Goal: Information Seeking & Learning: Compare options

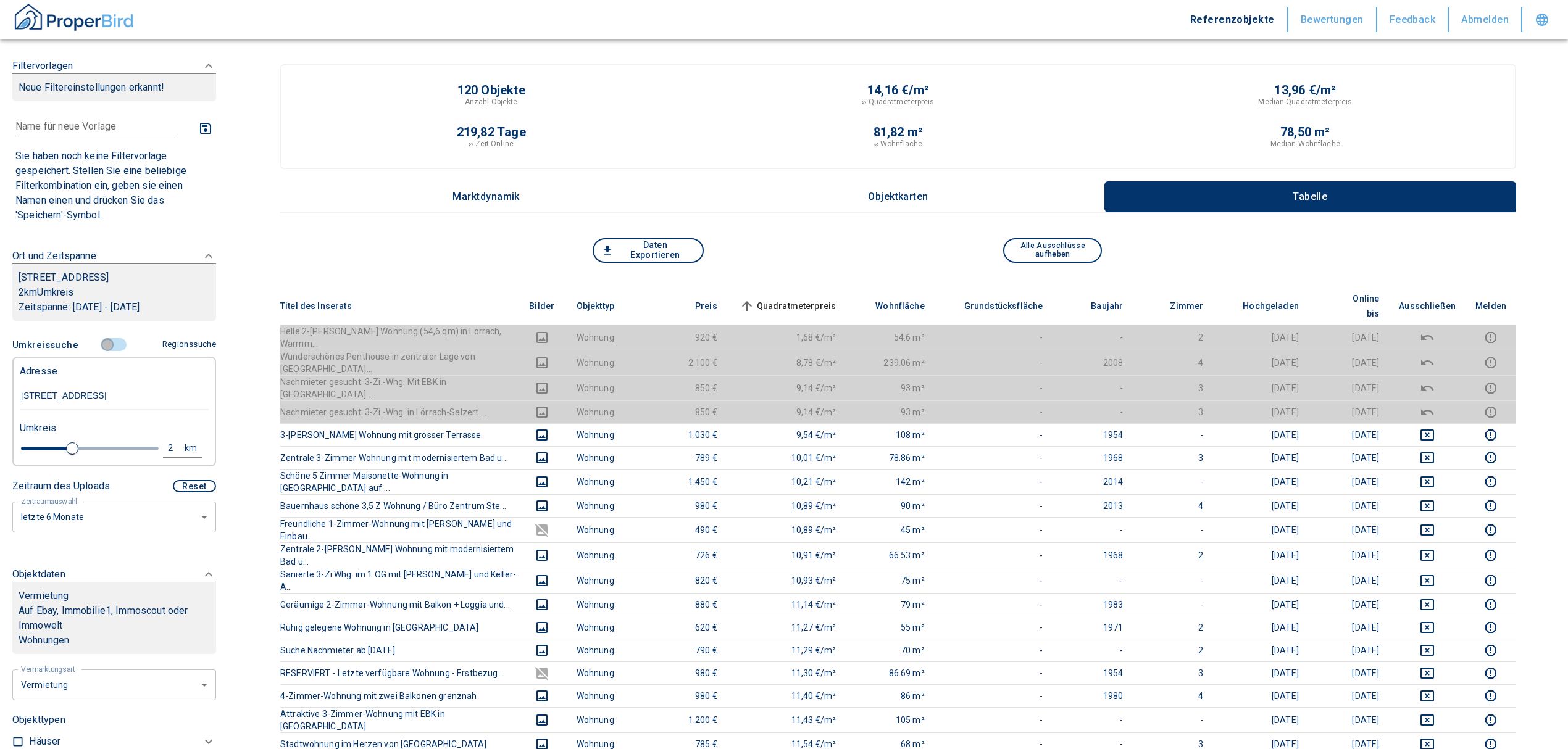
click at [102, 339] on input "controlled" at bounding box center [107, 345] width 37 height 13
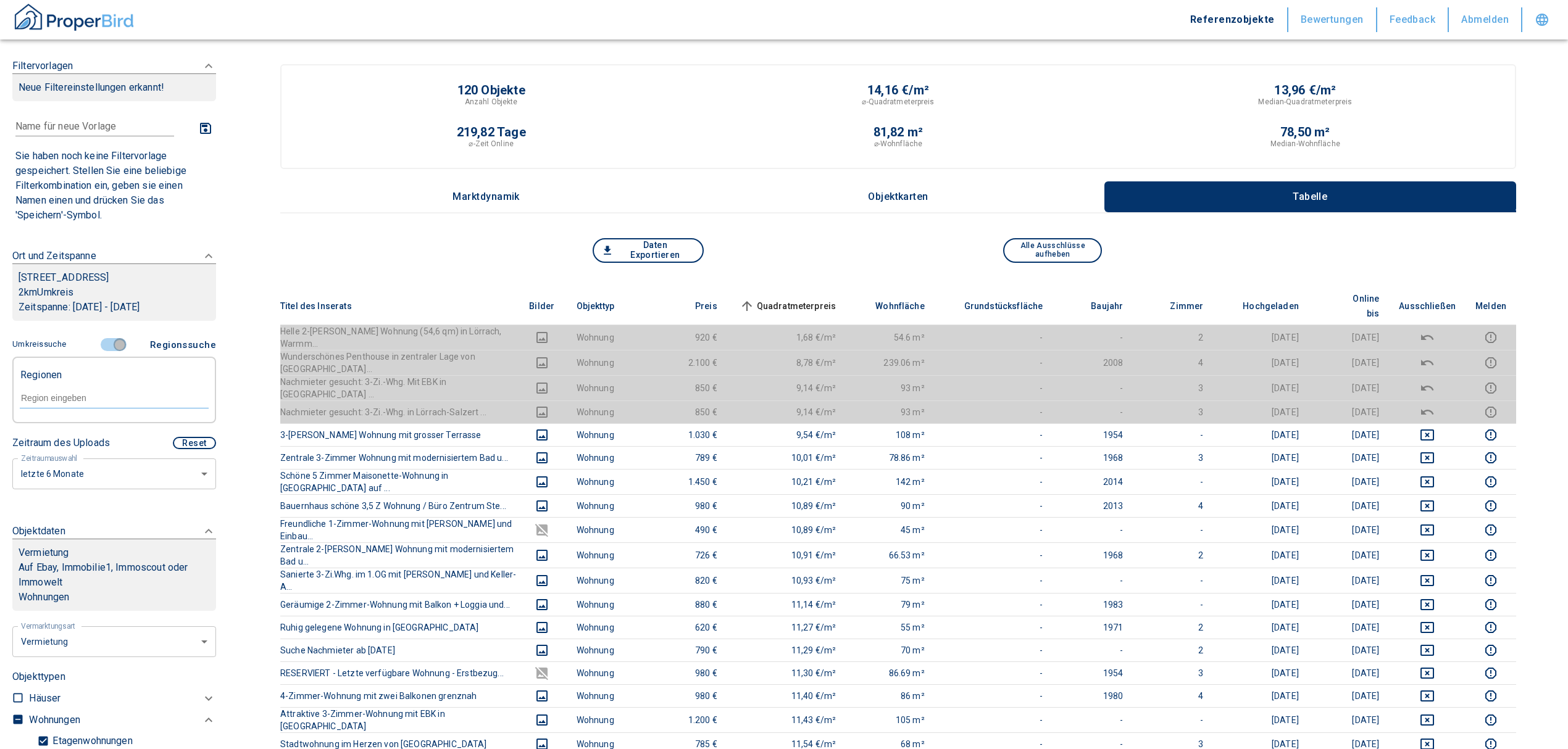
click at [107, 341] on input "controlled" at bounding box center [120, 345] width 37 height 13
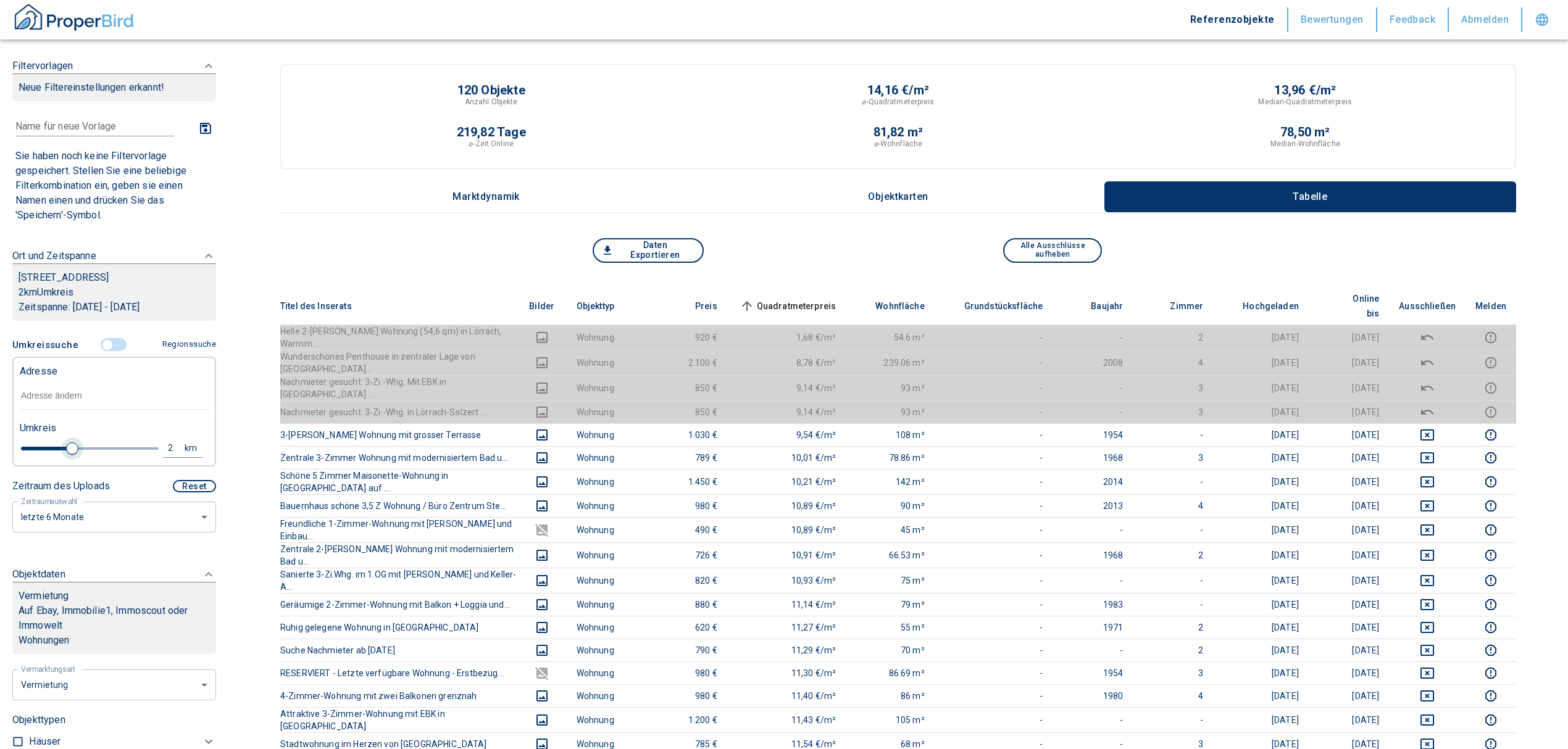
type input "2020"
type input "2"
type input "2020"
type input "1.8"
type input "2020"
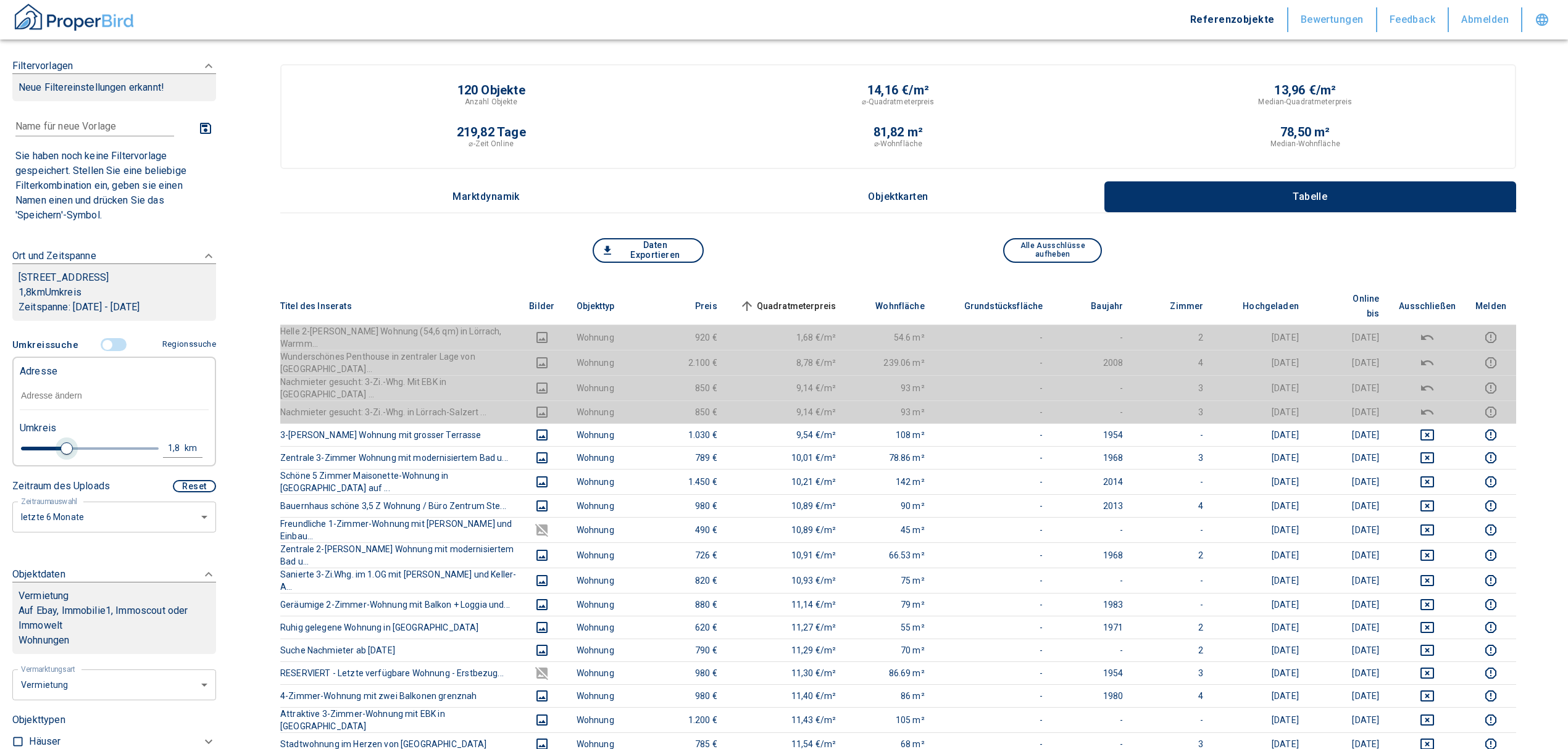
type input "1.4"
type input "2020"
type input "1.2"
type input "2020"
type input "1"
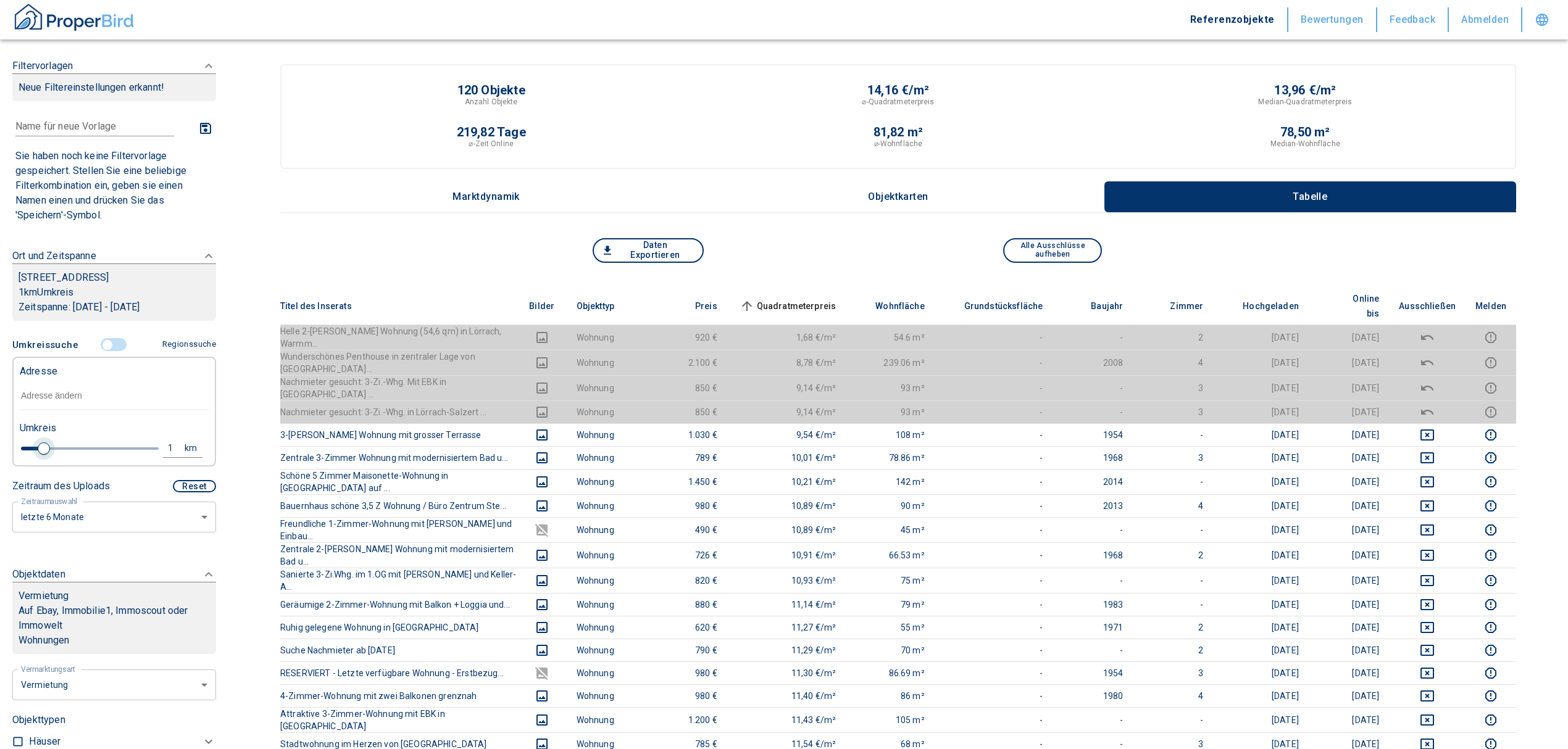
drag, startPoint x: 63, startPoint y: 448, endPoint x: 42, endPoint y: 449, distance: 21.0
click at [42, 449] on span at bounding box center [43, 448] width 13 height 13
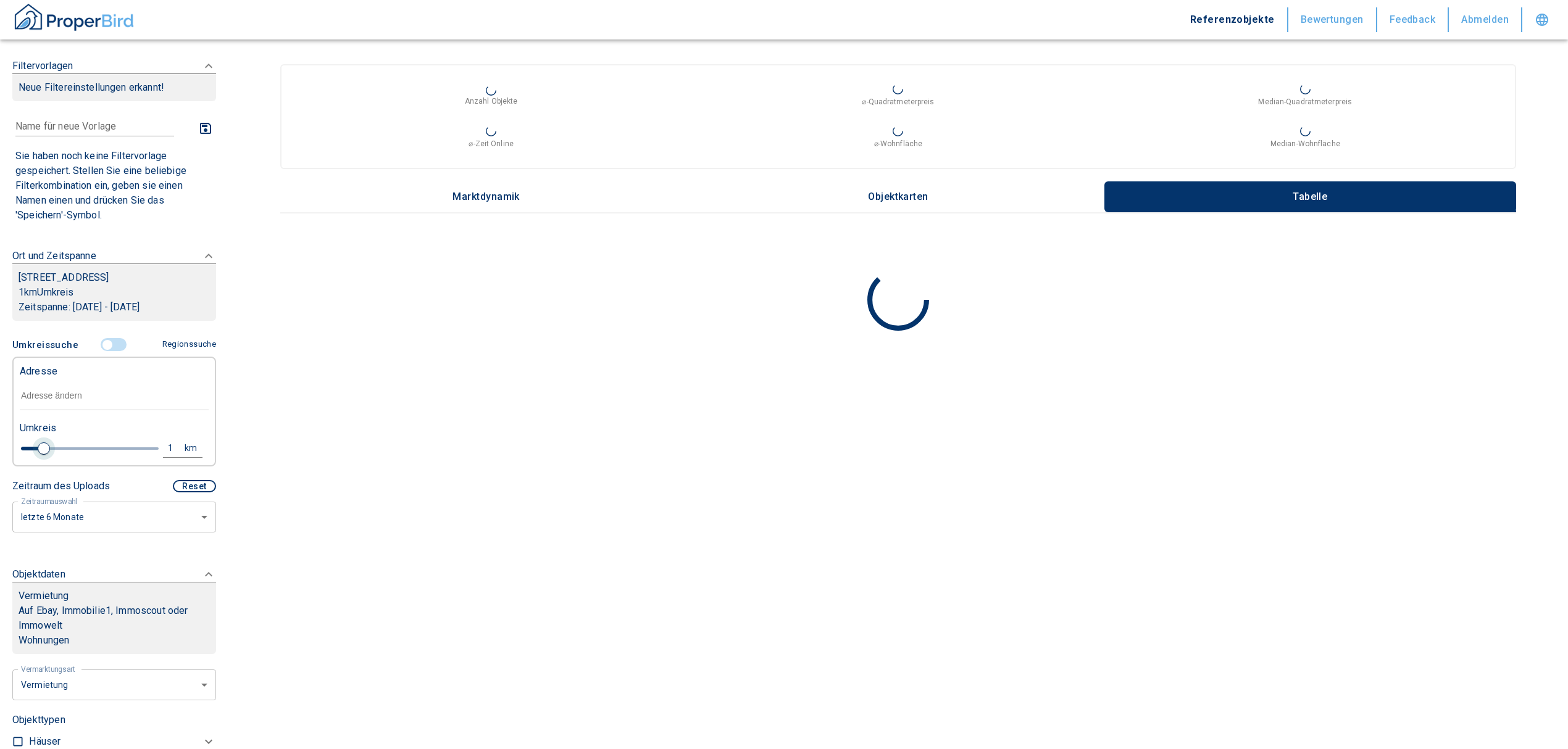
type input "2020"
click at [45, 395] on input "text" at bounding box center [114, 395] width 189 height 28
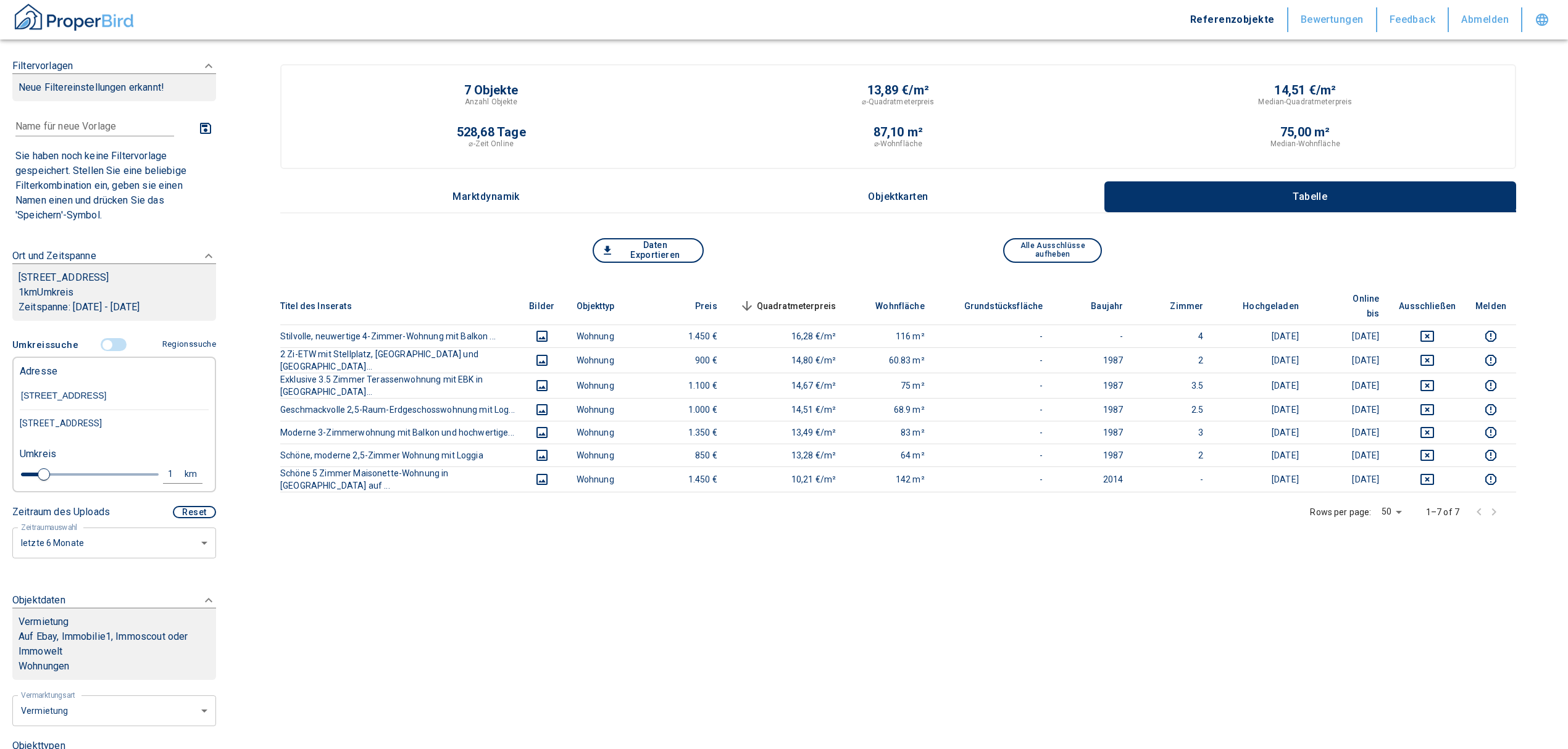
type input "[STREET_ADDRESS]"
click at [116, 421] on div "[STREET_ADDRESS]" at bounding box center [114, 423] width 189 height 26
type input "2020"
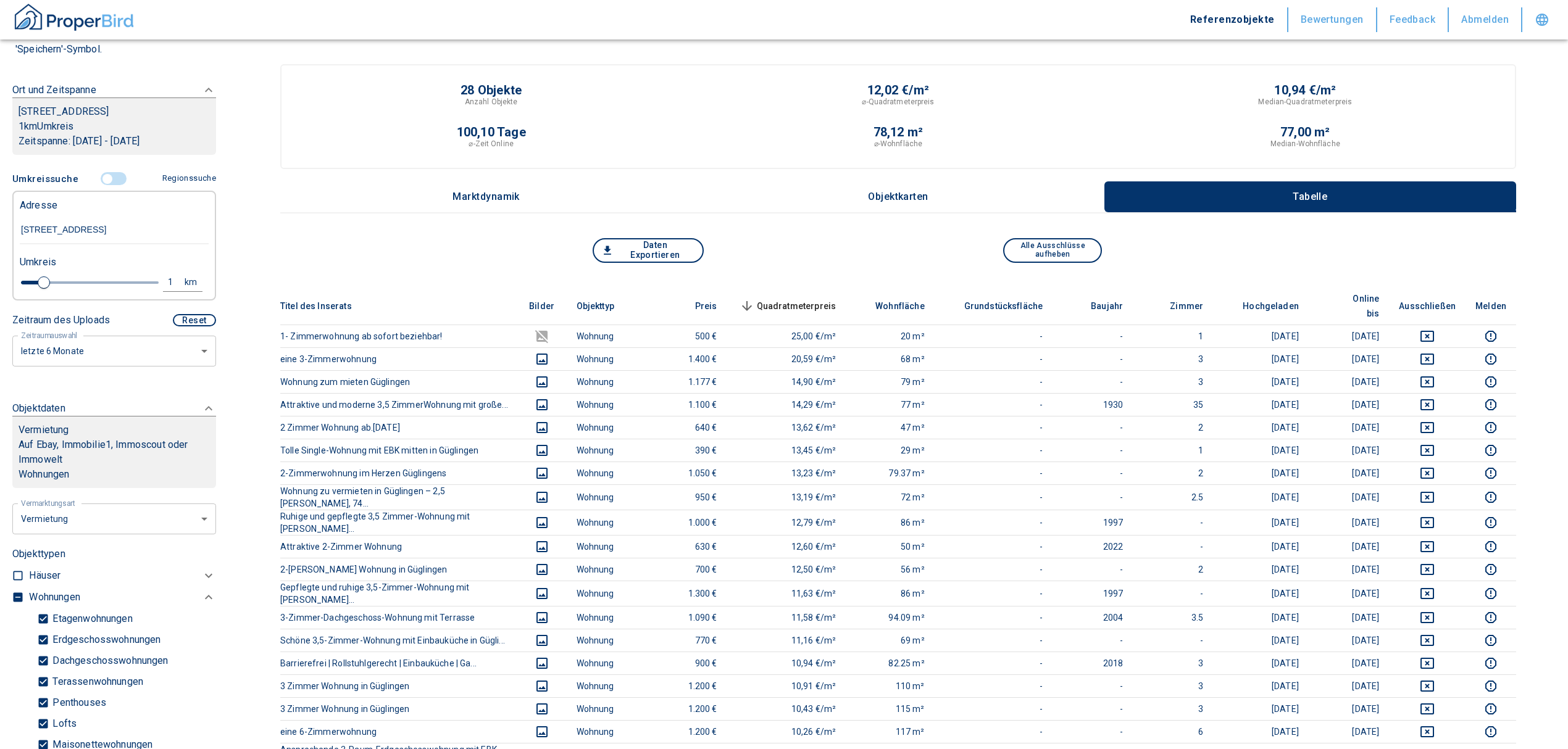
scroll to position [164, 0]
type input "[STREET_ADDRESS]"
click at [1434, 352] on icon "deselect this listing" at bounding box center [1426, 359] width 14 height 14
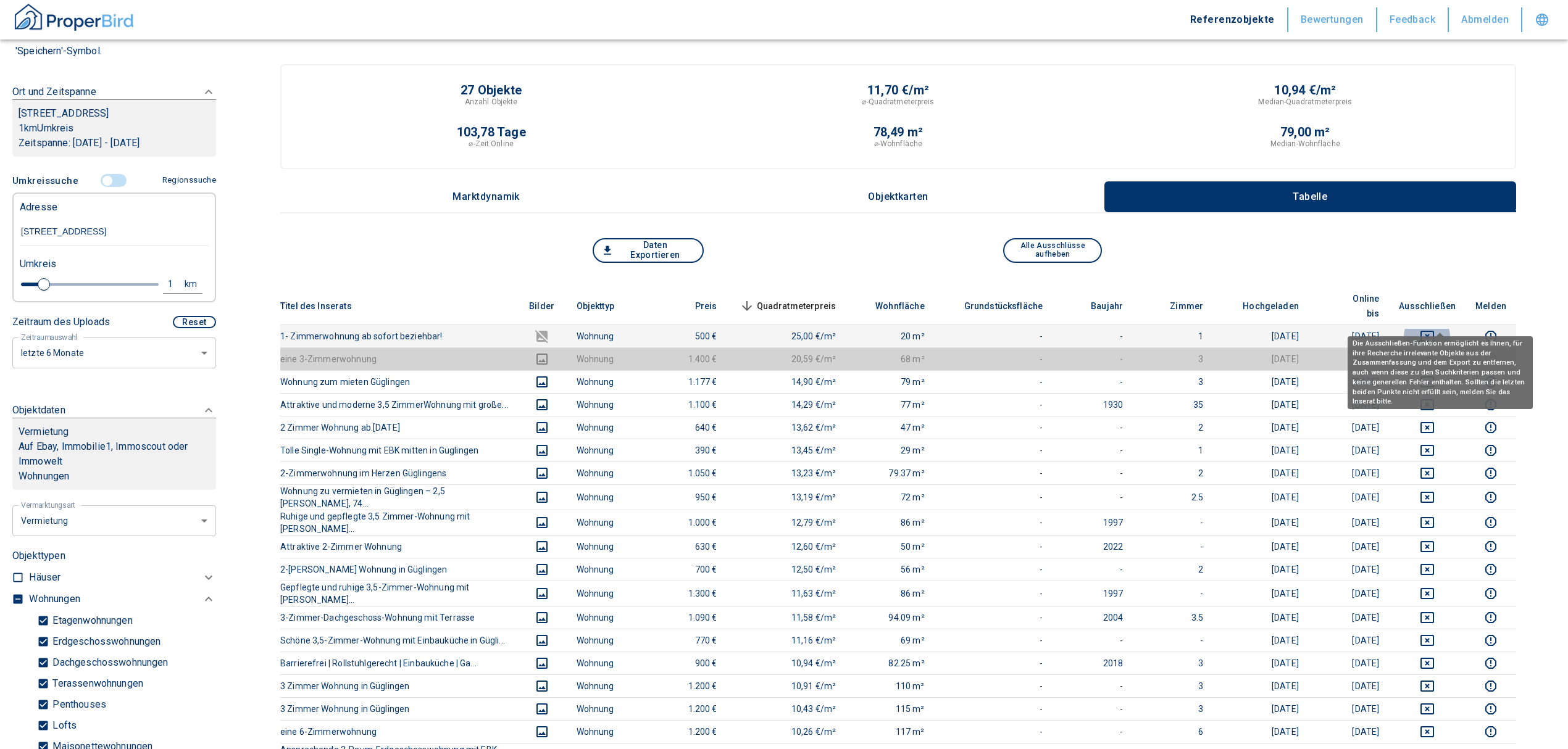
click at [1434, 329] on icon "deselect this listing" at bounding box center [1426, 335] width 14 height 14
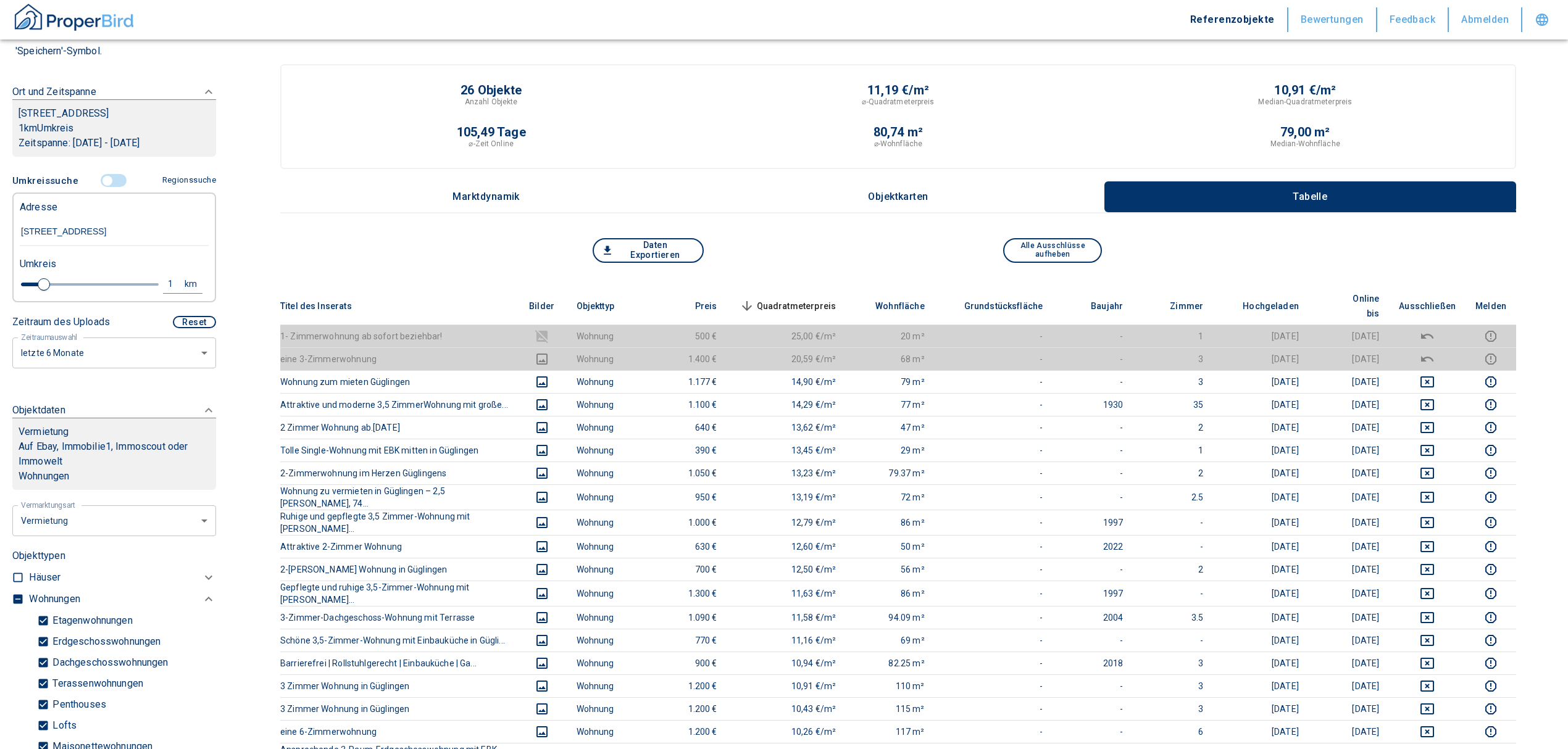
click at [827, 299] on span "Quadratmeterpreis sorted descending" at bounding box center [786, 306] width 99 height 14
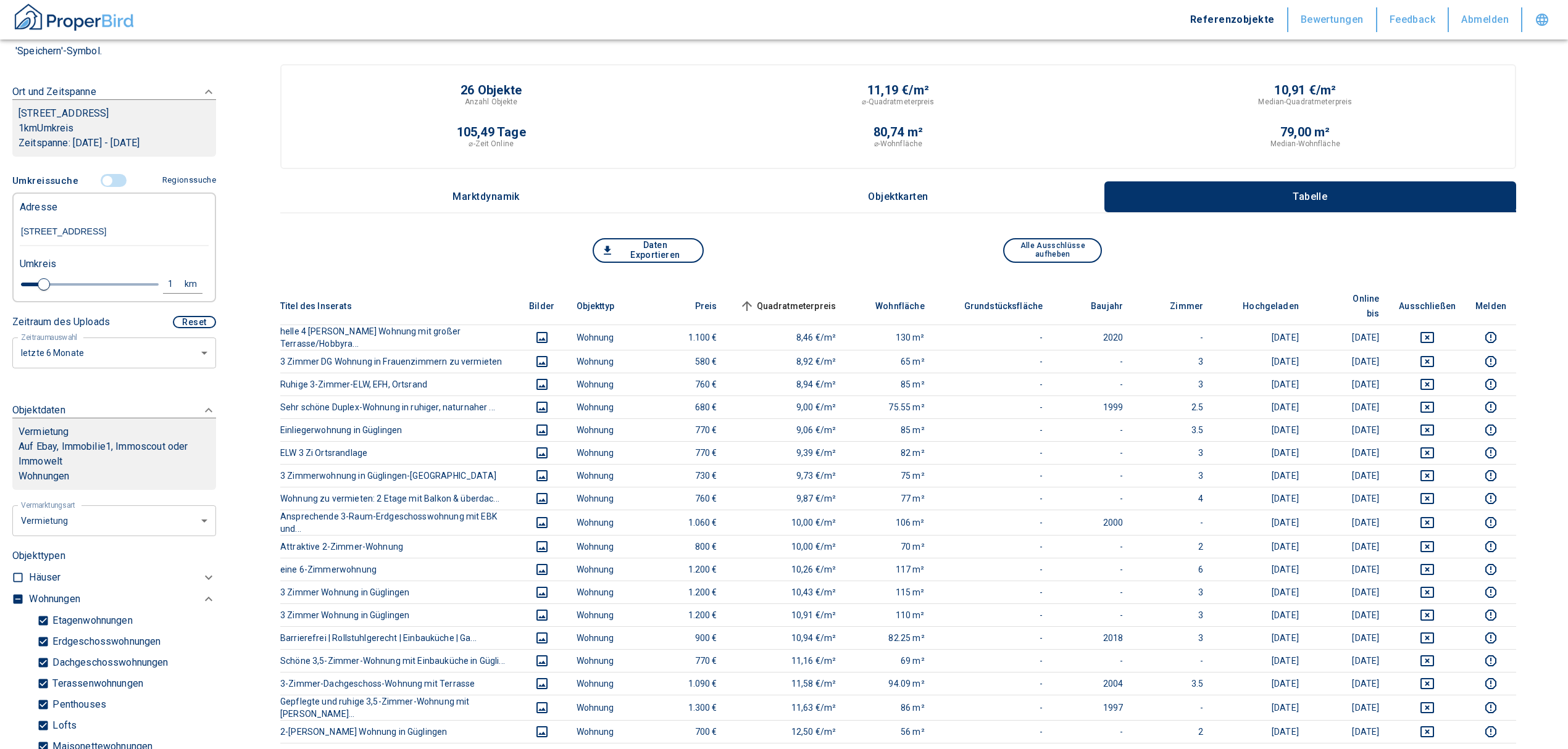
click at [790, 287] on th "Quadratmeterpreis sorted ascending" at bounding box center [786, 306] width 120 height 38
click at [790, 299] on span "Quadratmeterpreis sorted ascending" at bounding box center [786, 306] width 99 height 14
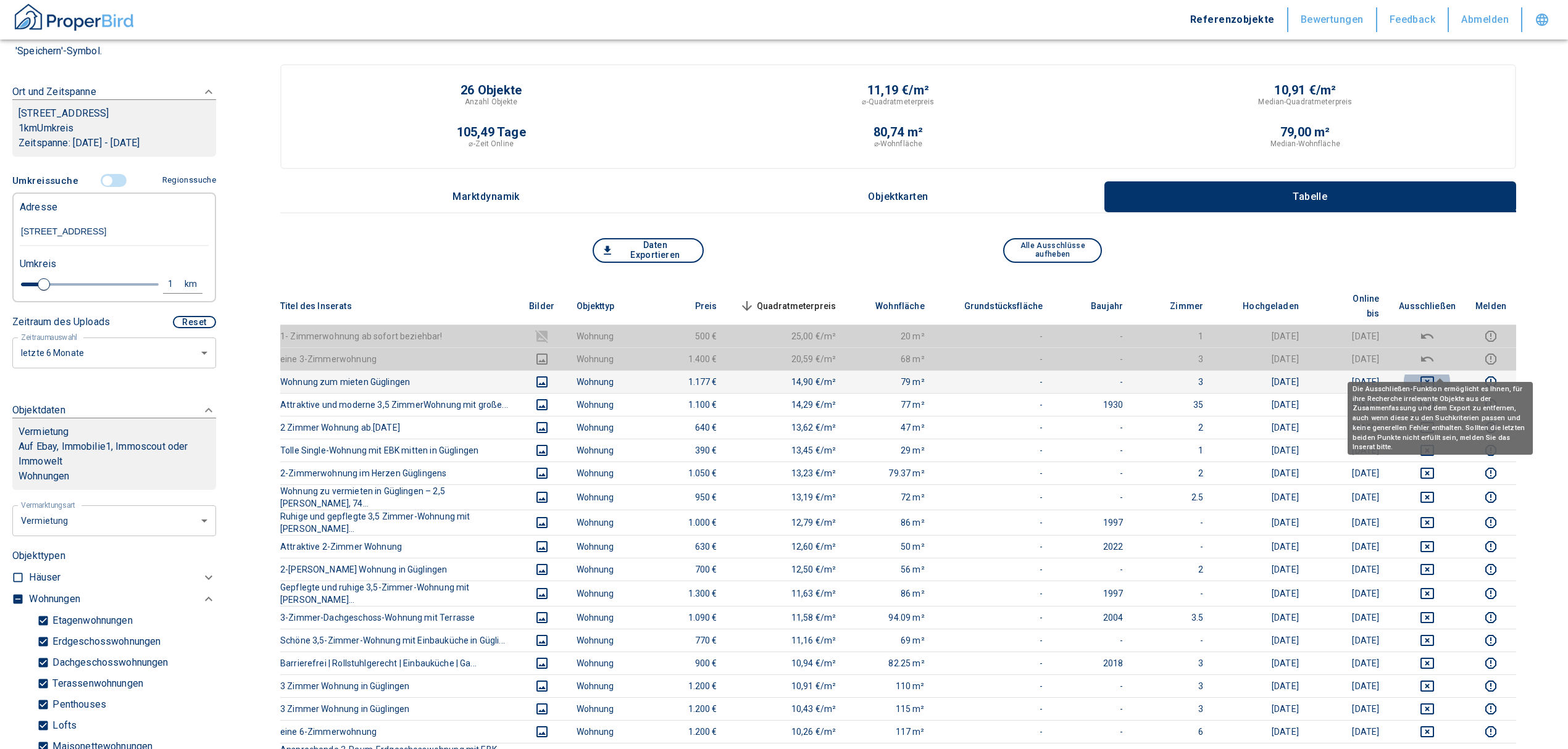
click at [1434, 375] on icon "deselect this listing" at bounding box center [1426, 382] width 14 height 14
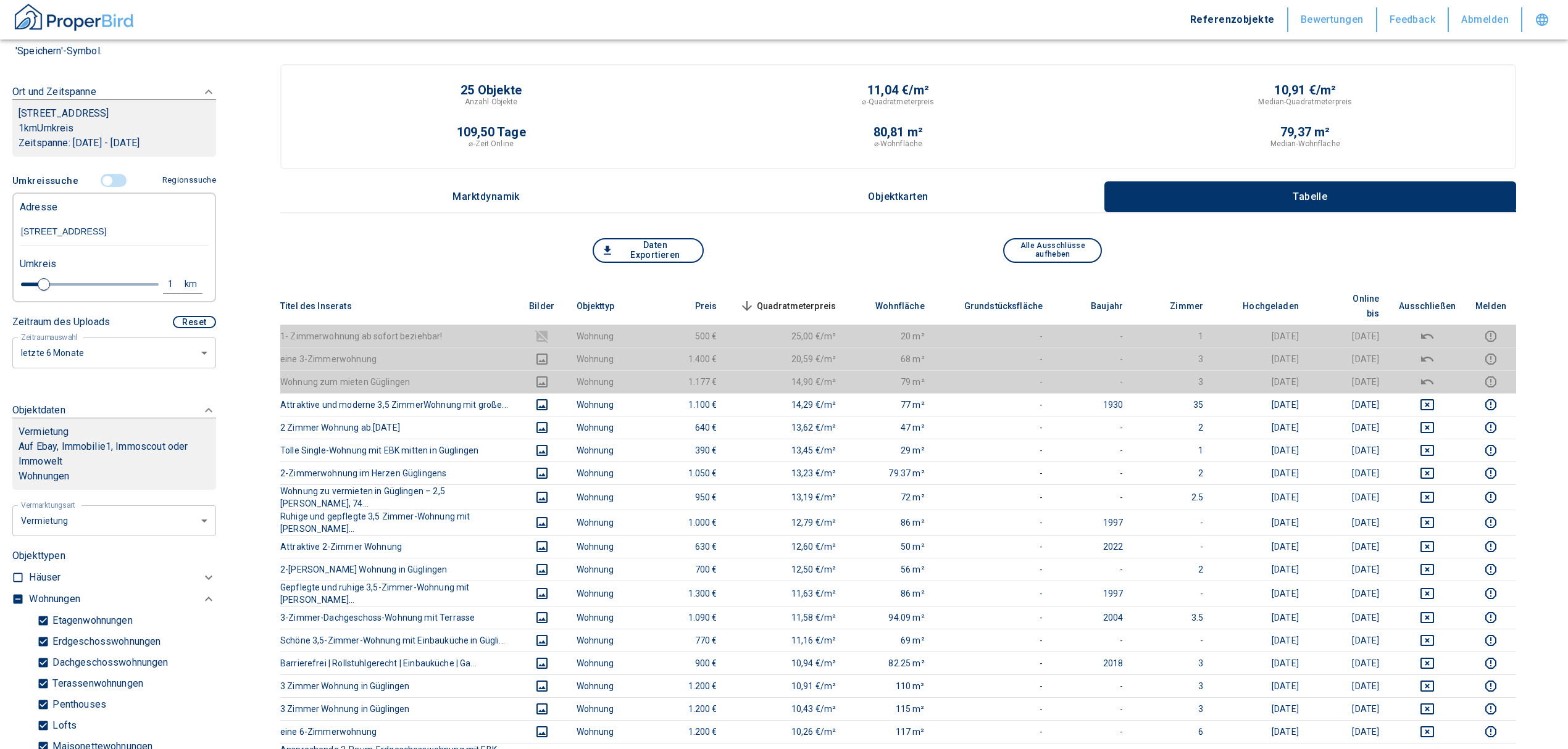
click at [816, 289] on th "Quadratmeterpreis sorted descending" at bounding box center [786, 306] width 120 height 38
click at [816, 299] on span "Quadratmeterpreis sorted descending" at bounding box center [786, 306] width 99 height 14
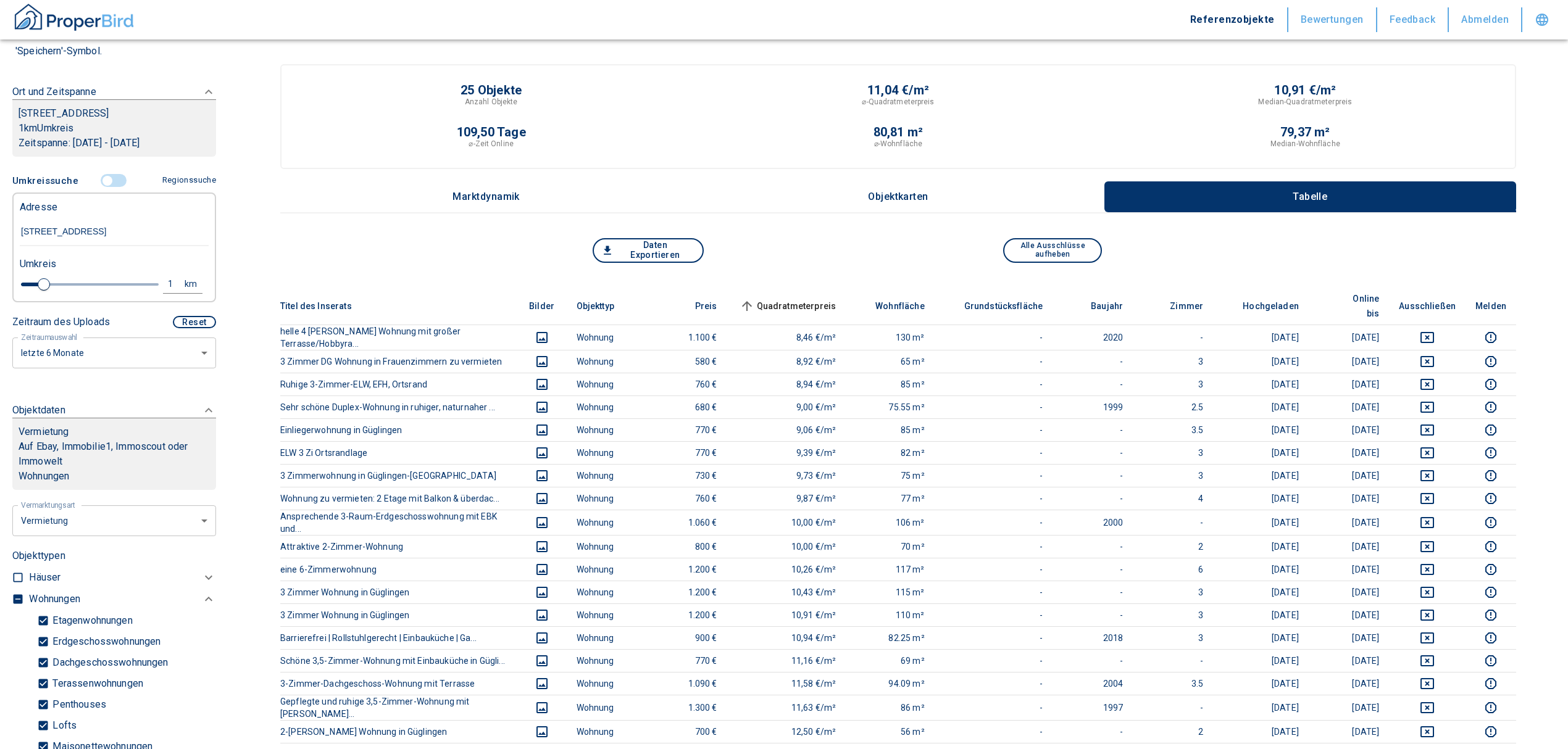
click at [107, 176] on input "controlled" at bounding box center [107, 181] width 37 height 13
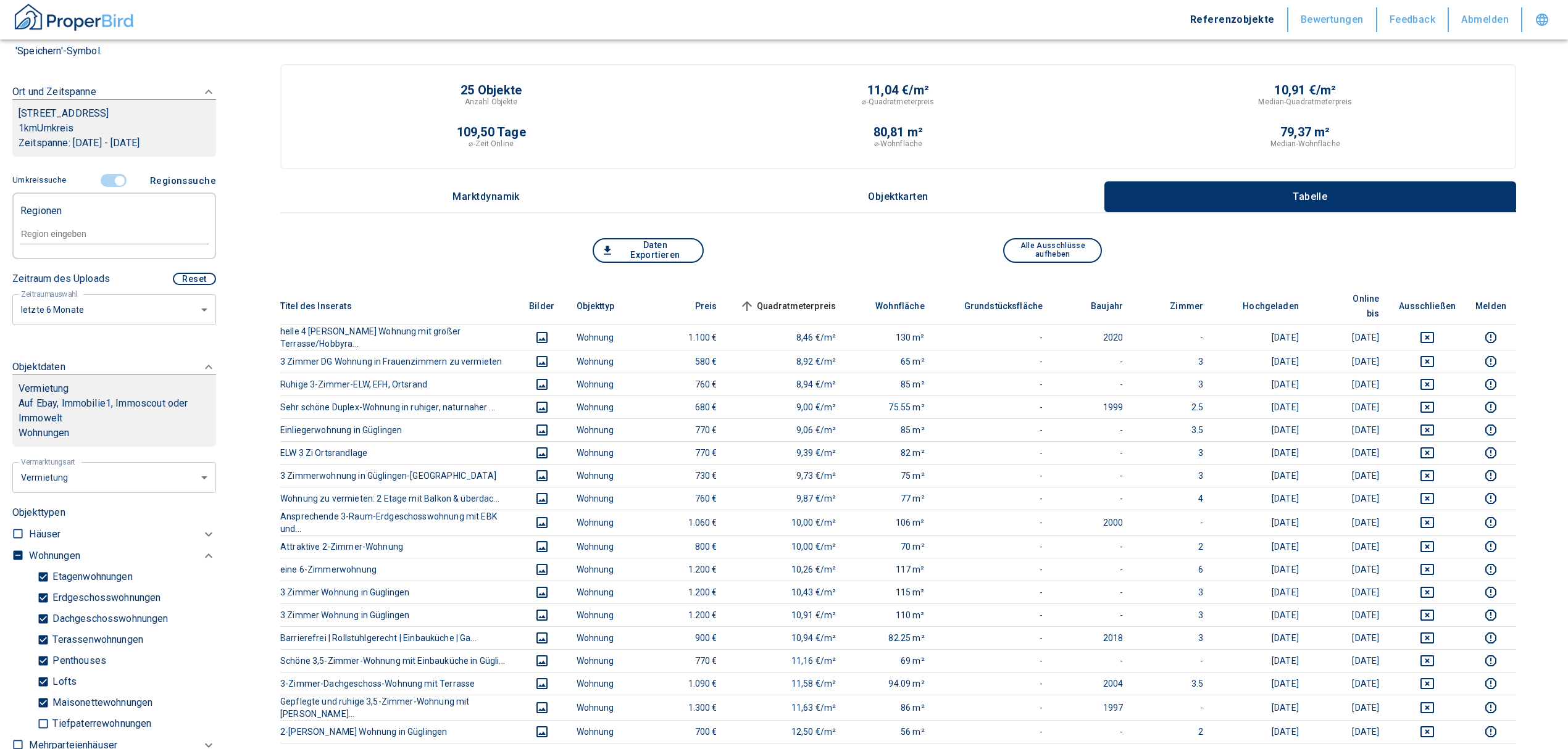
click at [92, 228] on input "text" at bounding box center [114, 234] width 189 height 12
click at [82, 267] on li "74363 Güglingen" at bounding box center [108, 261] width 177 height 22
type input "74363"
type input "2020"
type input "74363 Güglingen"
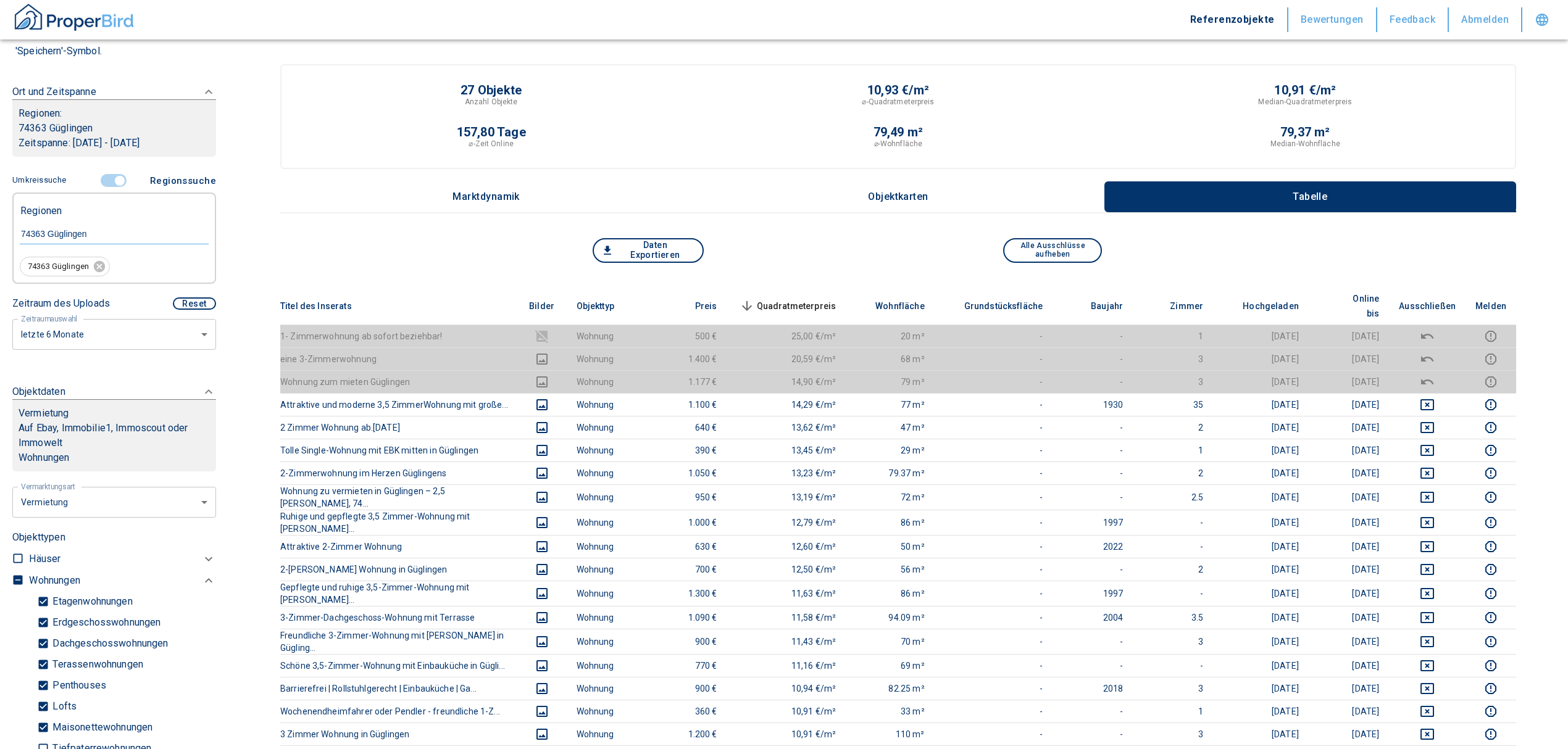
click at [795, 299] on span "Quadratmeterpreis sorted descending" at bounding box center [786, 306] width 99 height 14
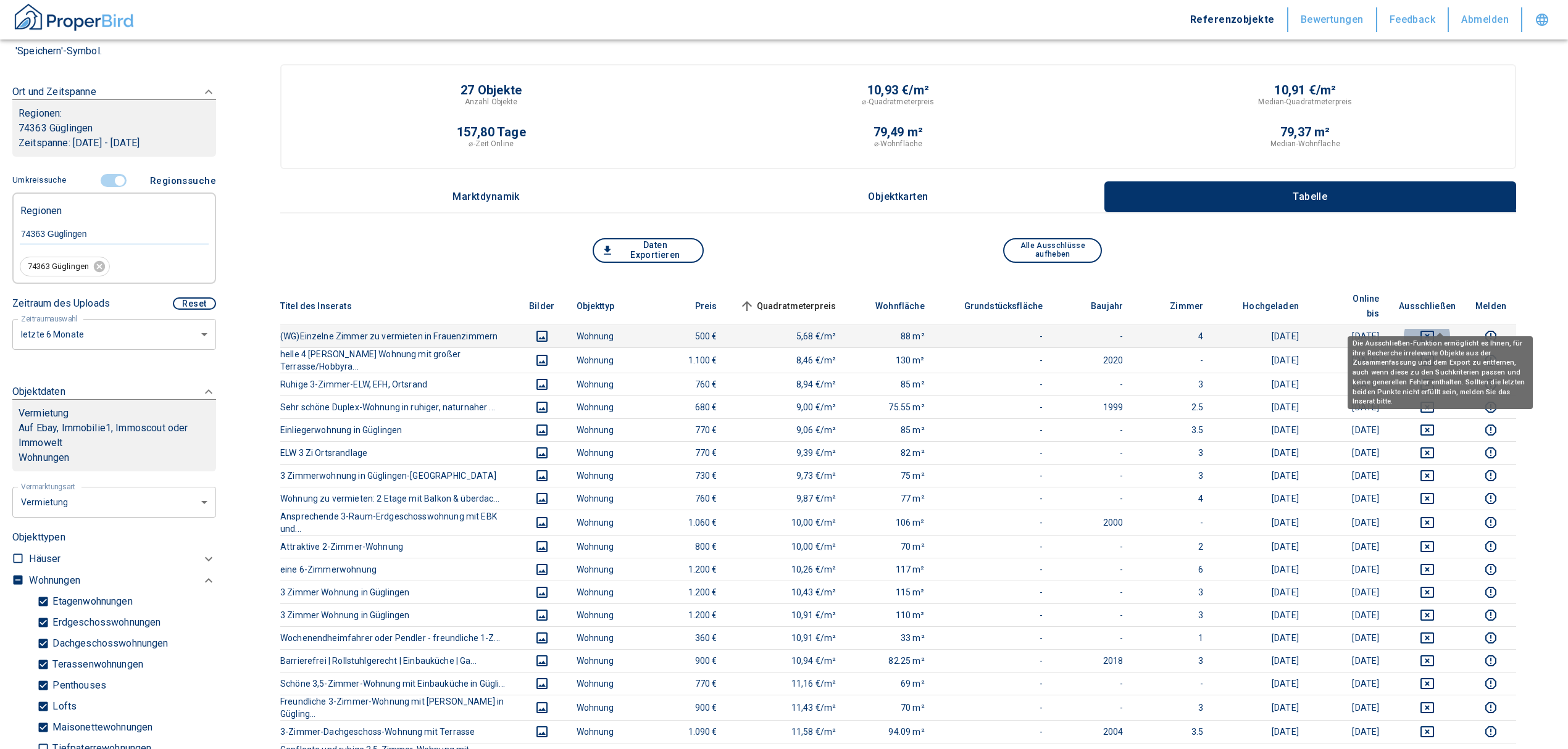
click at [1434, 329] on icon "deselect this listing" at bounding box center [1426, 335] width 14 height 14
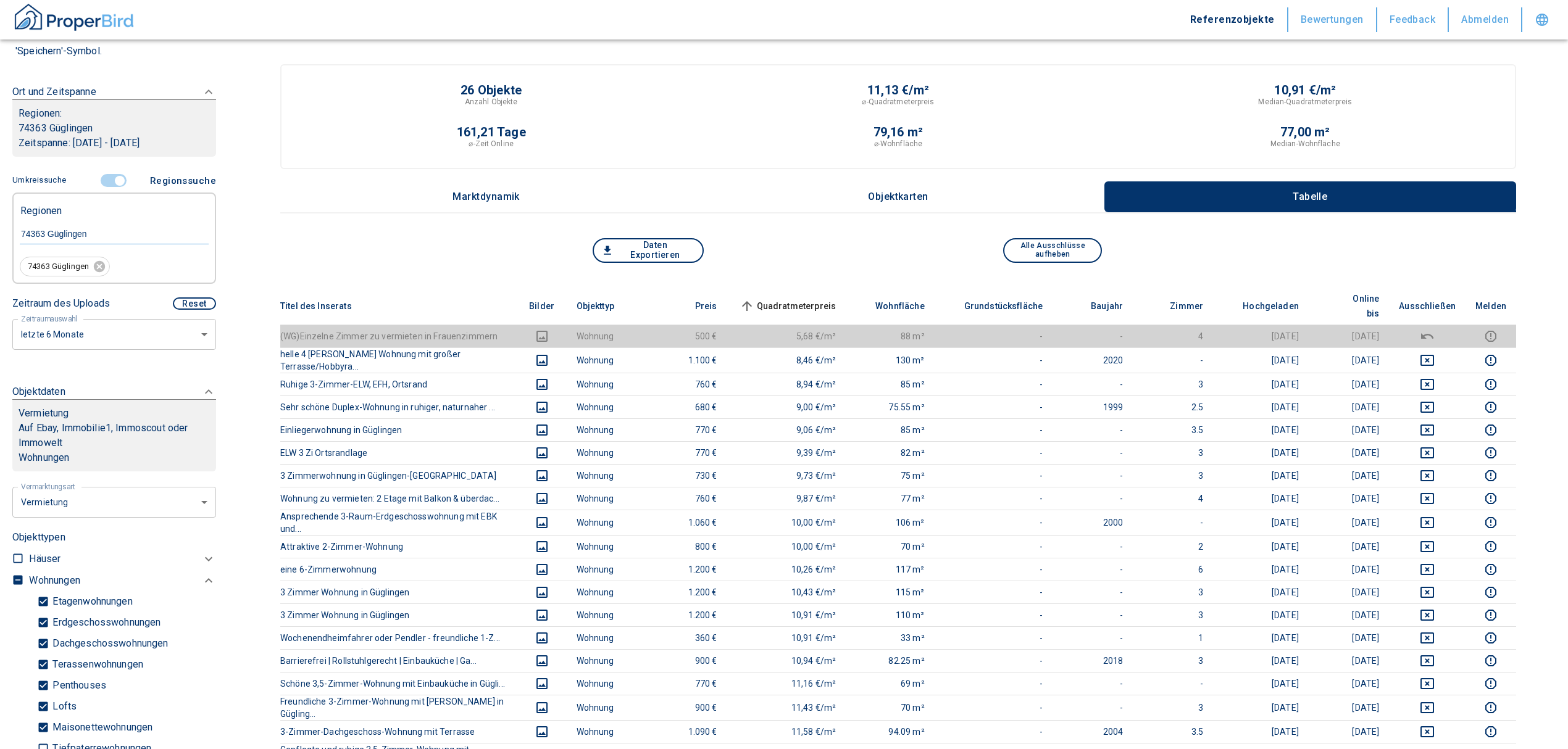
click at [827, 299] on span "Quadratmeterpreis sorted ascending" at bounding box center [786, 306] width 99 height 14
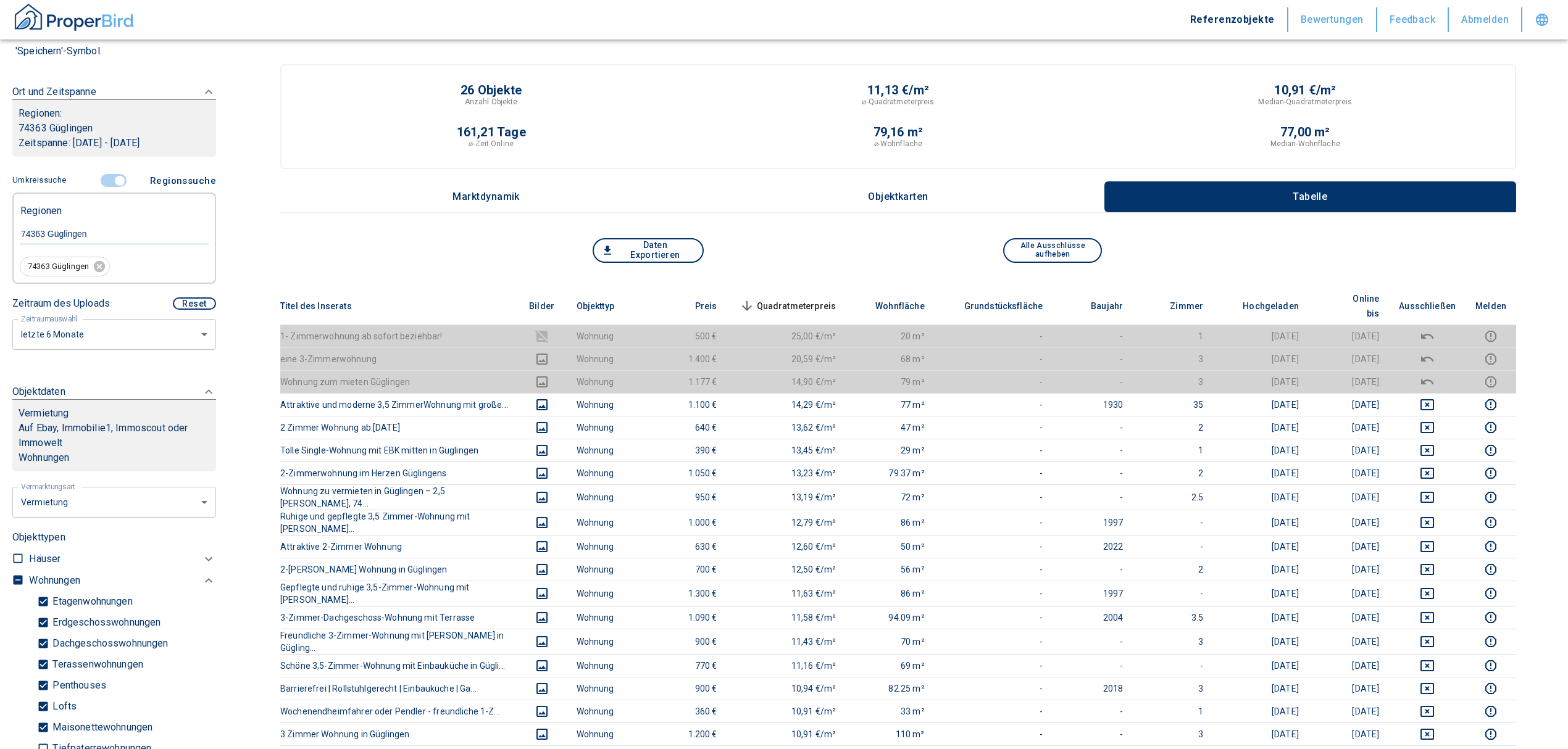
click at [801, 299] on span "Quadratmeterpreis sorted descending" at bounding box center [786, 306] width 99 height 14
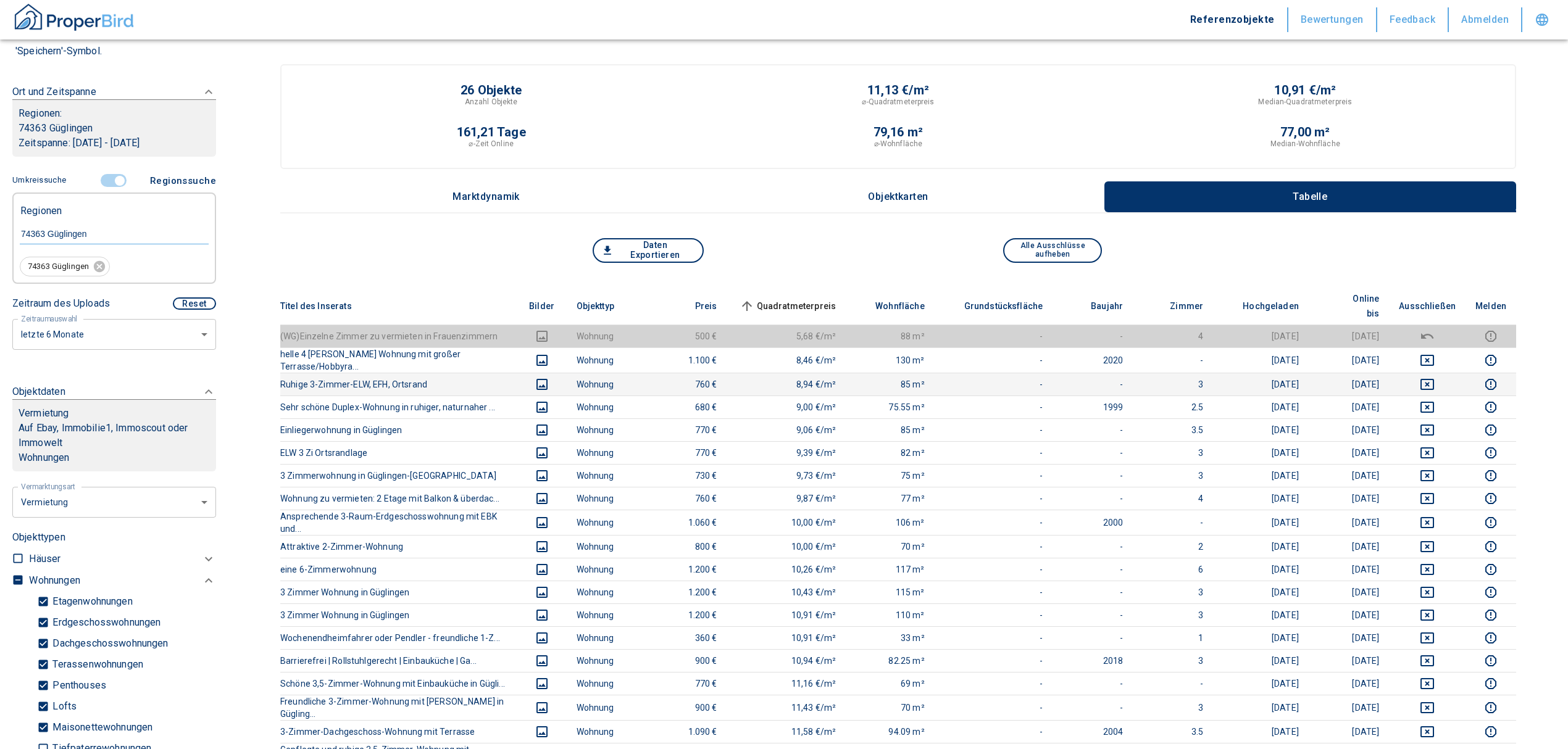
scroll to position [82, 0]
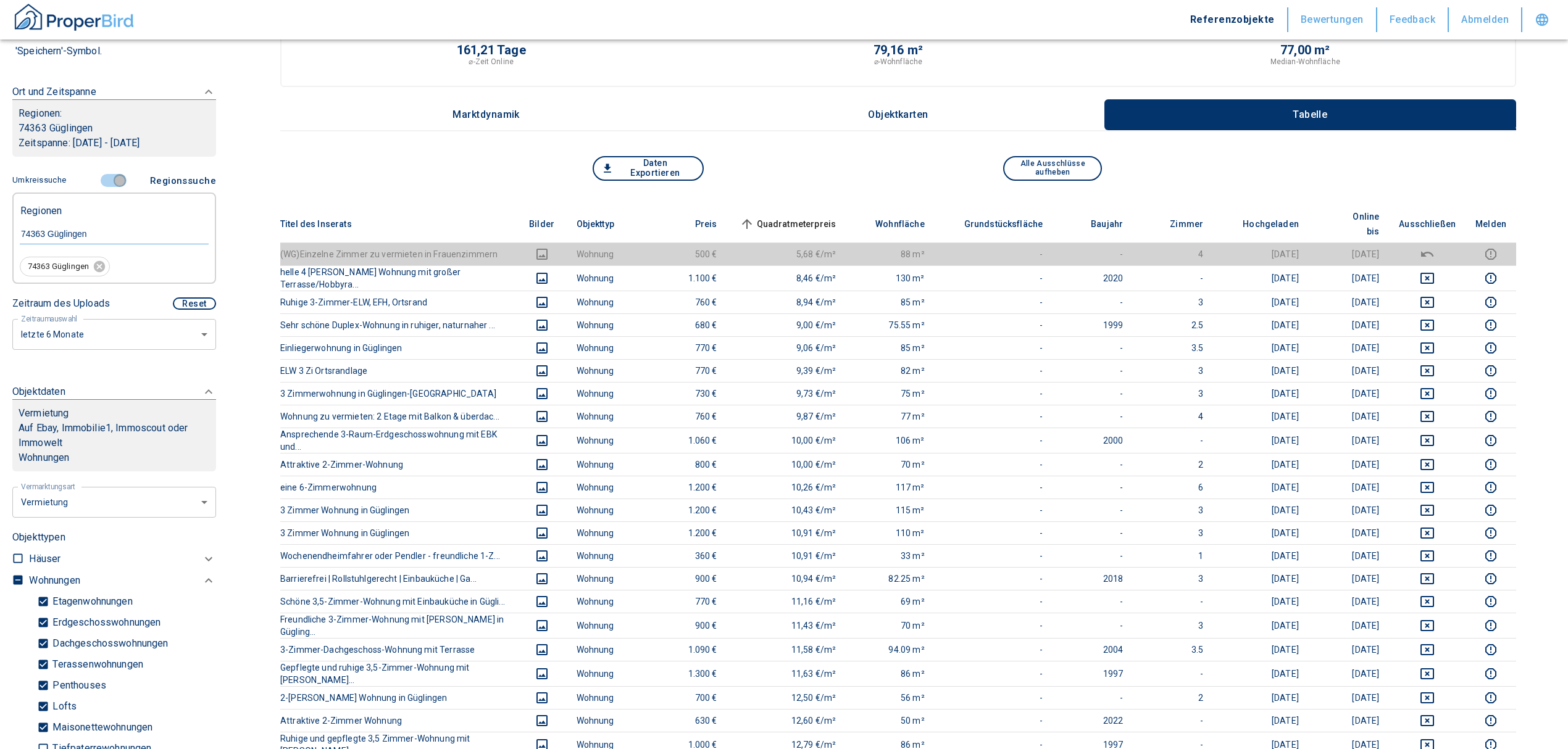
click at [105, 178] on input "controlled" at bounding box center [120, 181] width 37 height 13
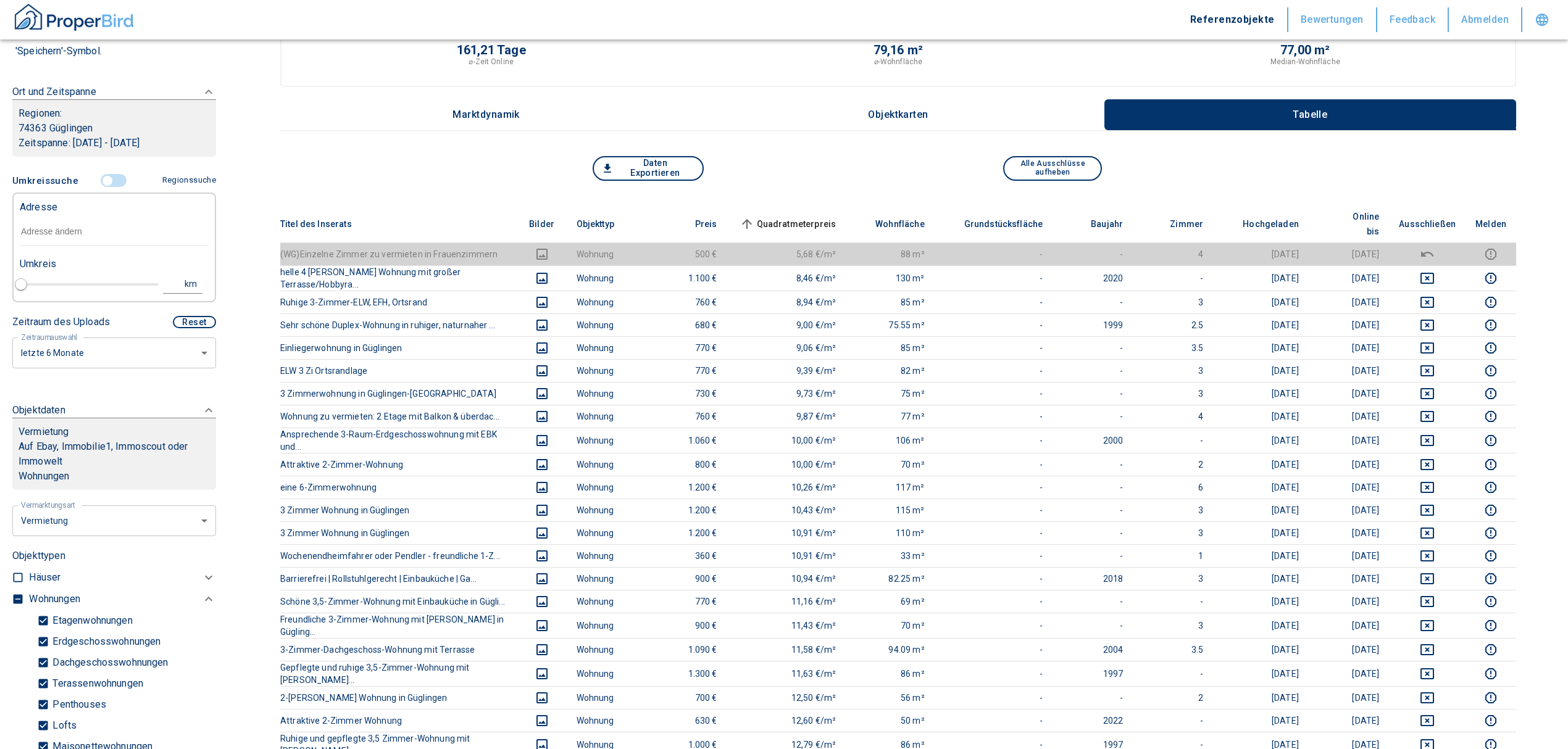
click at [78, 237] on input "text" at bounding box center [114, 231] width 189 height 28
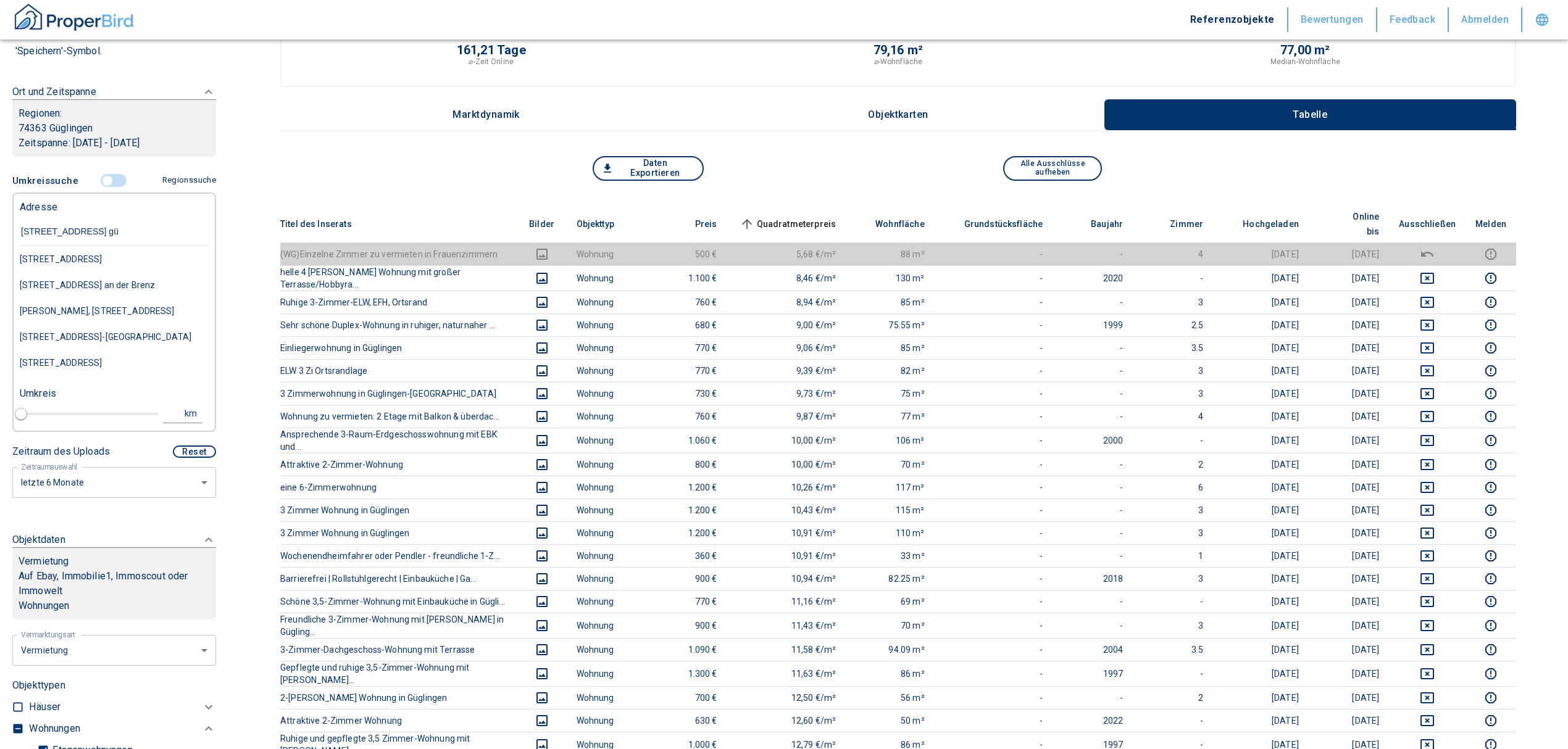
type input "[STREET_ADDRESS]"
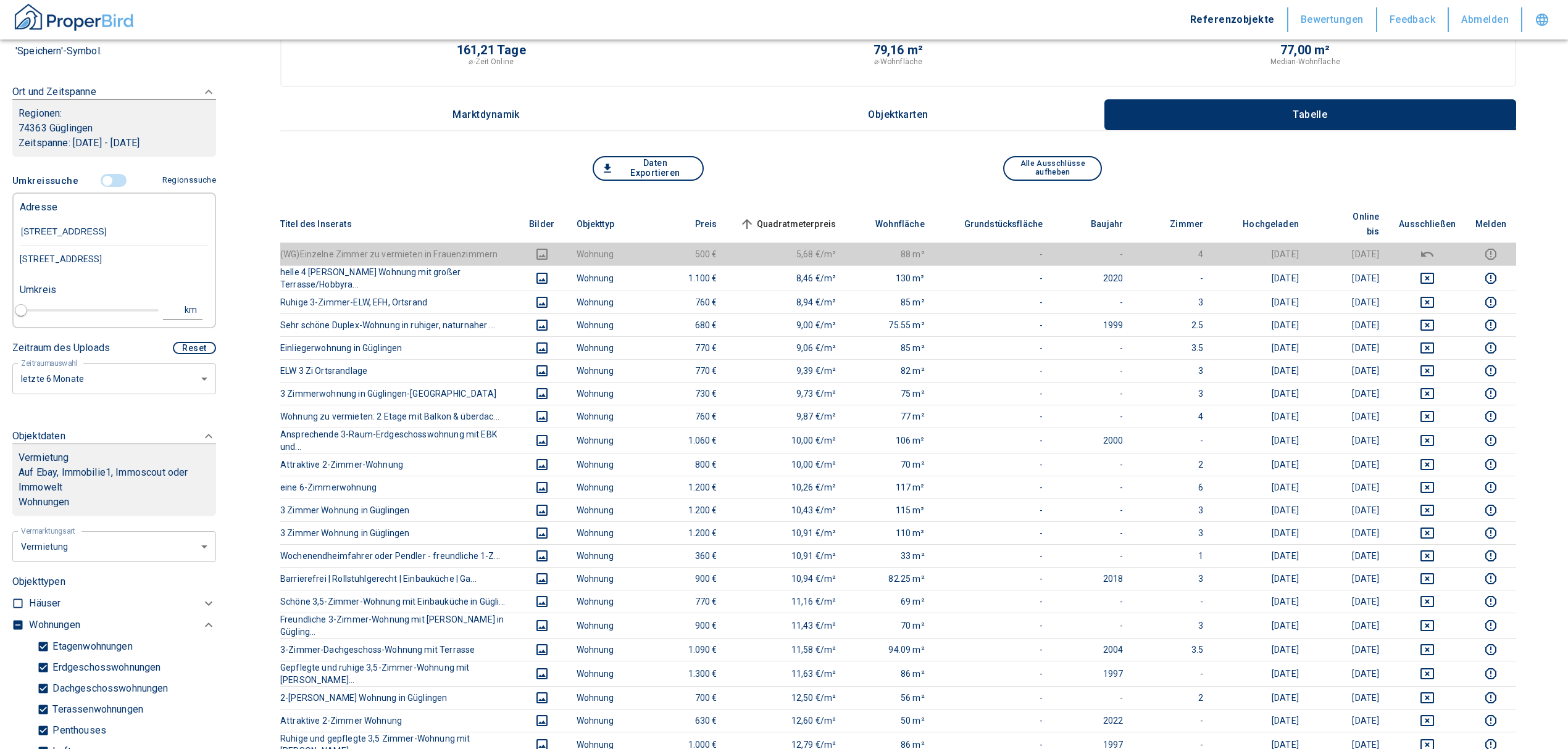
click at [106, 258] on div "[STREET_ADDRESS]" at bounding box center [114, 259] width 189 height 26
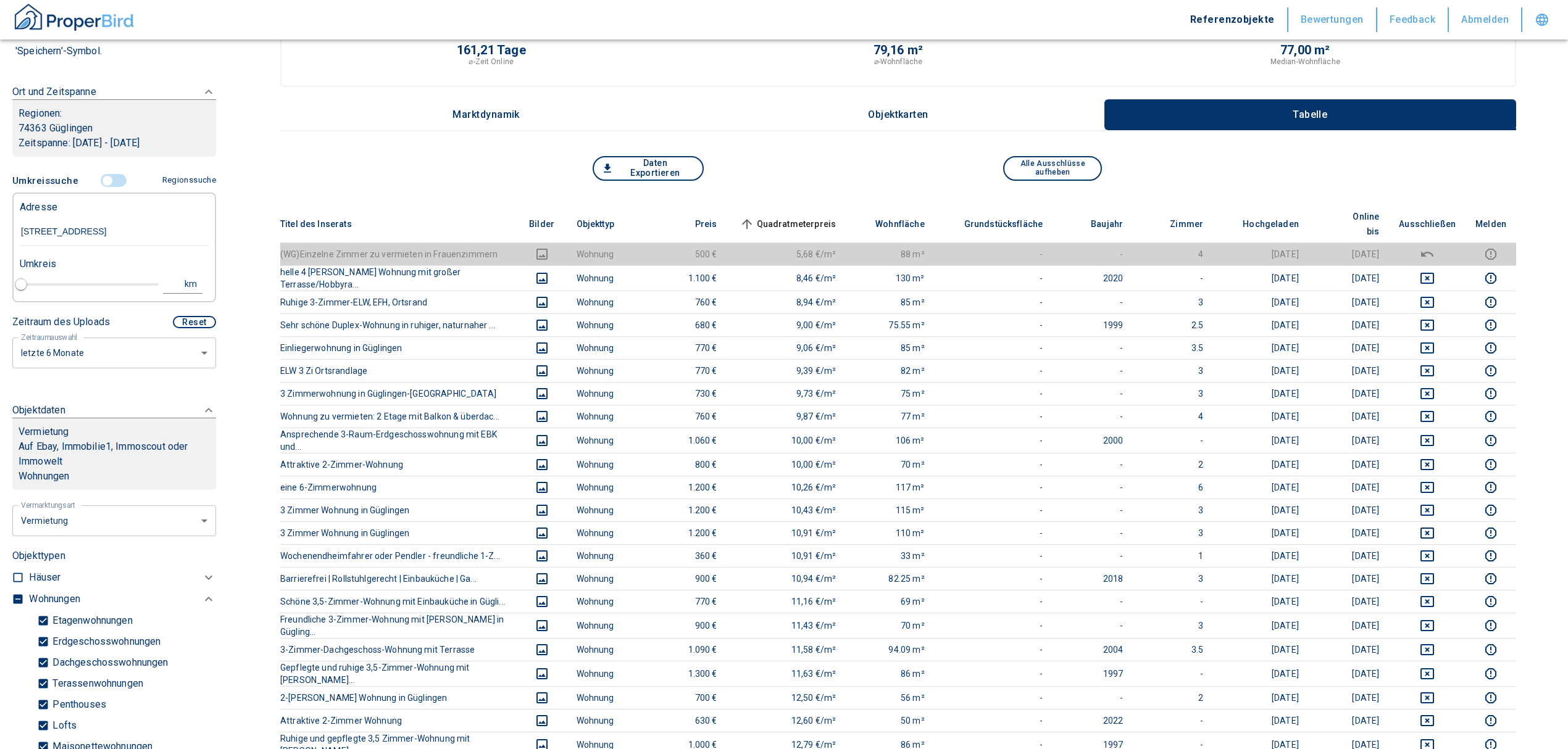
type input "2020"
type input "[STREET_ADDRESS]"
type input "1"
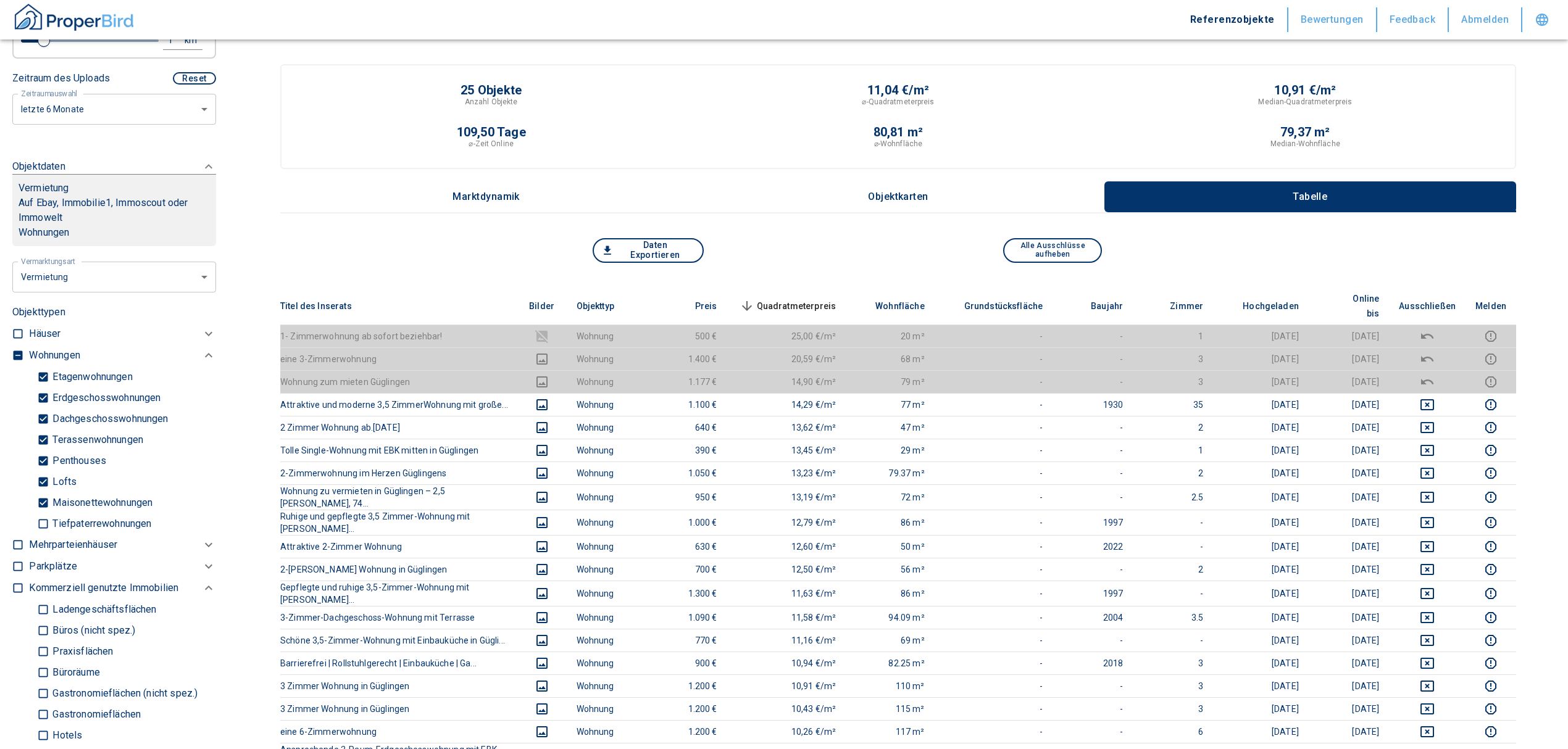
scroll to position [411, 0]
type input "[STREET_ADDRESS]"
click at [15, 352] on input "checkbox" at bounding box center [17, 352] width 13 height 13
checkbox input "true"
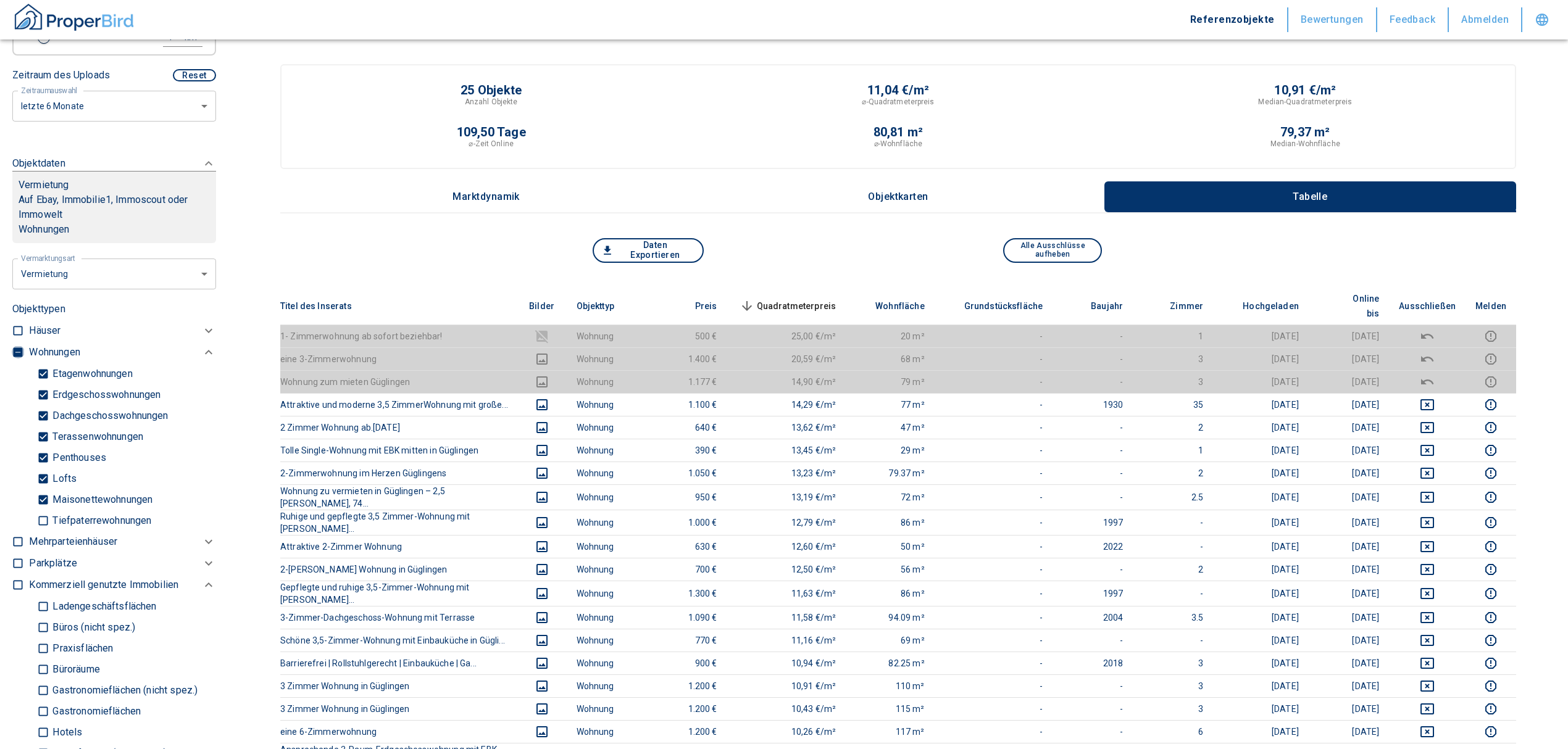
type input "2020"
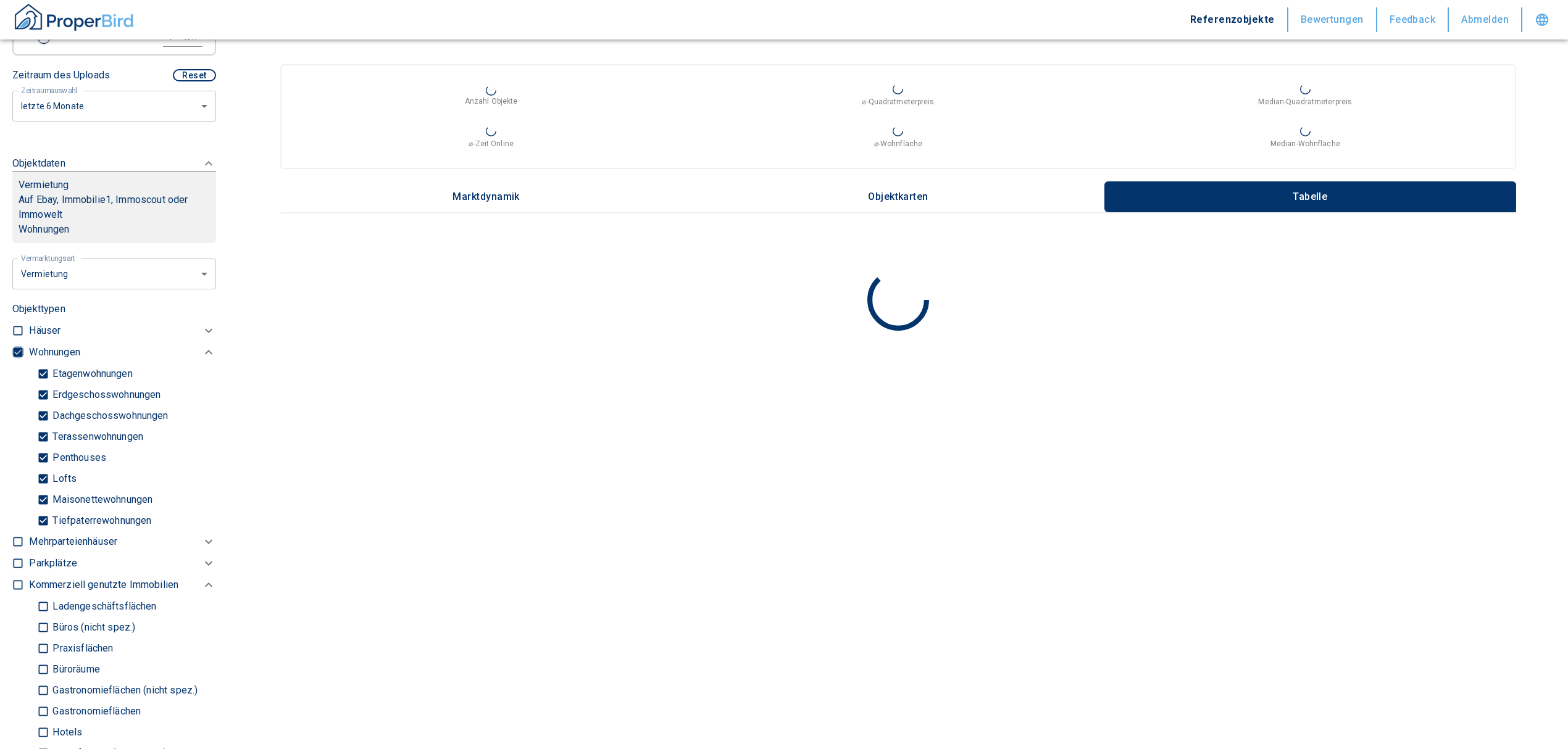
click at [15, 351] on input "checkbox" at bounding box center [17, 352] width 13 height 13
checkbox input "false"
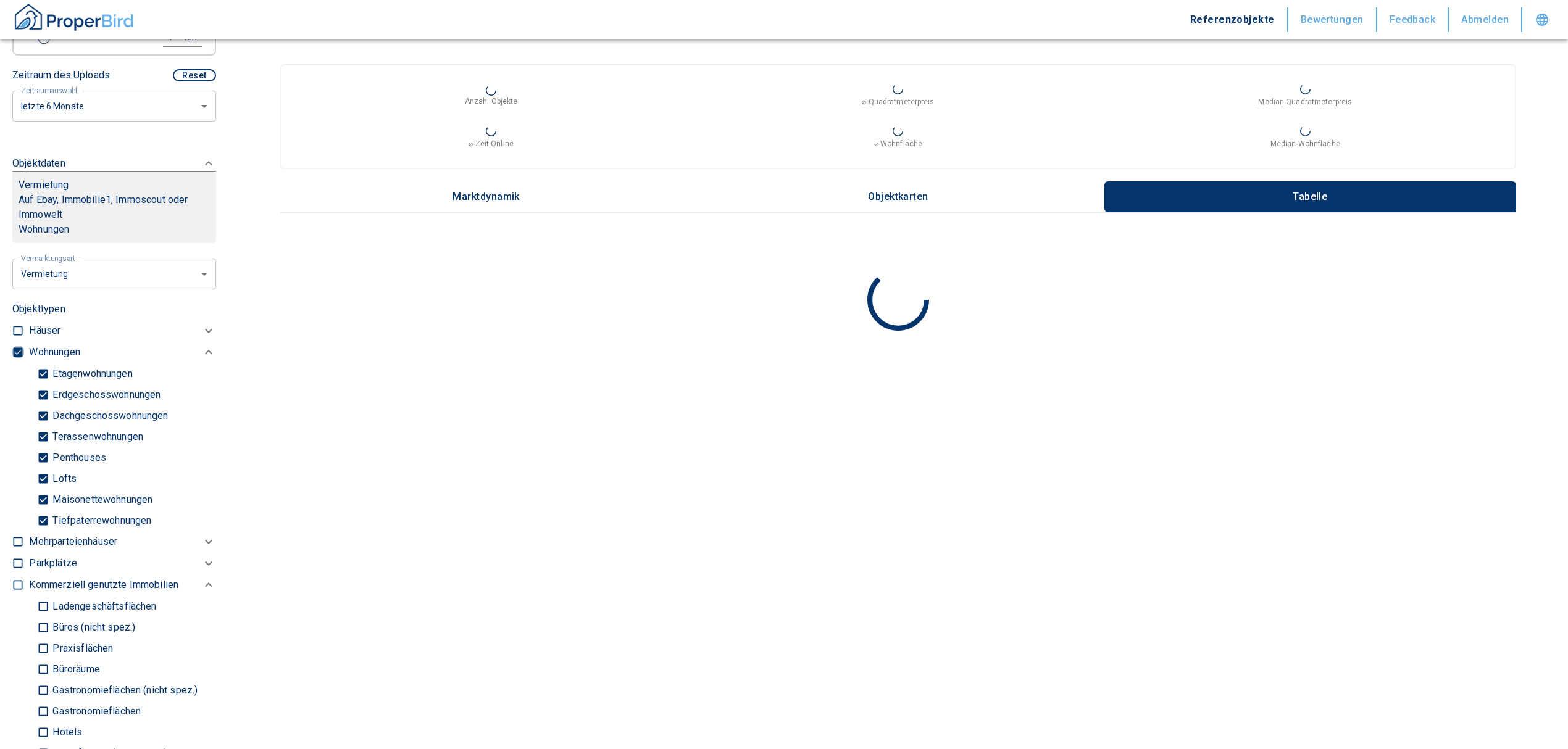
checkbox input "false"
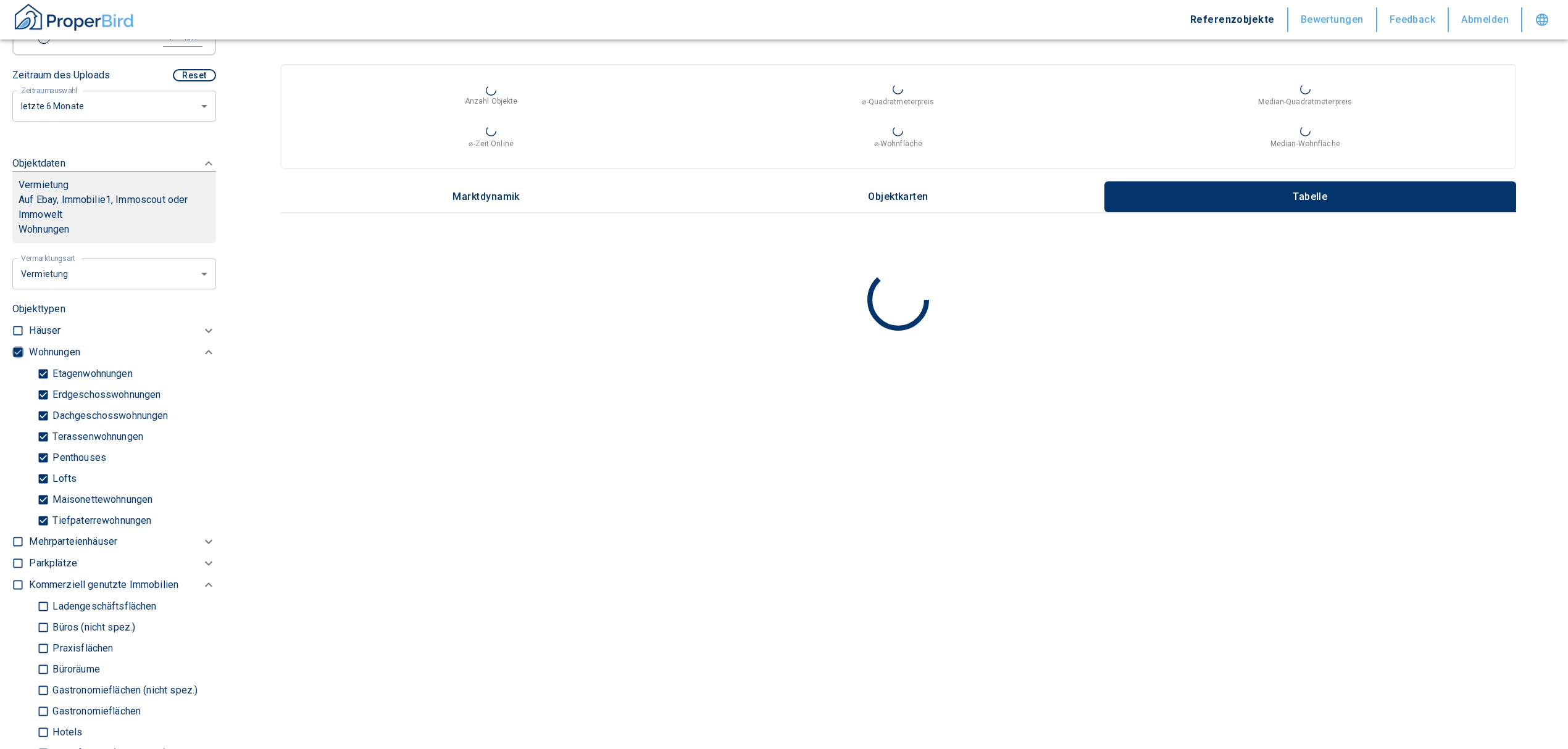
type input "2020"
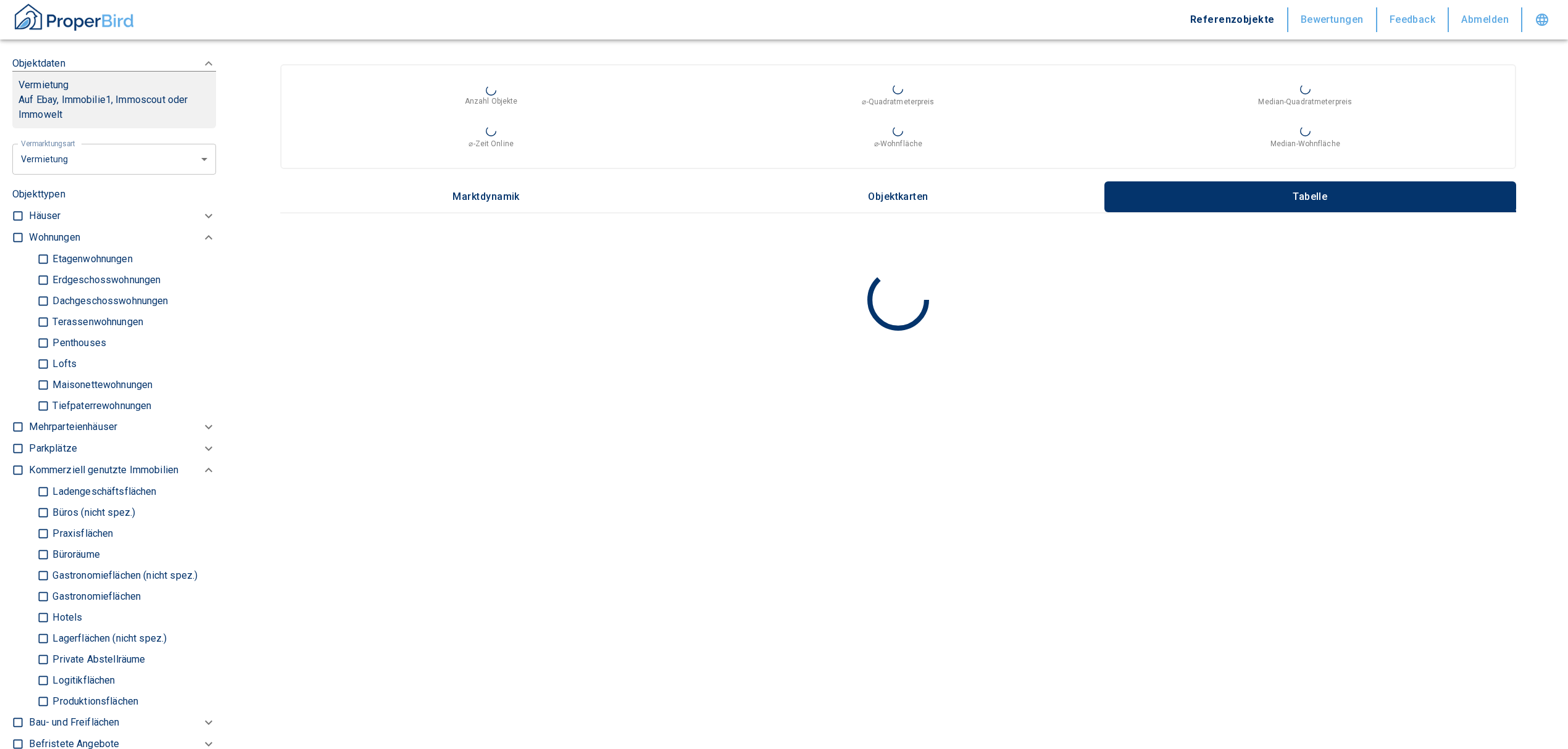
scroll to position [658, 0]
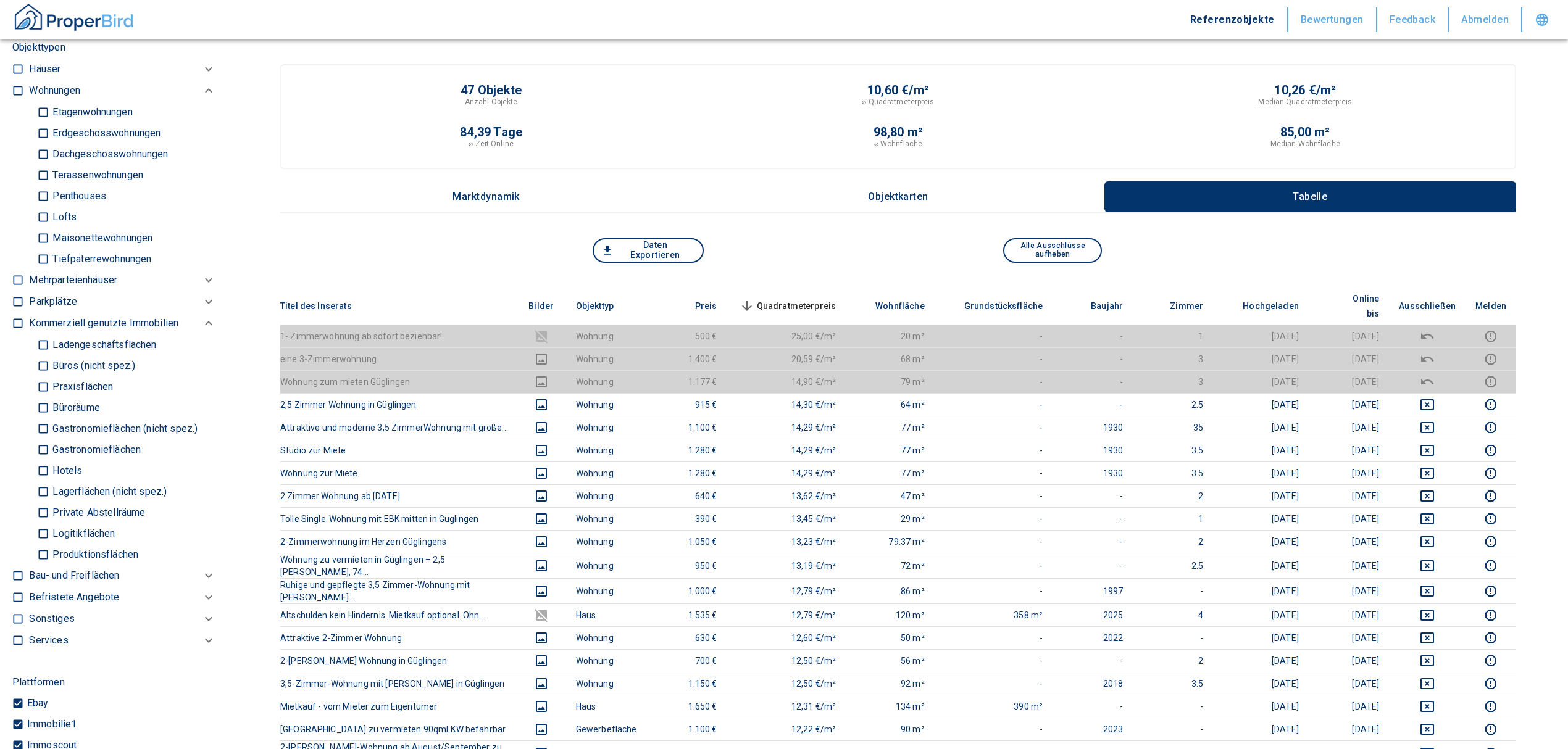
click at [43, 361] on input "Büros (nicht spez.)" at bounding box center [42, 365] width 13 height 21
checkbox input "true"
type input "2020"
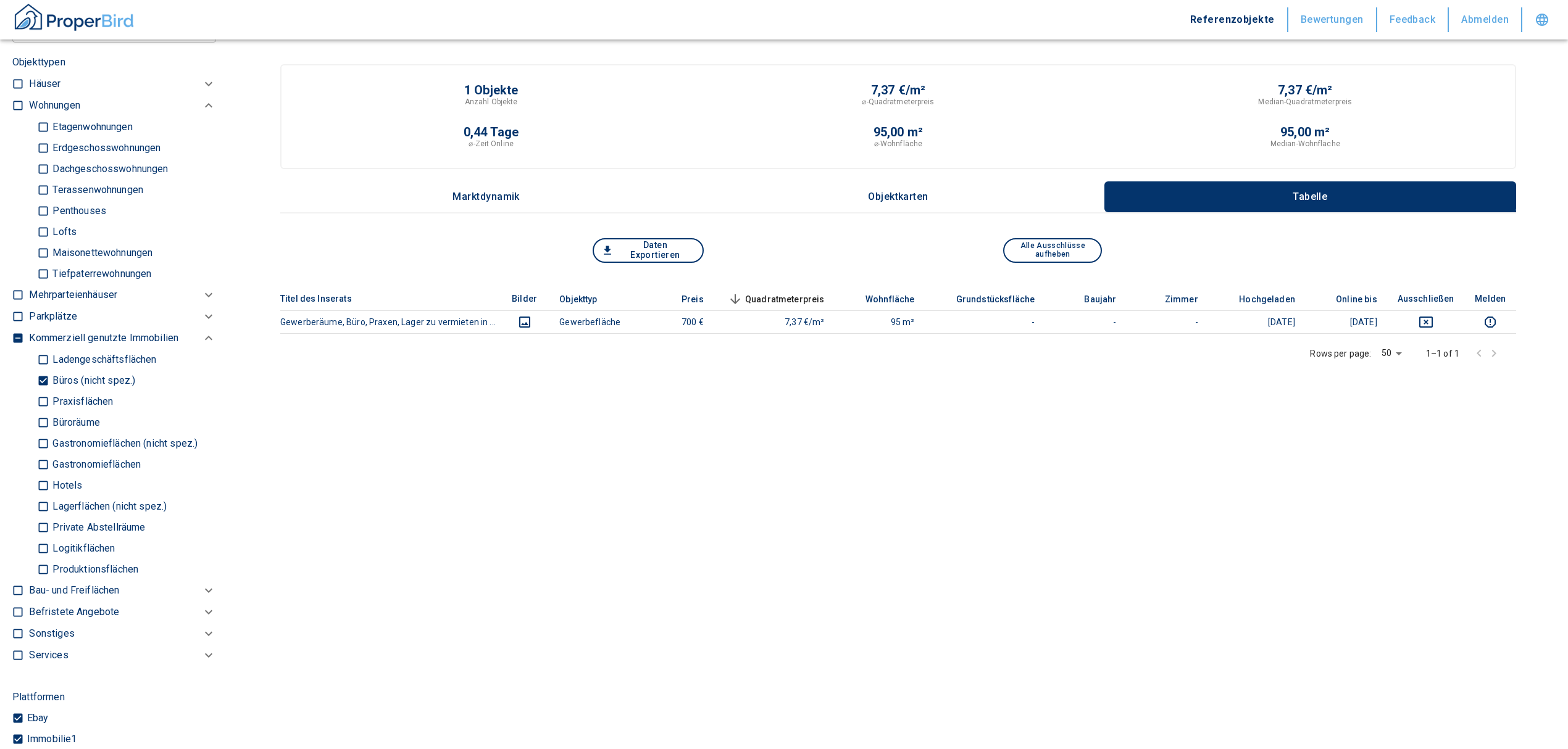
click at [37, 421] on input "Büroräume" at bounding box center [42, 422] width 13 height 21
checkbox input "true"
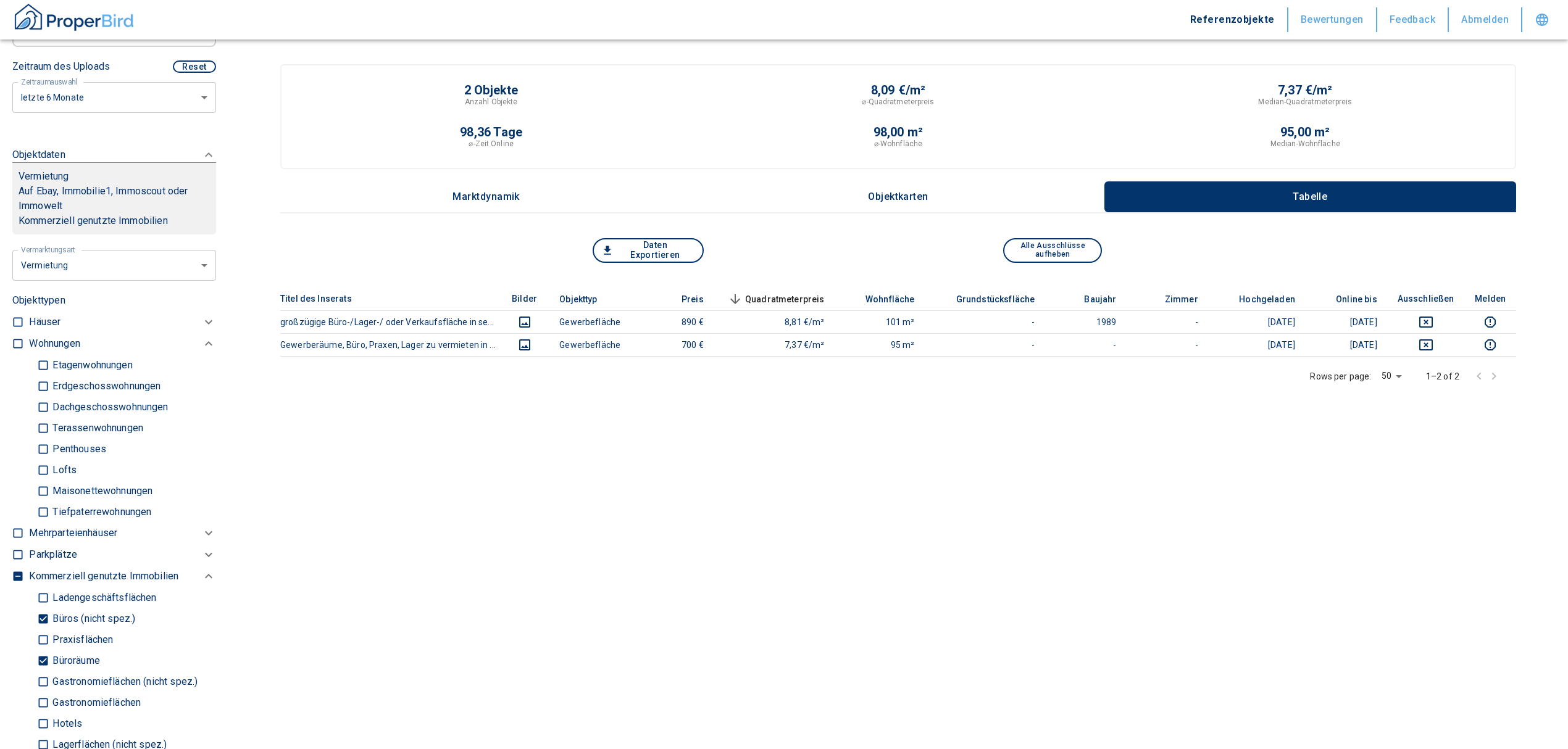
scroll to position [329, 0]
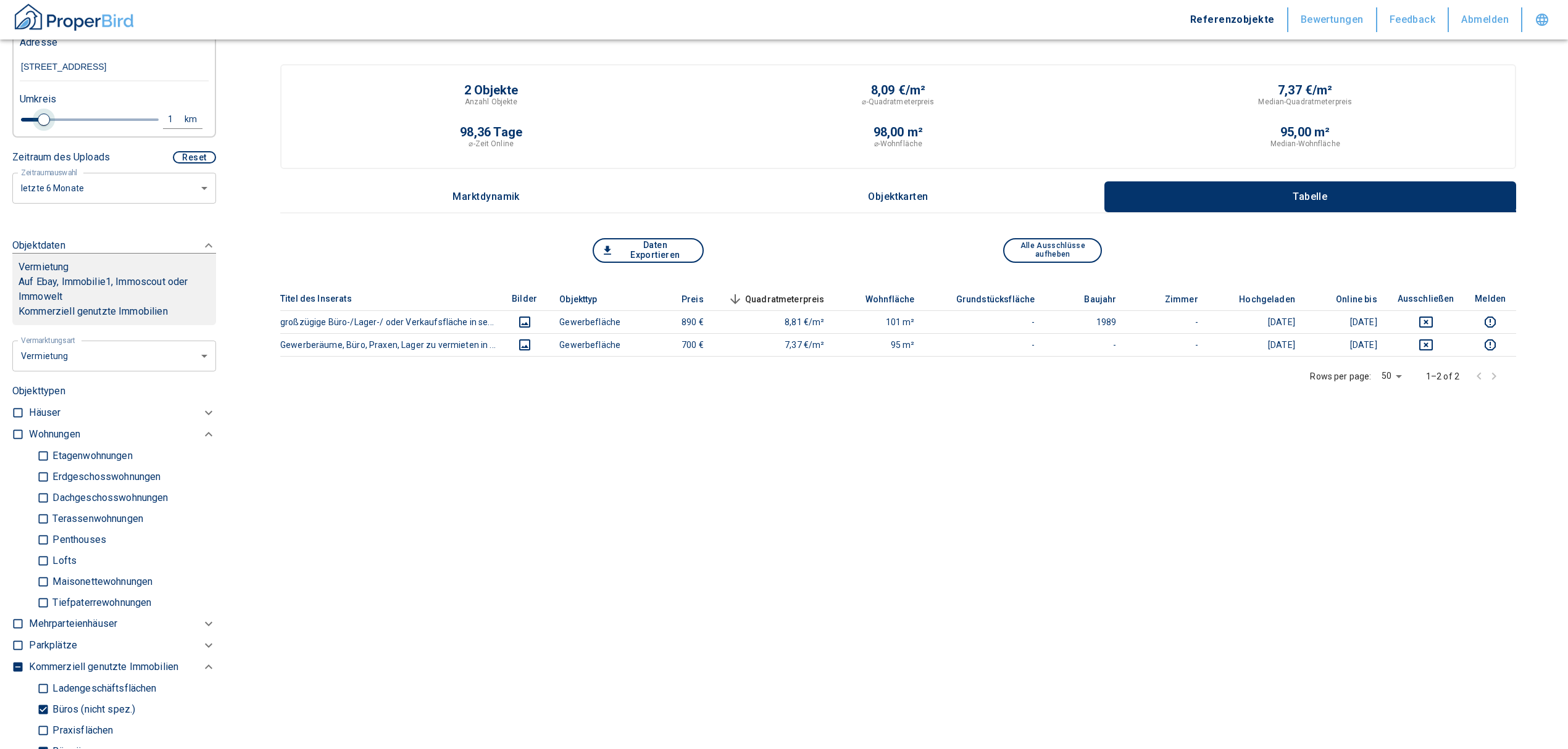
type input "2020"
type input "1.2"
type input "2020"
type input "1.4"
type input "2020"
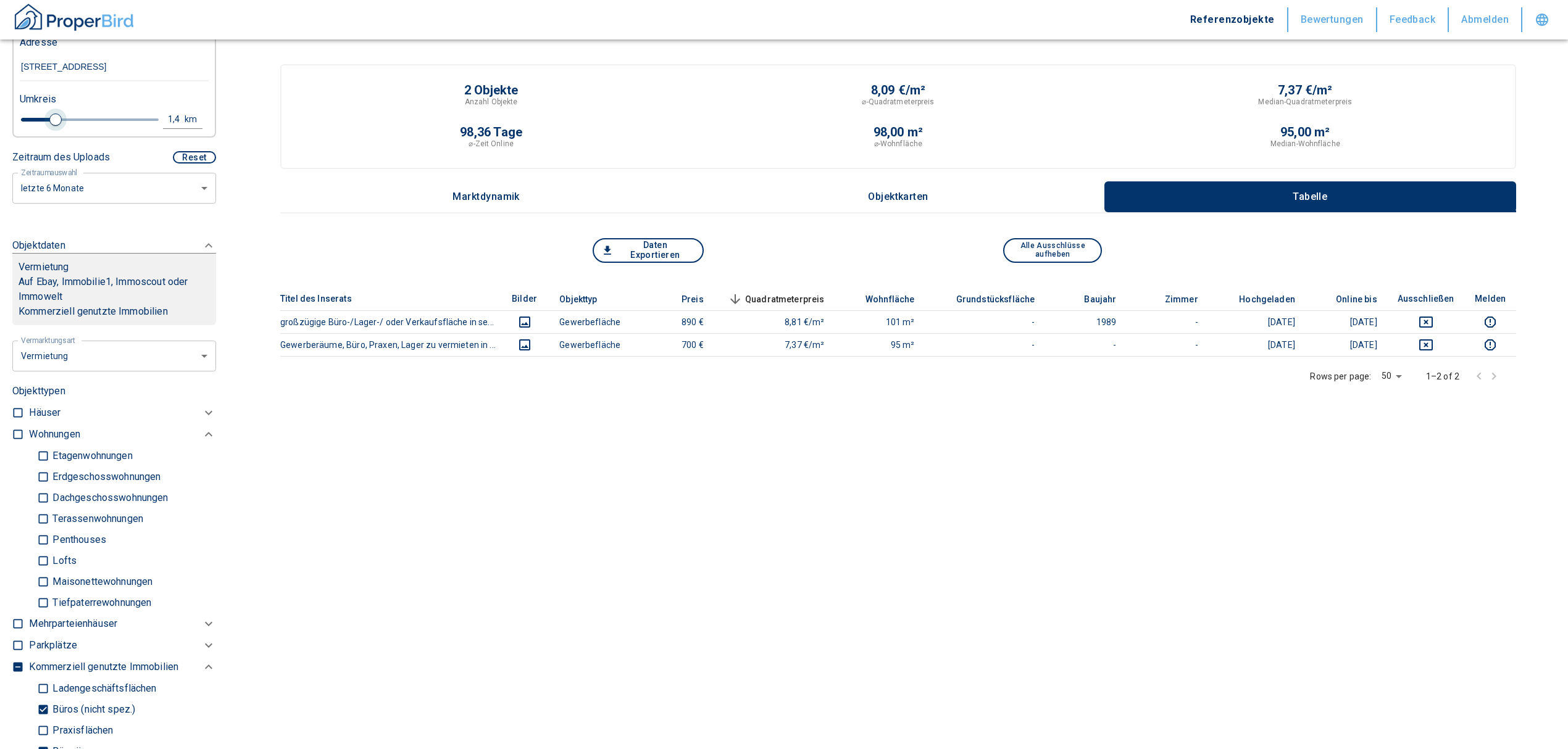
type input "1.6"
type input "2020"
type input "1.8"
type input "2020"
type input "2"
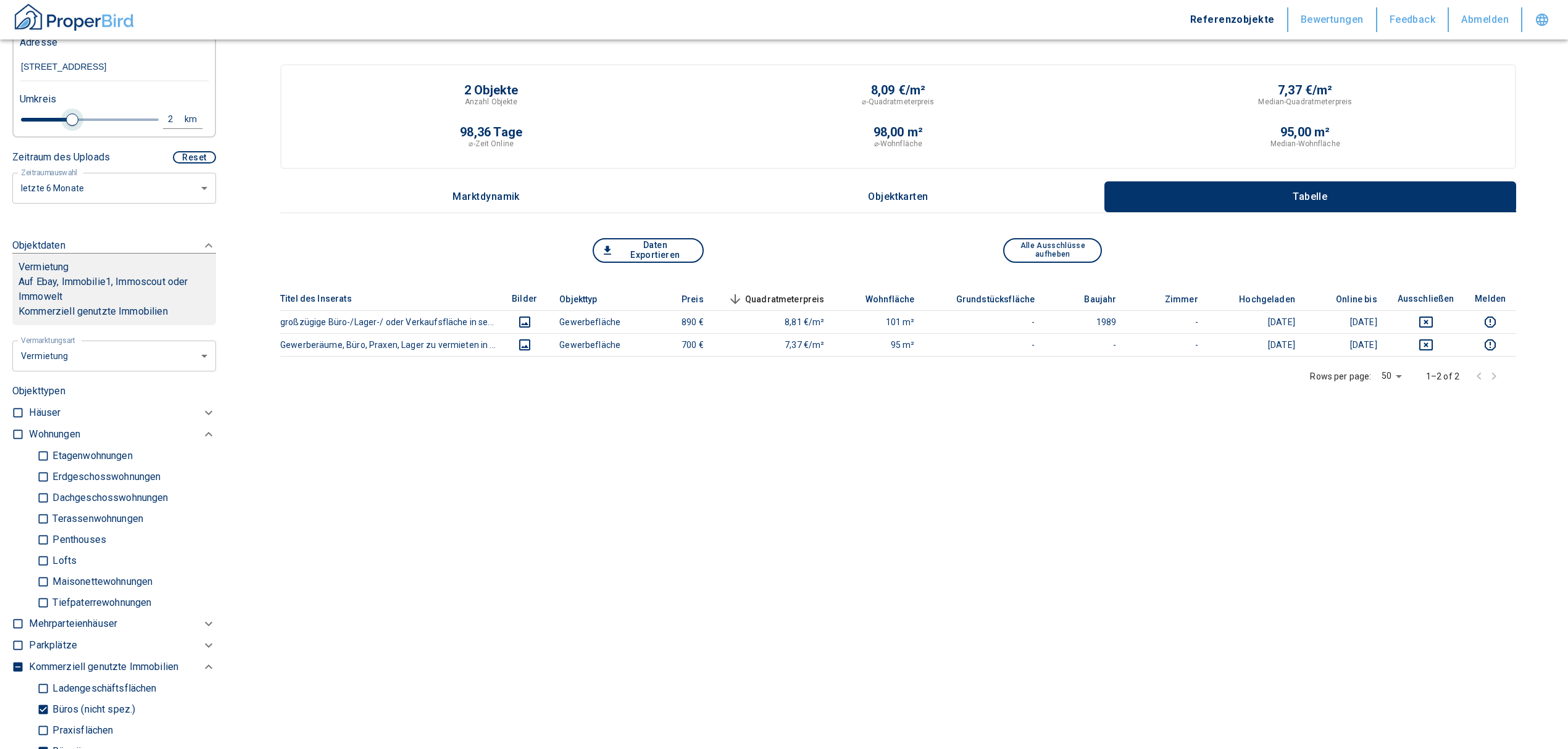
drag, startPoint x: 42, startPoint y: 120, endPoint x: 69, endPoint y: 126, distance: 27.7
click at [69, 126] on span at bounding box center [72, 120] width 13 height 13
type input "2020"
type input "2.2"
type input "2020"
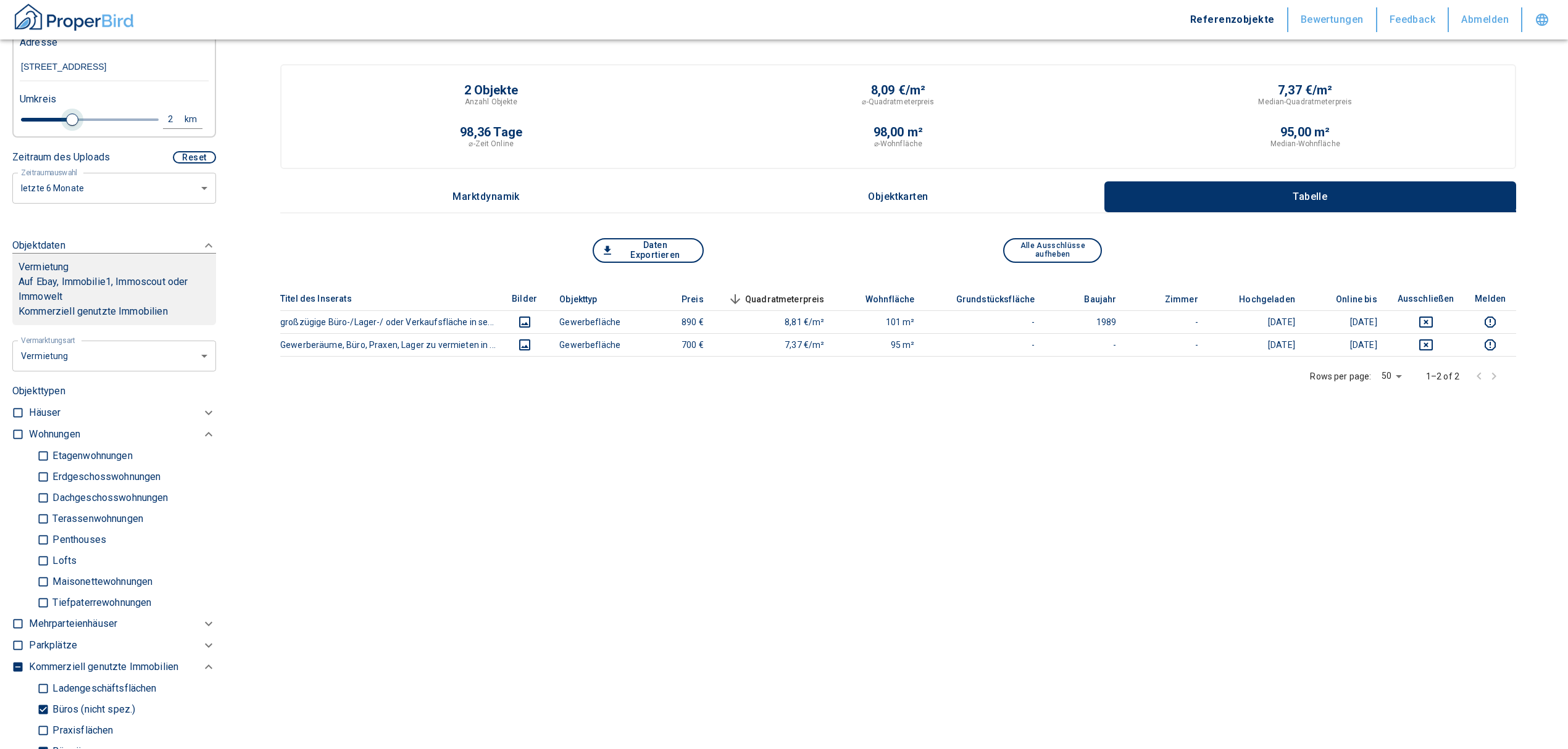
type input "2.4"
type input "2020"
type input "2.6"
type input "2020"
type input "2.8"
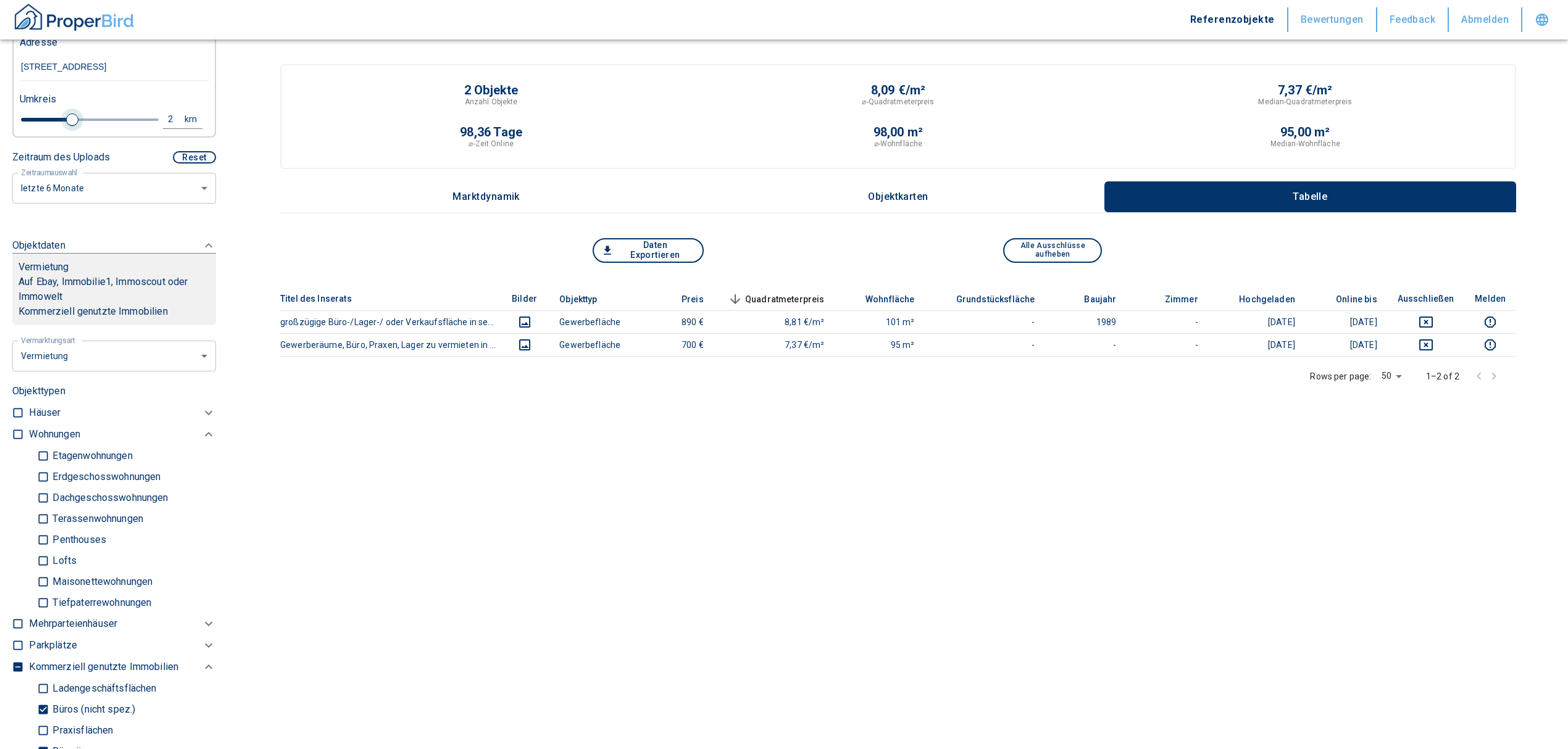
type input "2020"
type input "3"
type input "2020"
type input "3.2"
type input "2020"
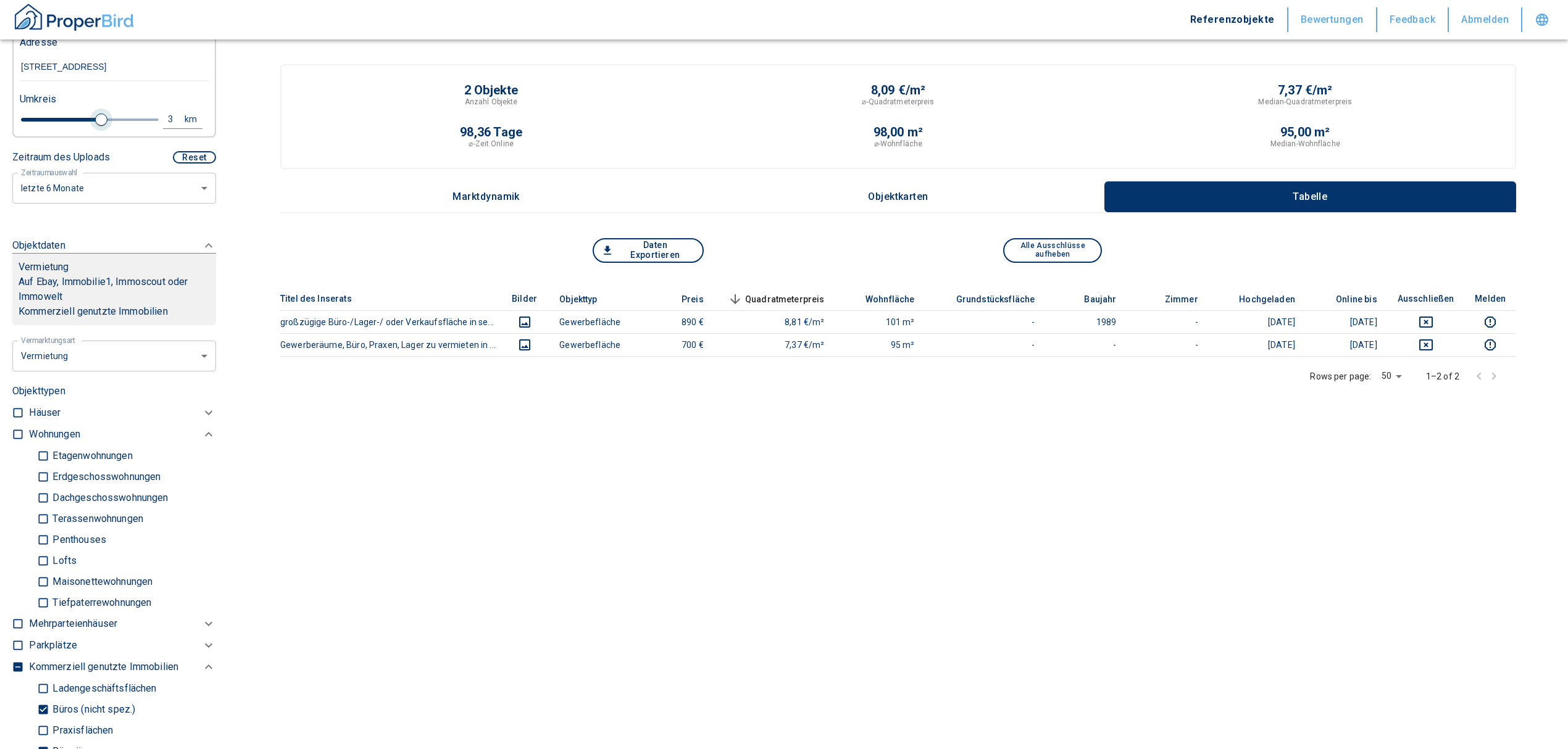
type input "3.4"
type input "2020"
type input "3.2"
type input "2020"
type input "3"
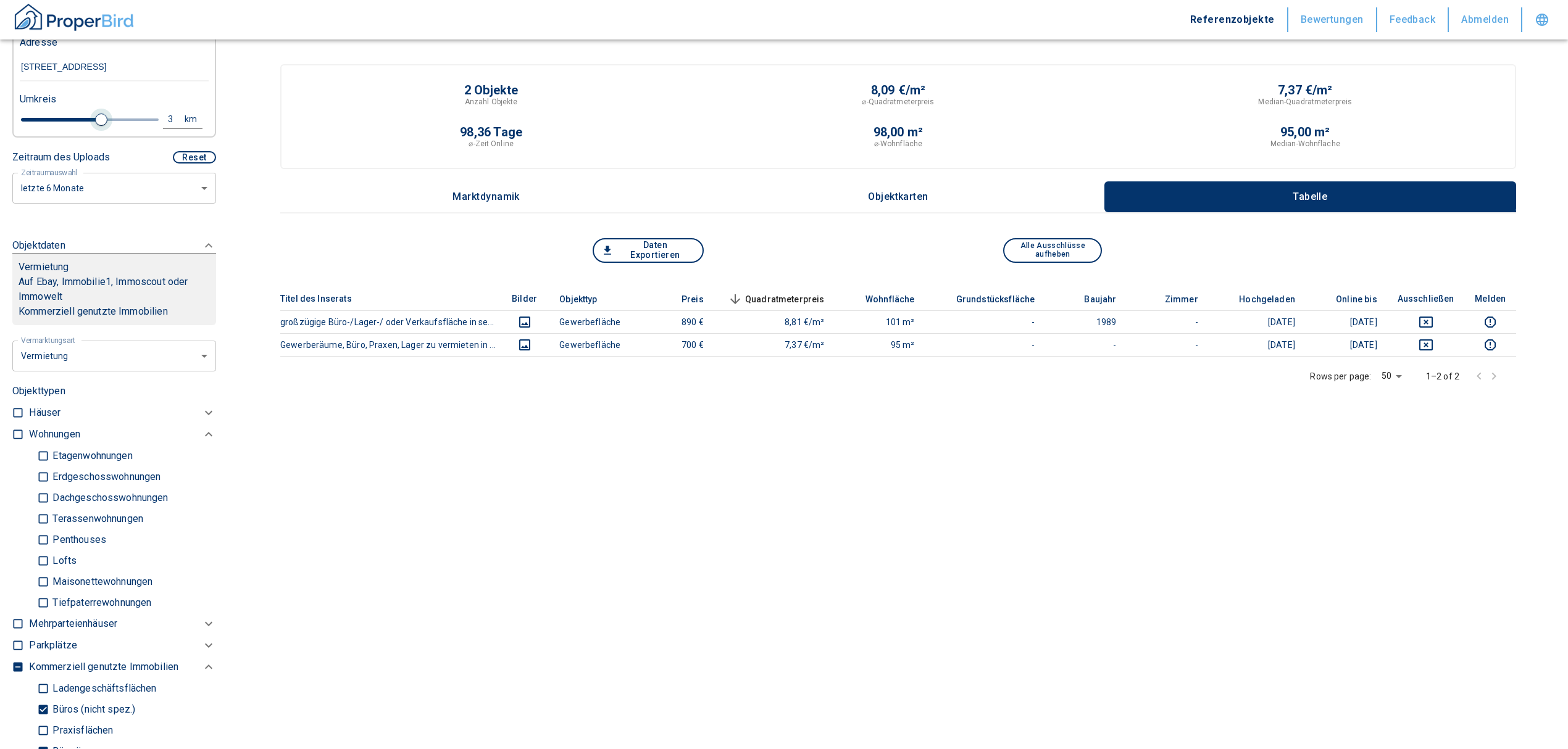
drag, startPoint x: 67, startPoint y: 117, endPoint x: 97, endPoint y: 116, distance: 30.0
click at [97, 116] on span at bounding box center [101, 120] width 13 height 13
type input "2020"
type input "3.2"
type input "2020"
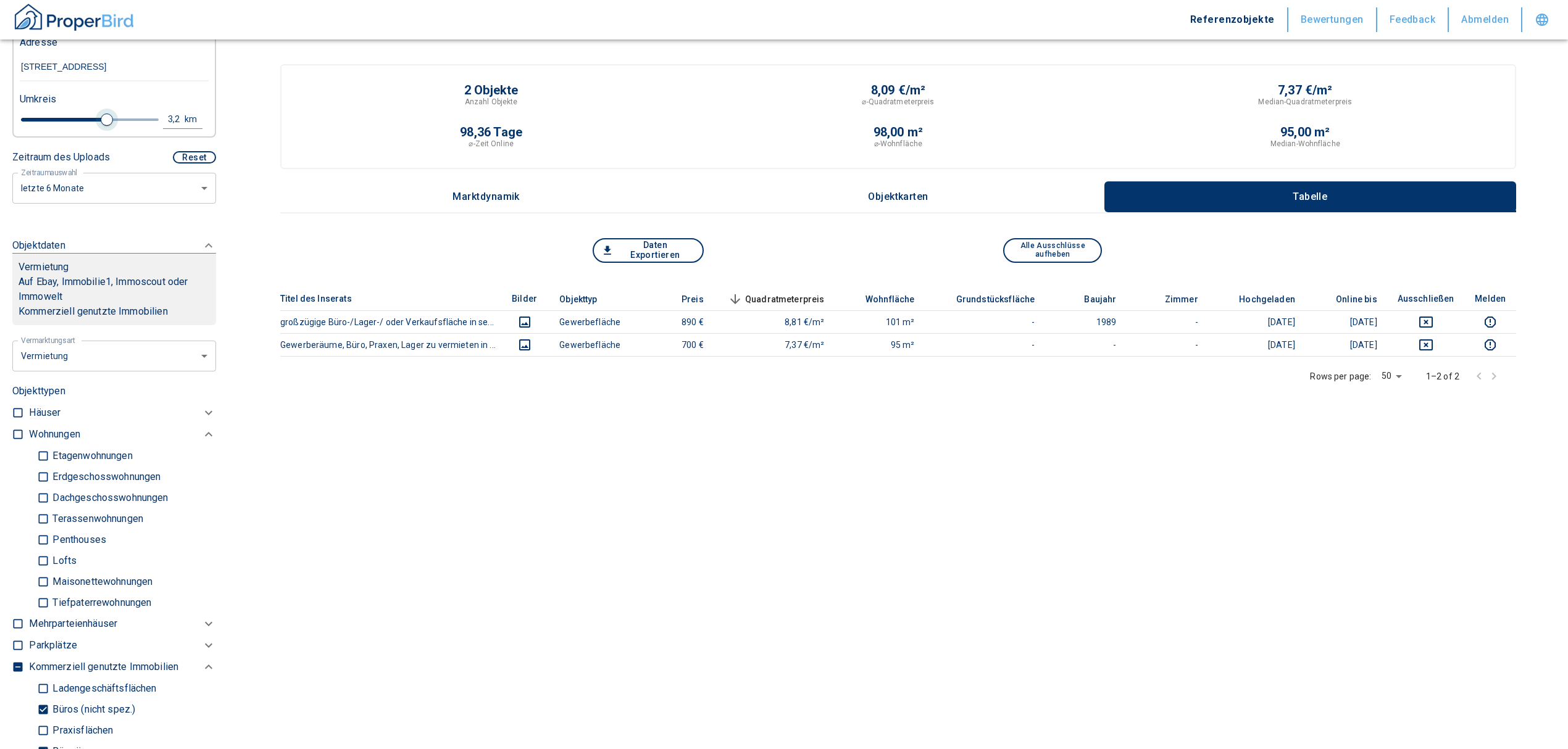
type input "3.4"
type input "2020"
type input "4"
type input "2020"
type input "4.2"
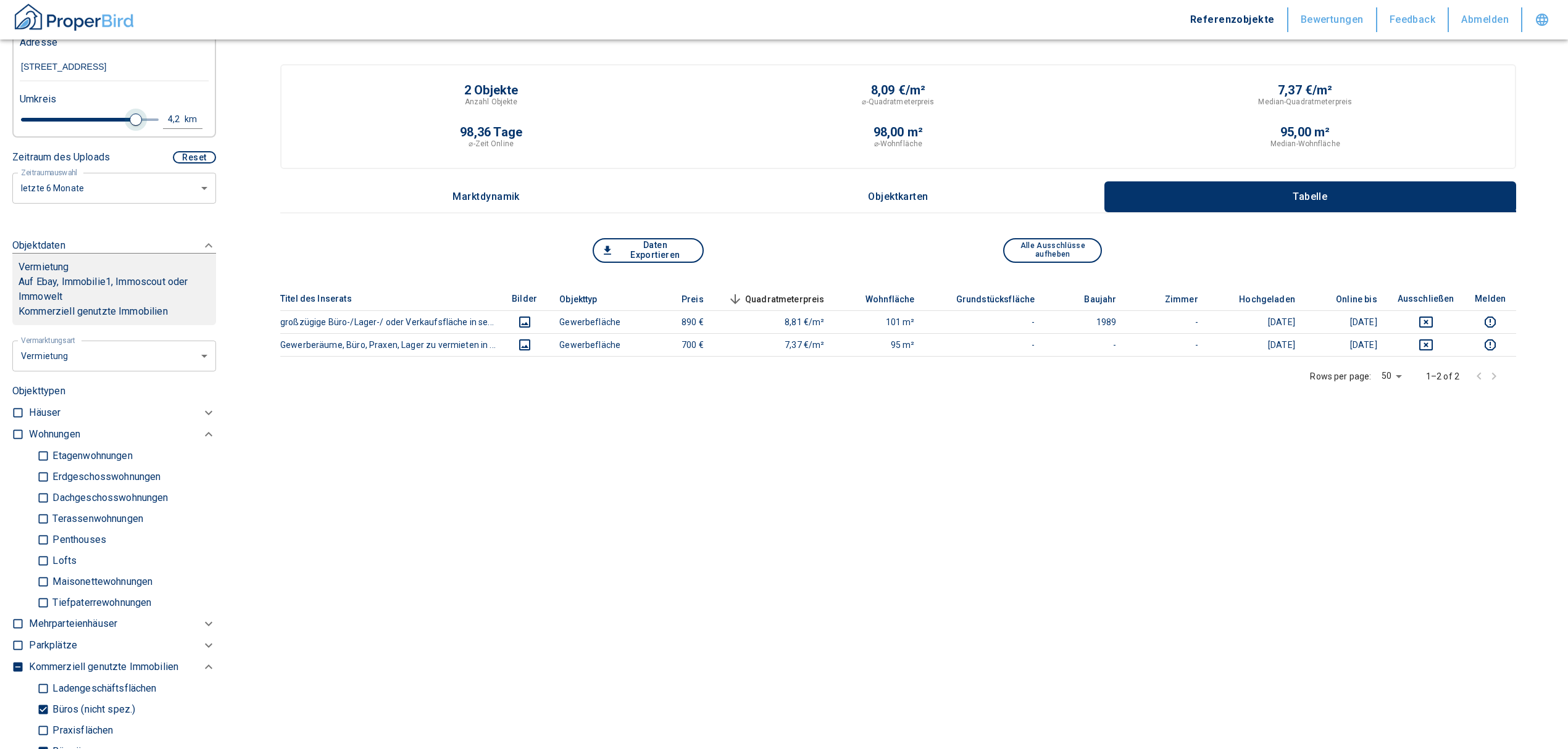
type input "2020"
type input "4.4"
type input "2020"
type input "4.6"
type input "2020"
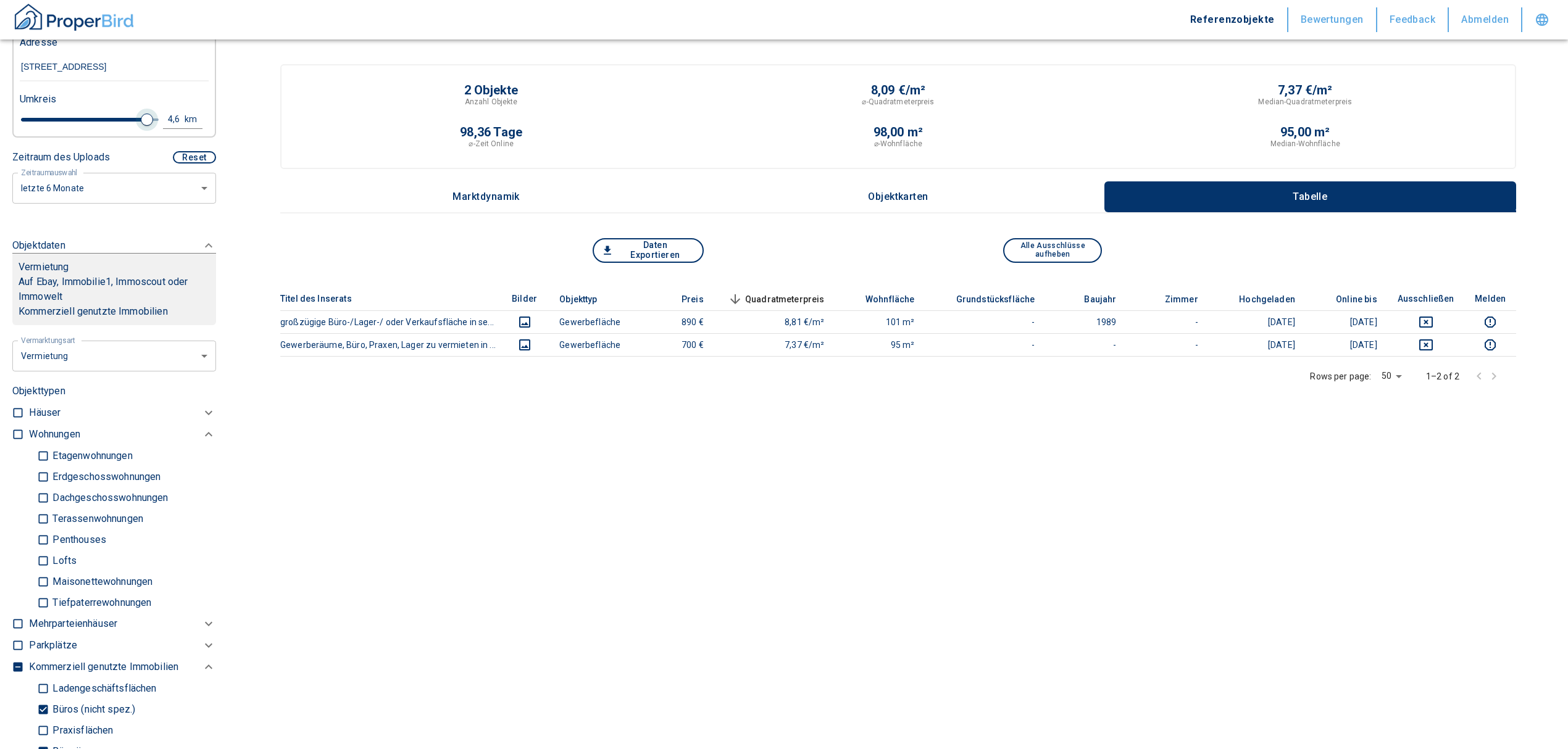
type input "5"
drag, startPoint x: 100, startPoint y: 115, endPoint x: 153, endPoint y: 114, distance: 53.0
click at [153, 114] on div "5 km" at bounding box center [109, 121] width 189 height 21
type input "2020"
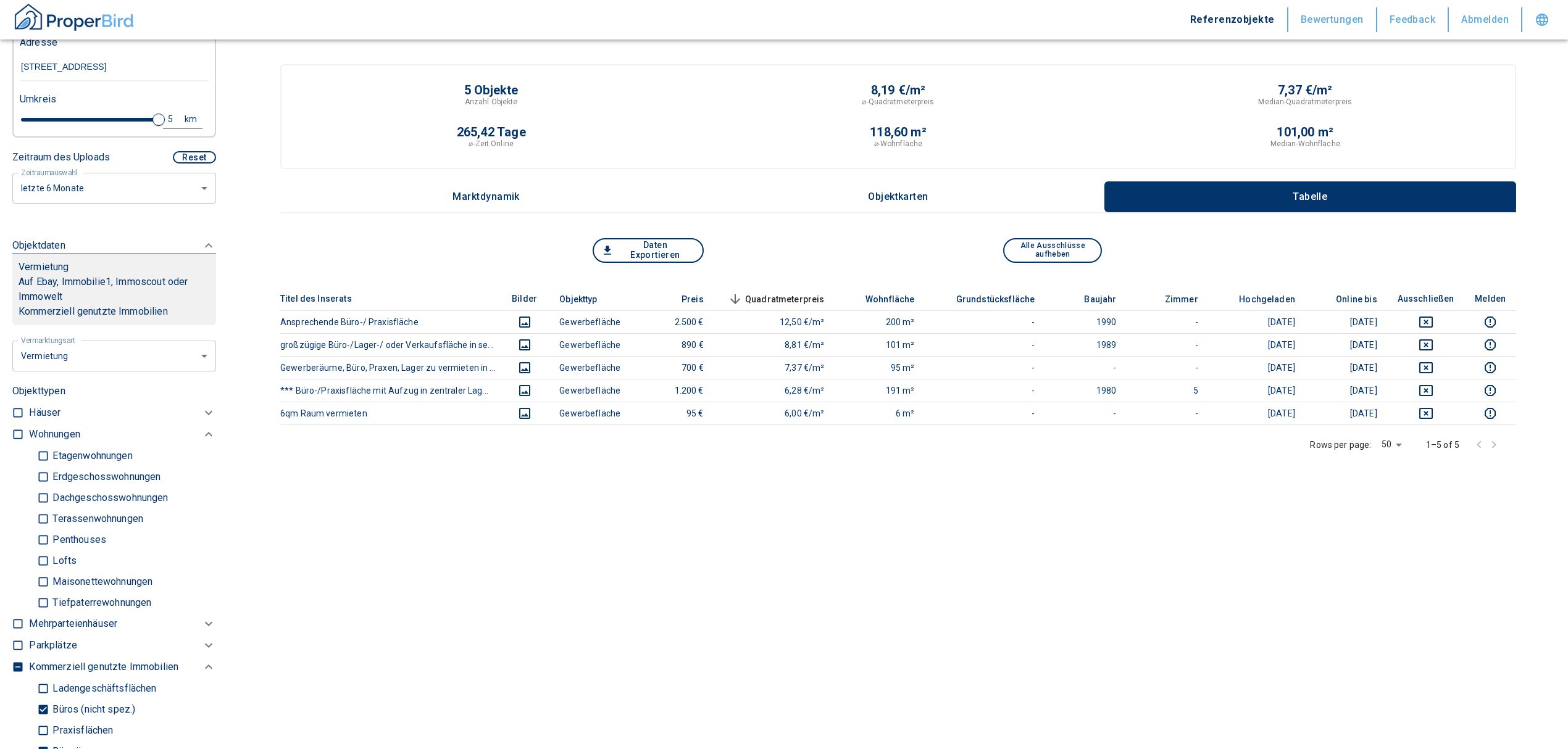
click at [166, 118] on div "5" at bounding box center [176, 120] width 22 height 15
drag, startPoint x: 44, startPoint y: 120, endPoint x: 35, endPoint y: 123, distance: 9.5
click at [35, 123] on div "5 km Neue Suchen" at bounding box center [104, 120] width 189 height 30
type input "10"
click at [169, 114] on button "Neue Suchen" at bounding box center [165, 120] width 67 height 17
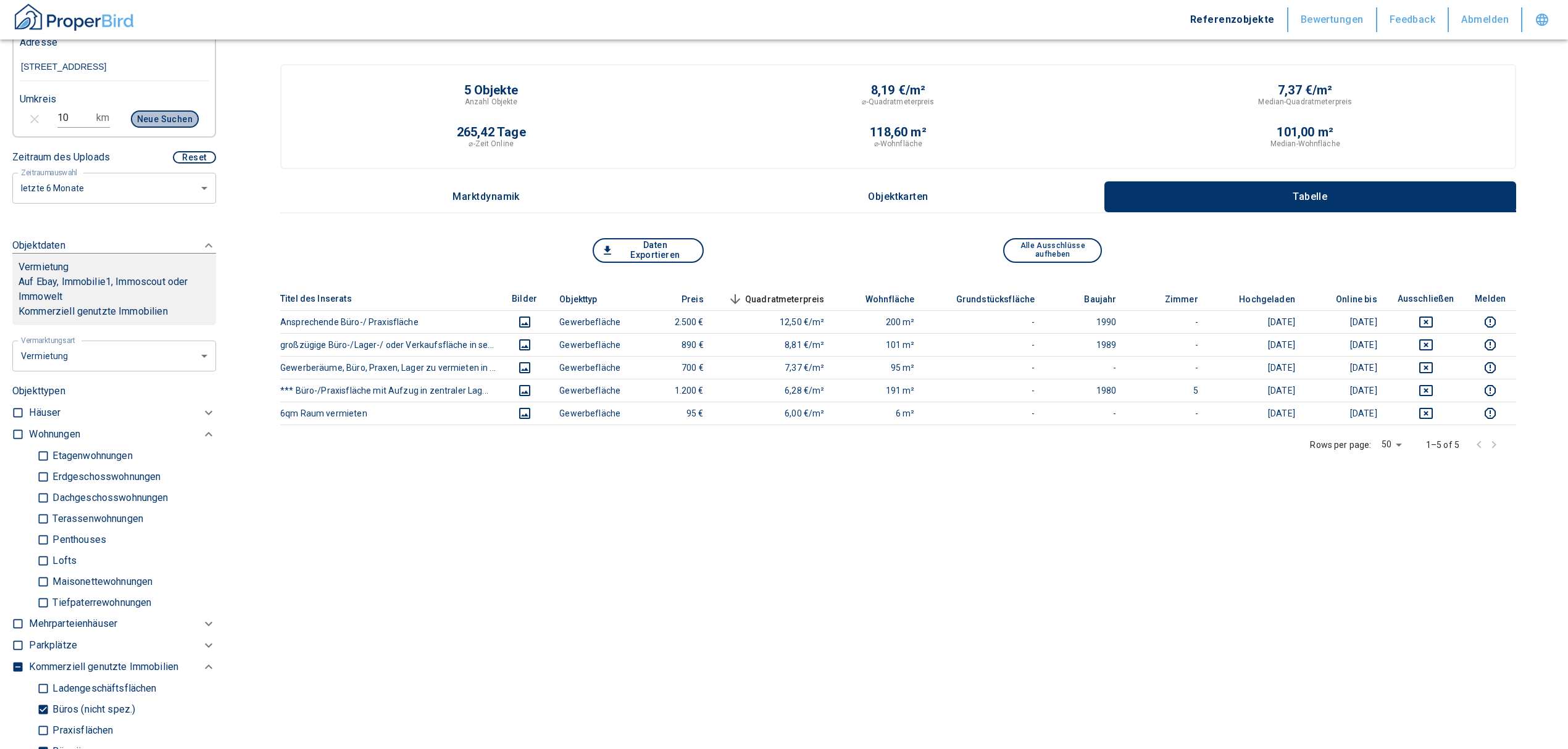
type input "2020"
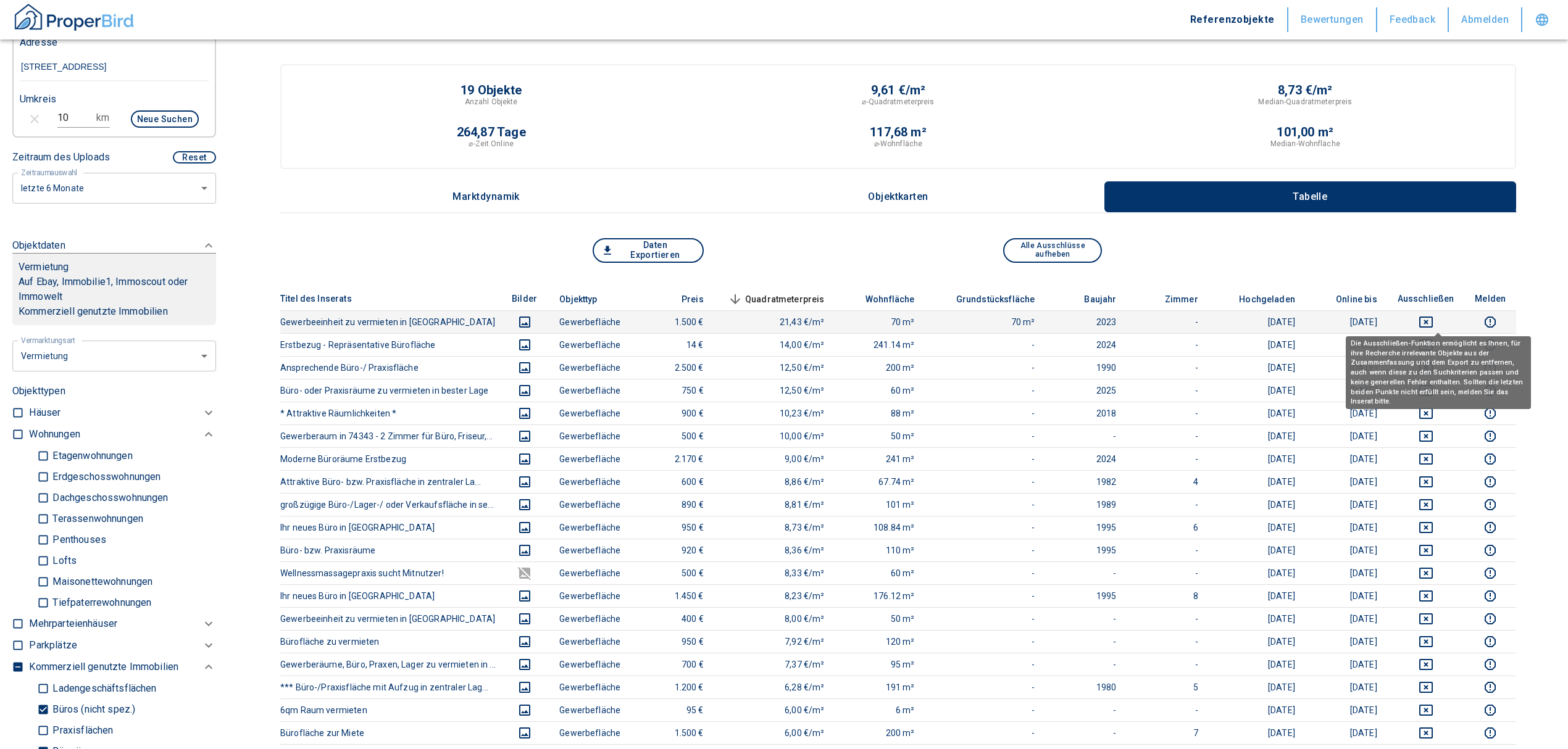
click at [1433, 318] on icon "deselect this listing" at bounding box center [1425, 322] width 14 height 14
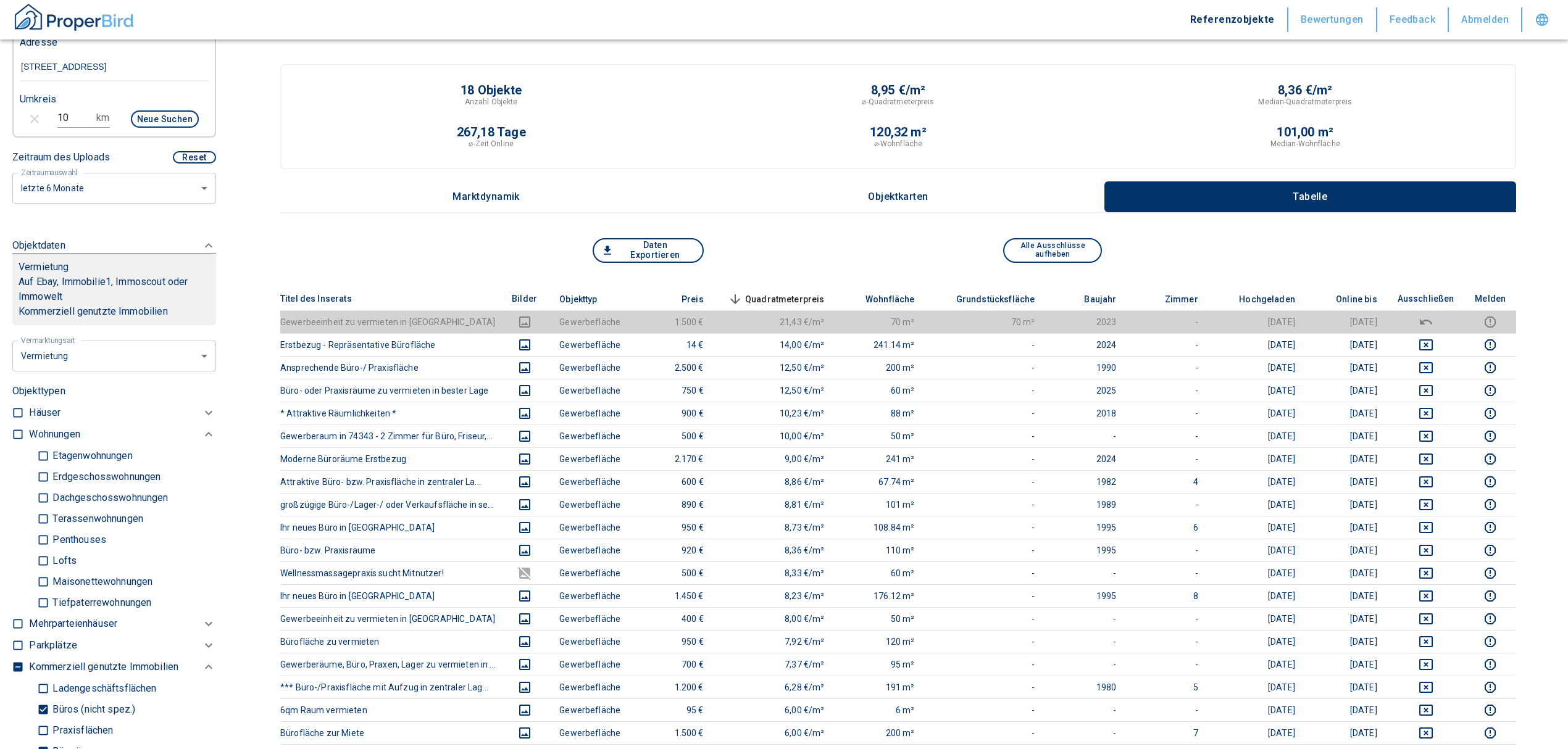
click at [757, 292] on span "Quadratmeterpreis sorted descending" at bounding box center [774, 299] width 99 height 14
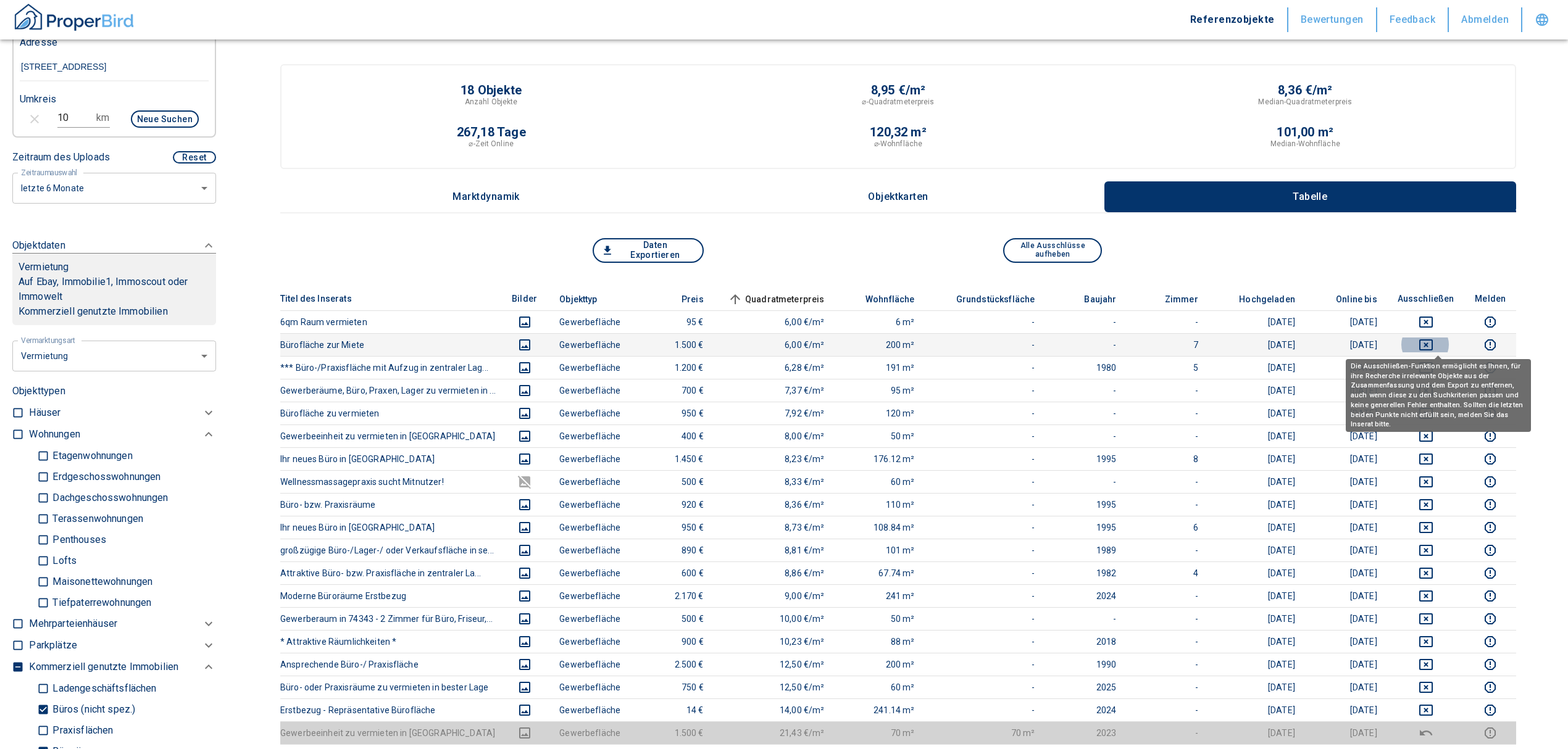
click at [1432, 342] on icon "deselect this listing" at bounding box center [1425, 345] width 13 height 12
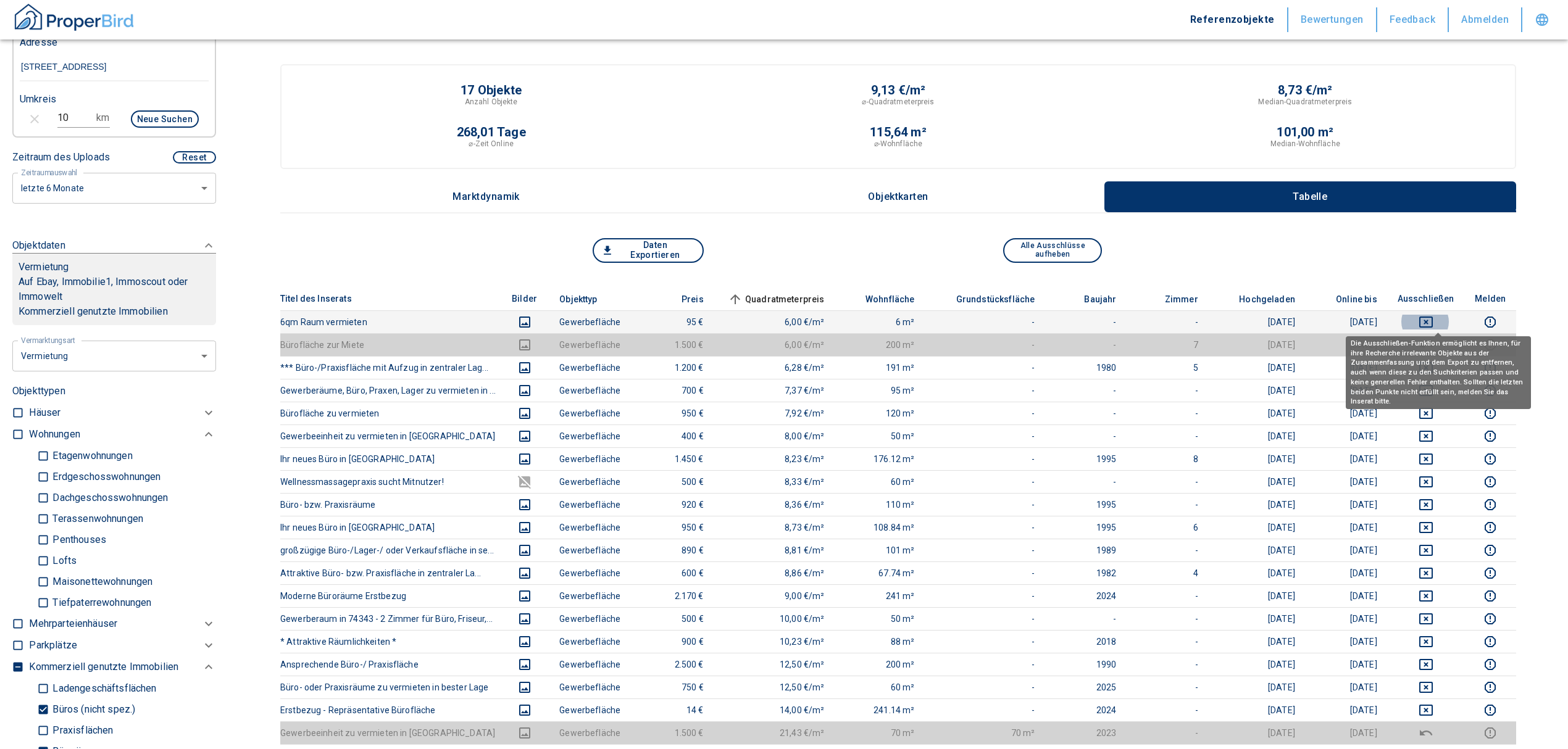
click at [1446, 315] on button "deselect this listing" at bounding box center [1425, 322] width 58 height 14
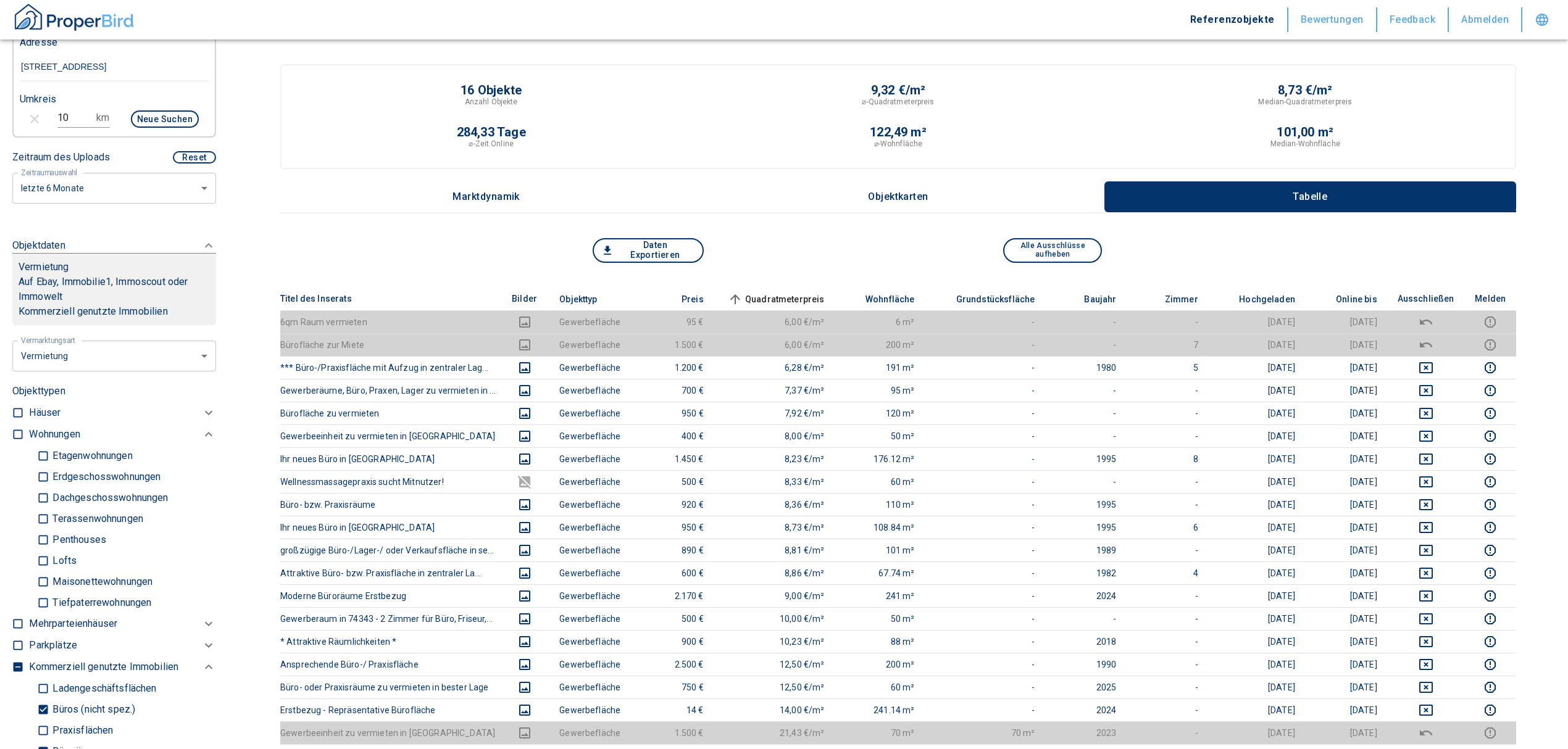
click at [785, 293] on span "Quadratmeterpreis sorted ascending" at bounding box center [774, 299] width 99 height 14
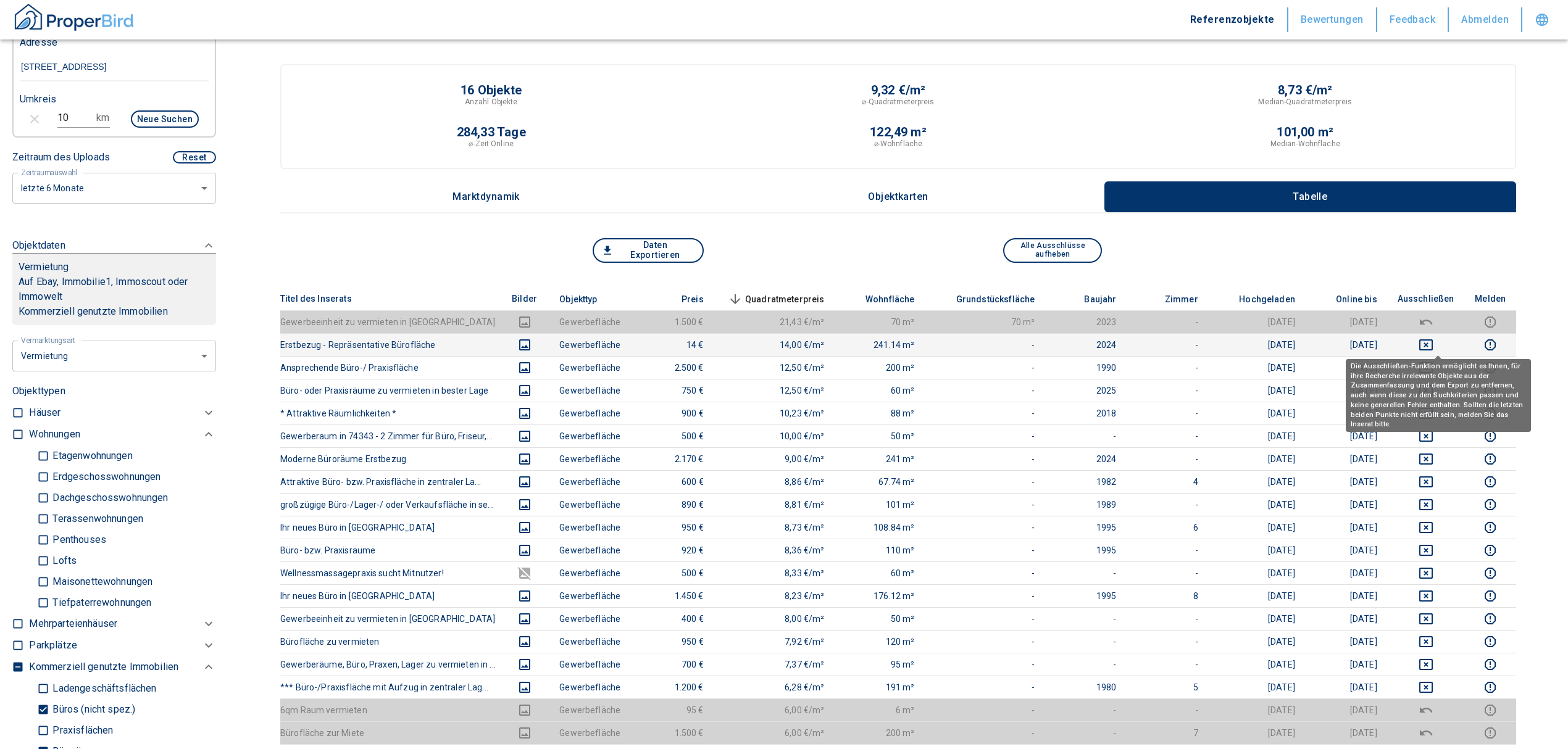
click at [1432, 339] on icon "deselect this listing" at bounding box center [1425, 345] width 13 height 12
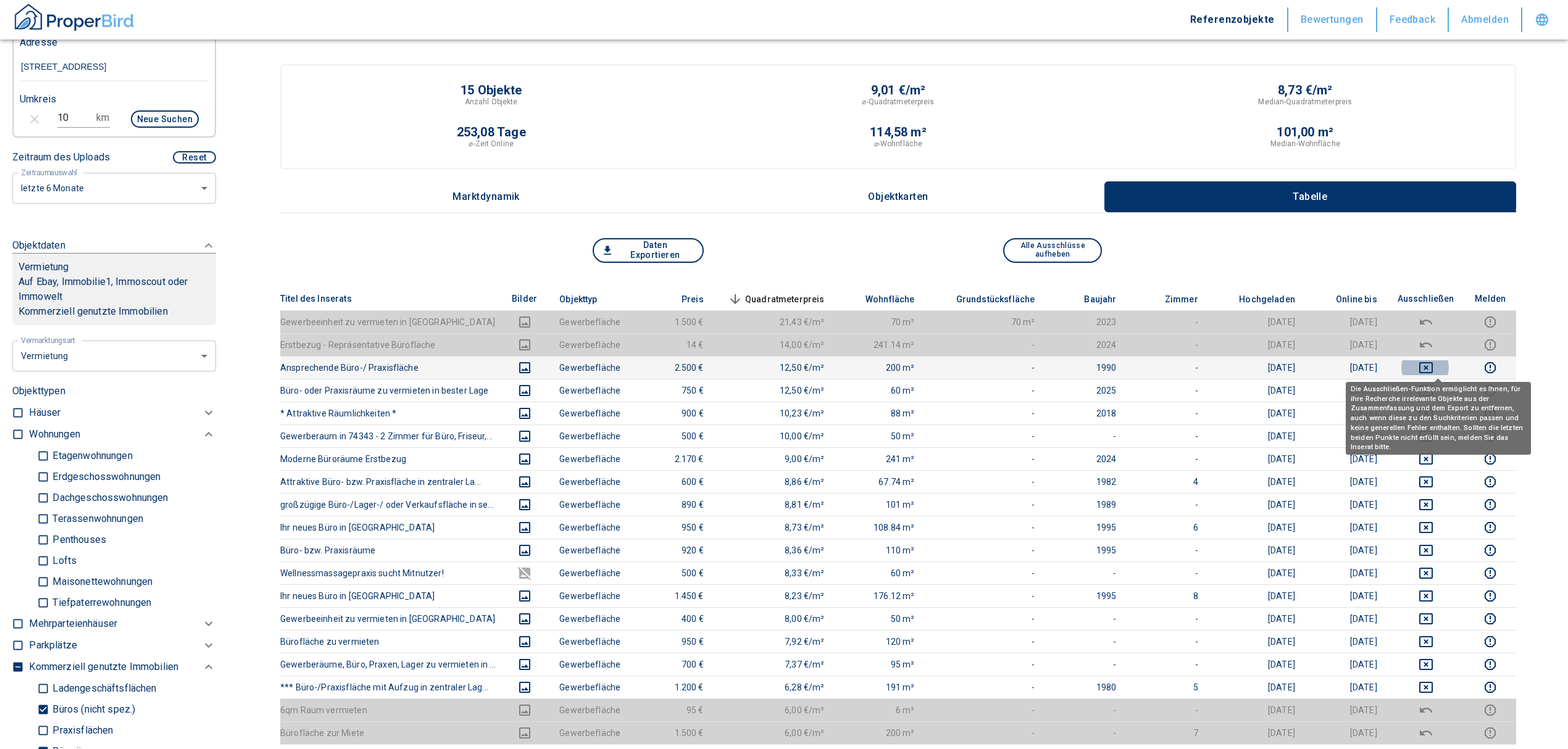
click at [1433, 364] on icon "deselect this listing" at bounding box center [1425, 367] width 14 height 14
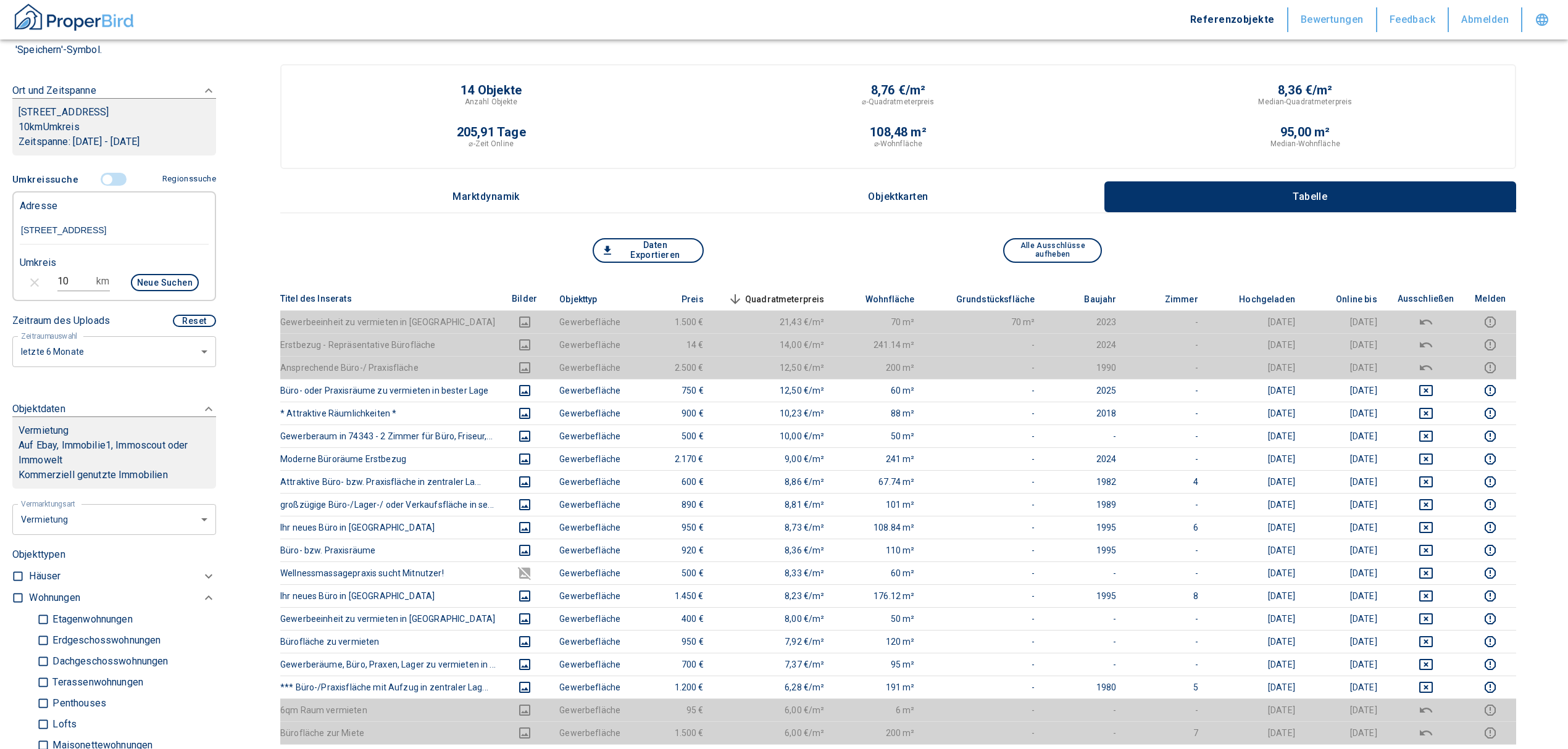
scroll to position [164, 0]
click at [100, 181] on input "controlled" at bounding box center [107, 181] width 37 height 13
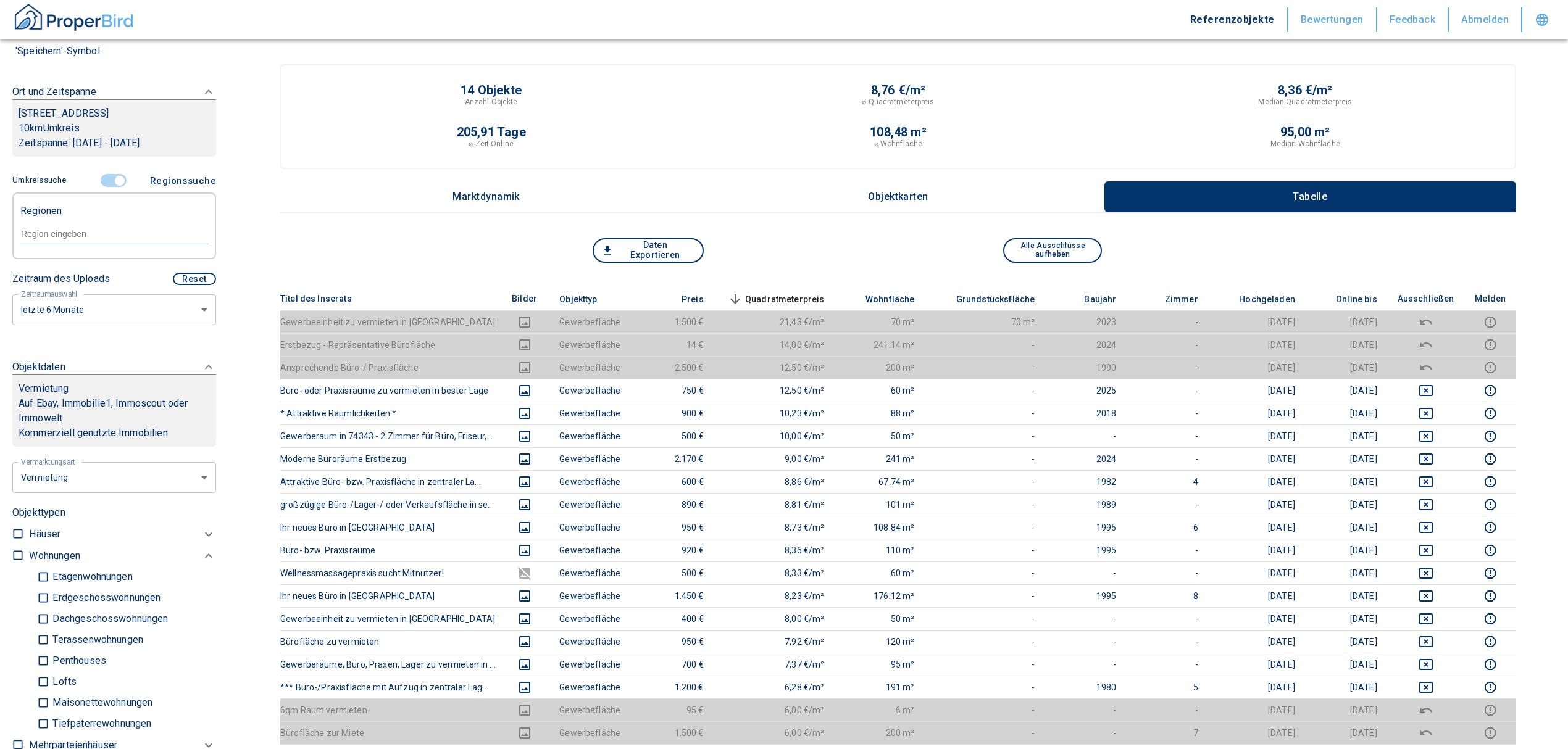
click at [82, 237] on input "text" at bounding box center [114, 234] width 189 height 12
click at [139, 267] on li "74363 Güglingen" at bounding box center [108, 261] width 177 height 22
type input "74363"
type input "2020"
type input "74363 Güglingen"
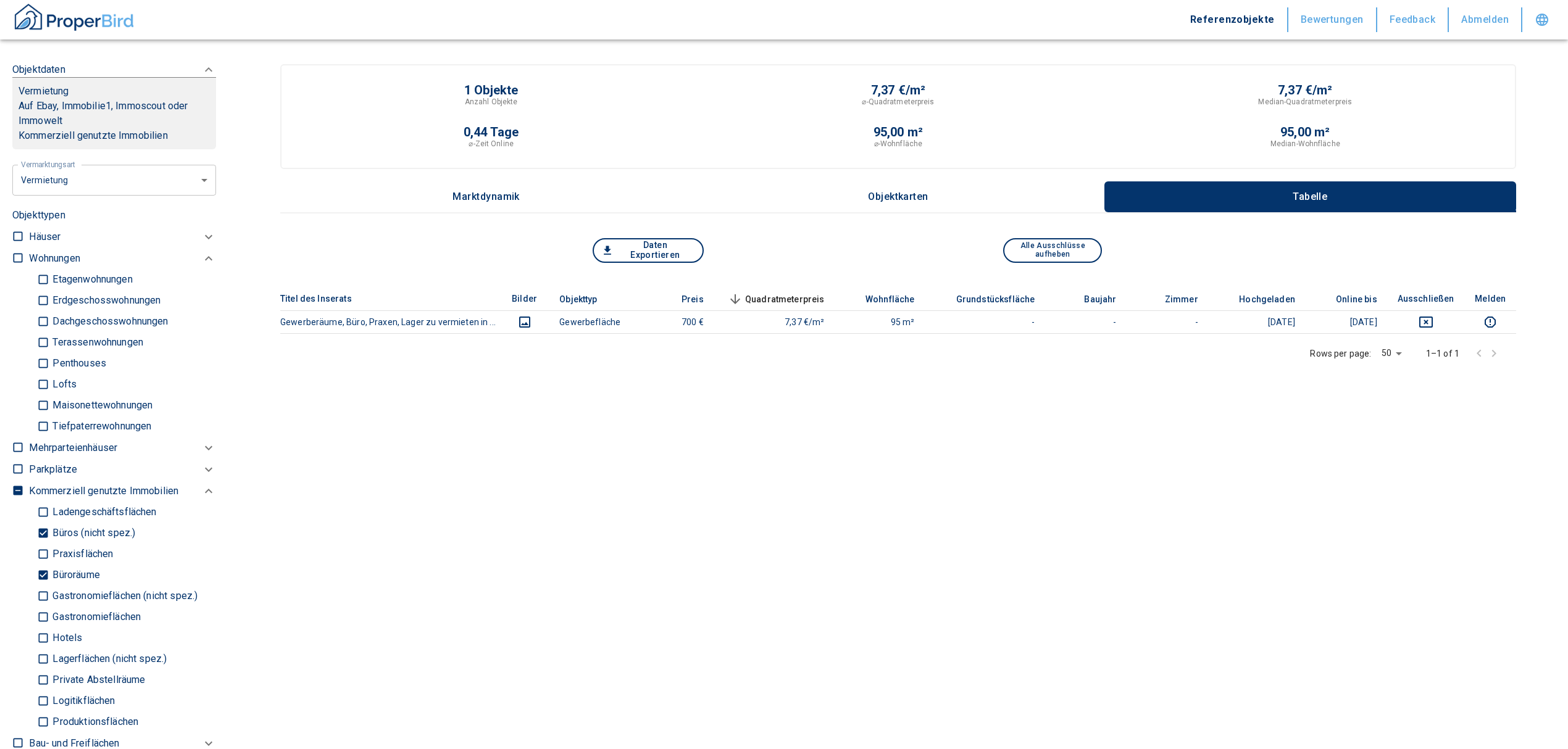
scroll to position [494, 0]
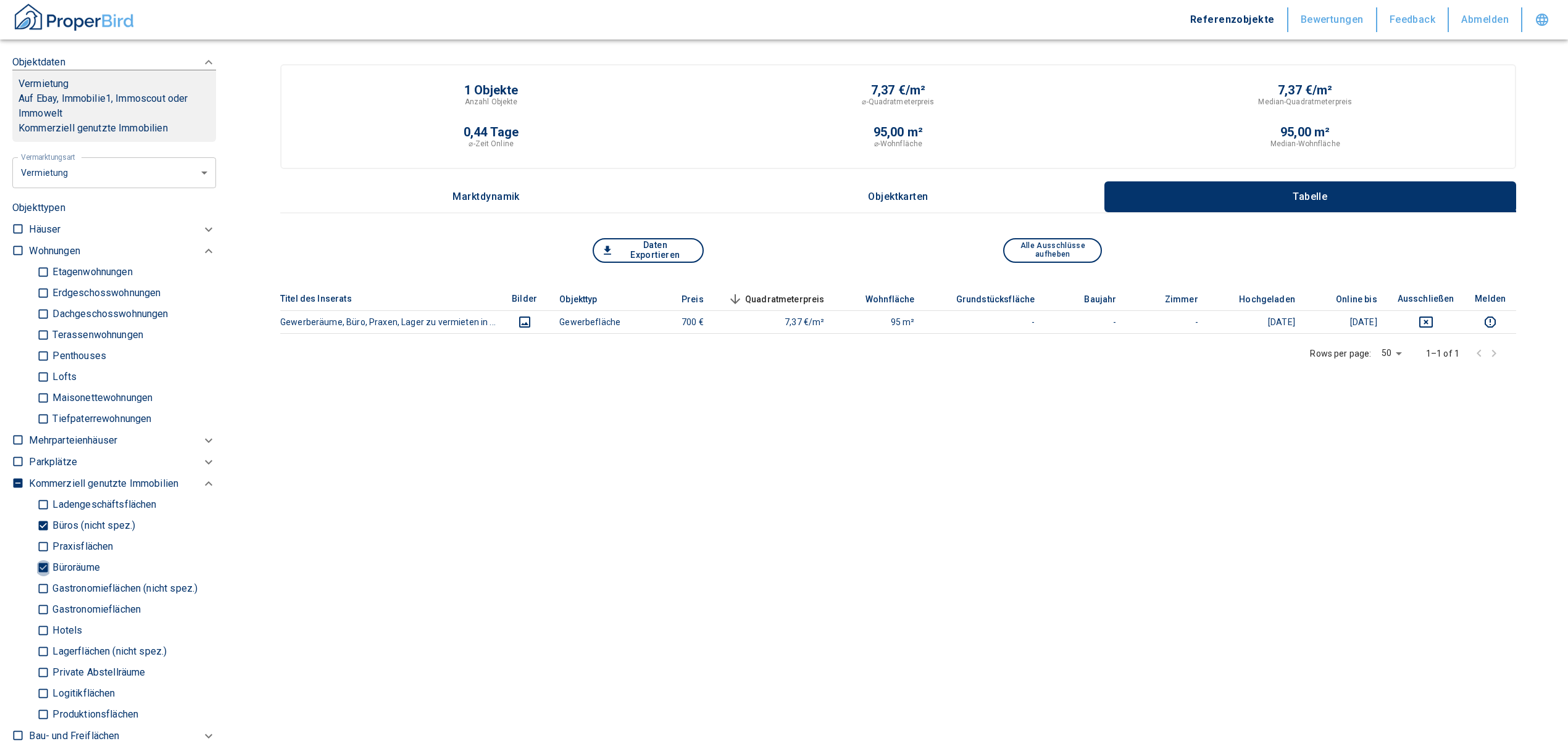
click at [47, 568] on input "Büroräume" at bounding box center [42, 568] width 13 height 21
checkbox input "false"
type input "2020"
click at [38, 526] on input "Büros (nicht spez.)" at bounding box center [42, 526] width 13 height 21
checkbox input "false"
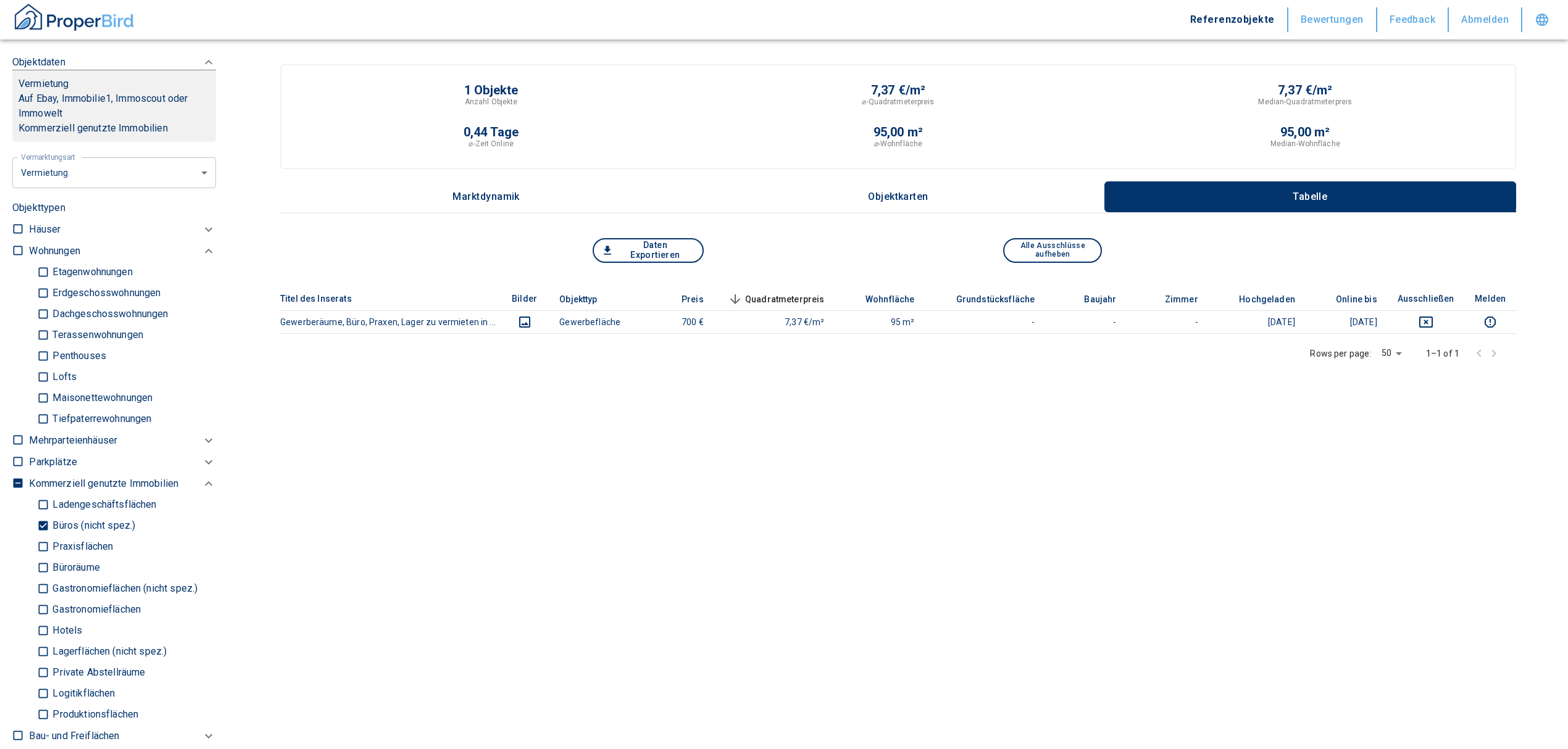
type input "2020"
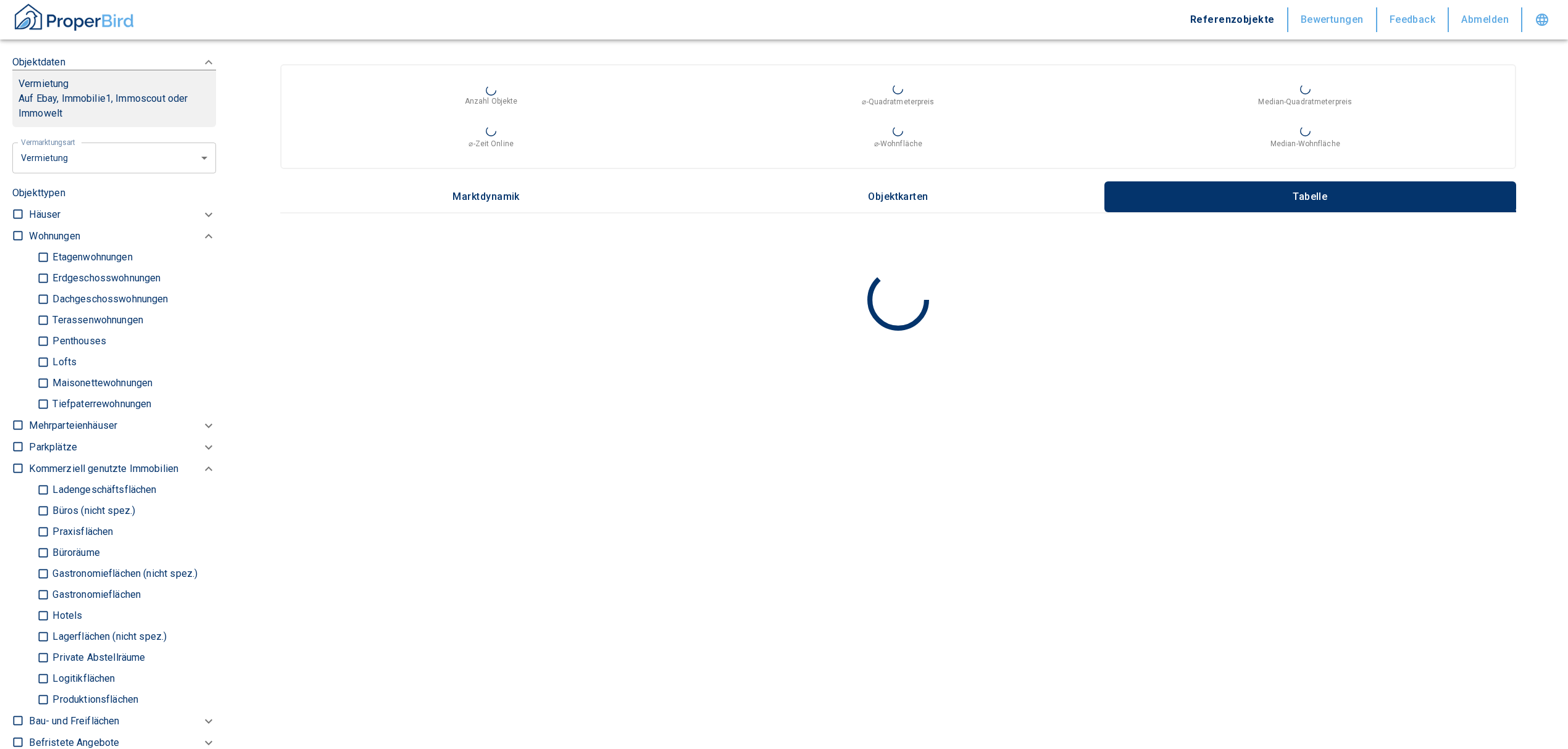
click at [40, 495] on input "Ladengeschäftsflächen" at bounding box center [42, 491] width 13 height 21
checkbox input "true"
type input "2020"
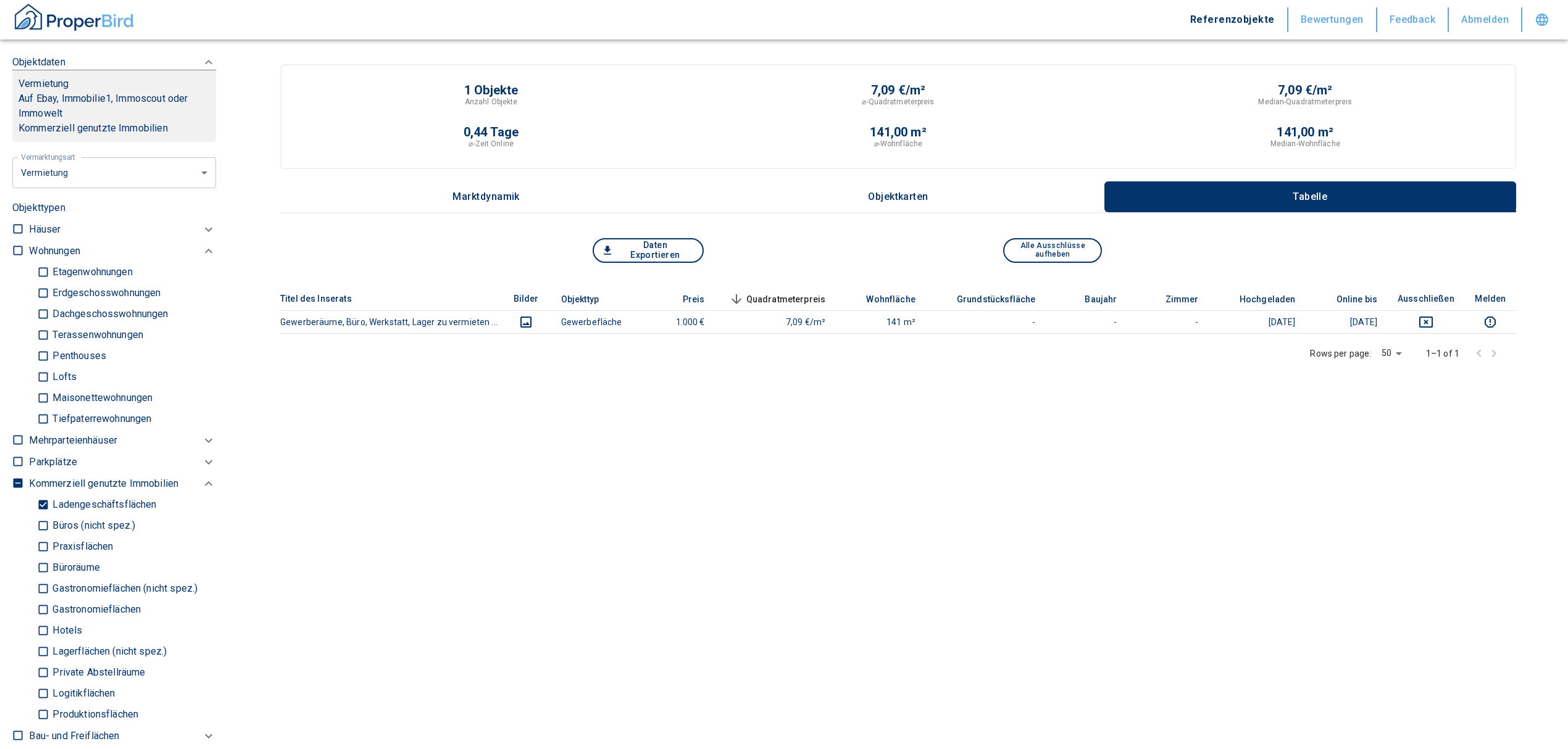
click at [1060, 551] on main "1 Objekte Anzahl Objekte 7,09 €/m² ⌀-Quadratmeterpreis 7,09 €/m² Median-Quadrat…" at bounding box center [898, 379] width 1340 height 759
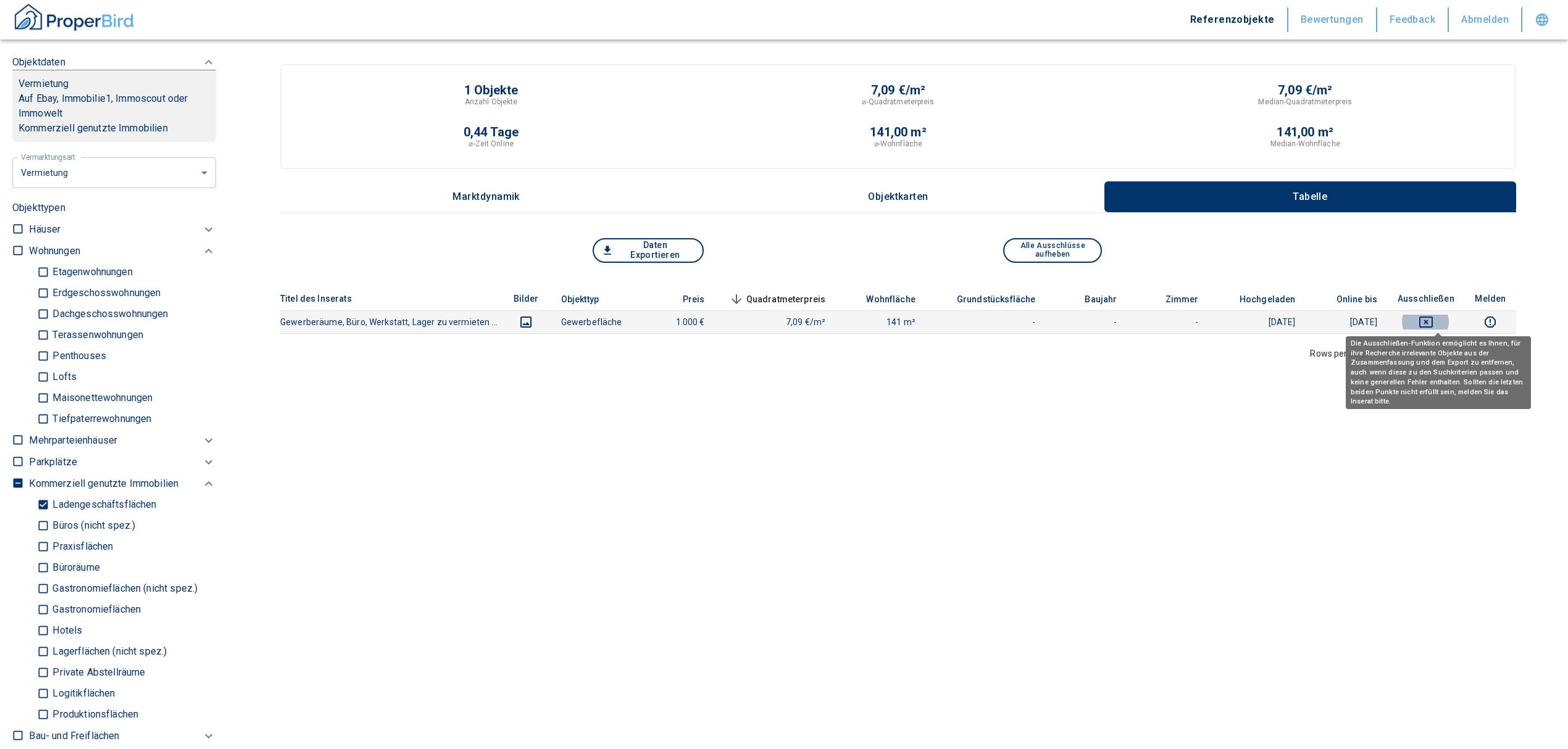
click at [1433, 321] on icon "deselect this listing" at bounding box center [1425, 322] width 14 height 14
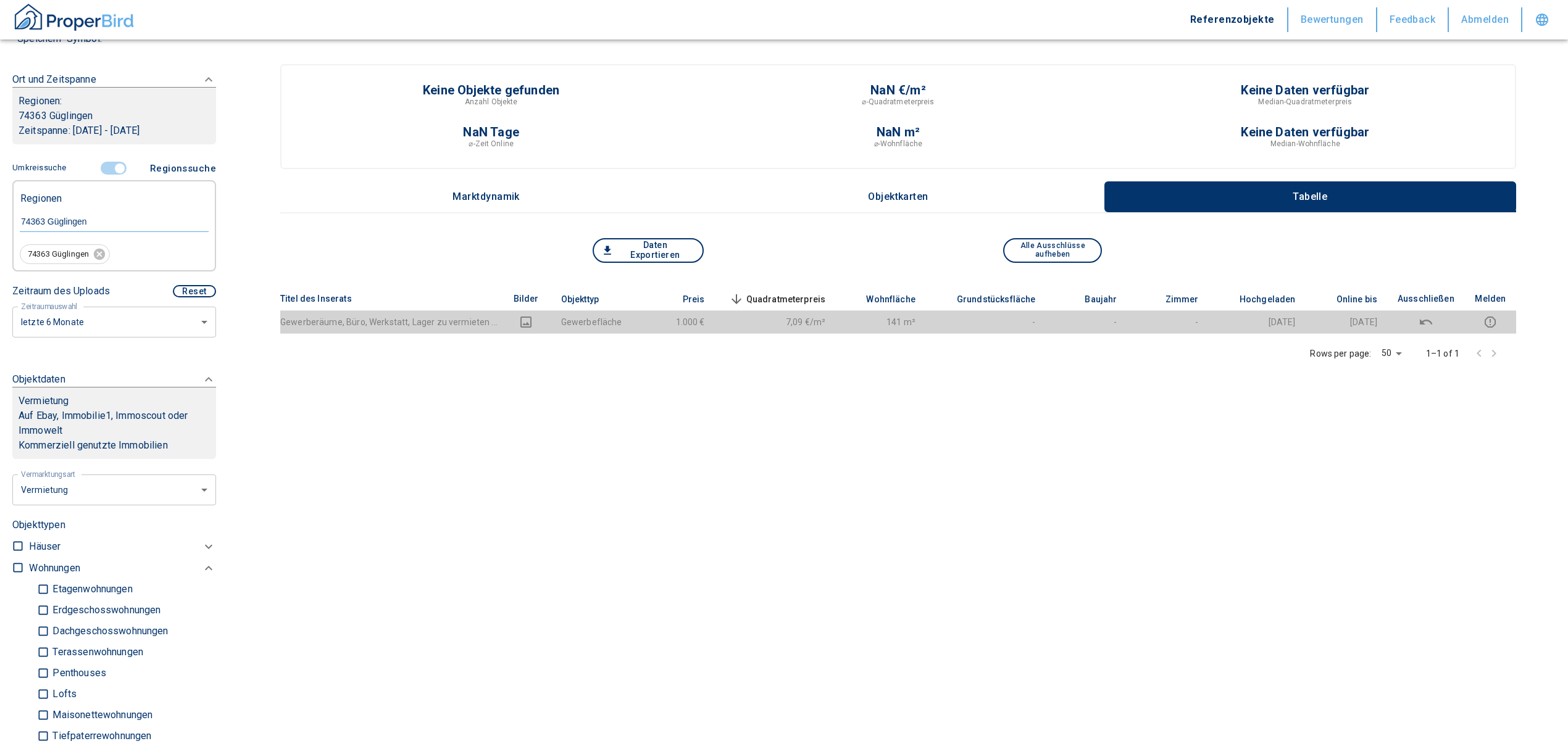
scroll to position [164, 0]
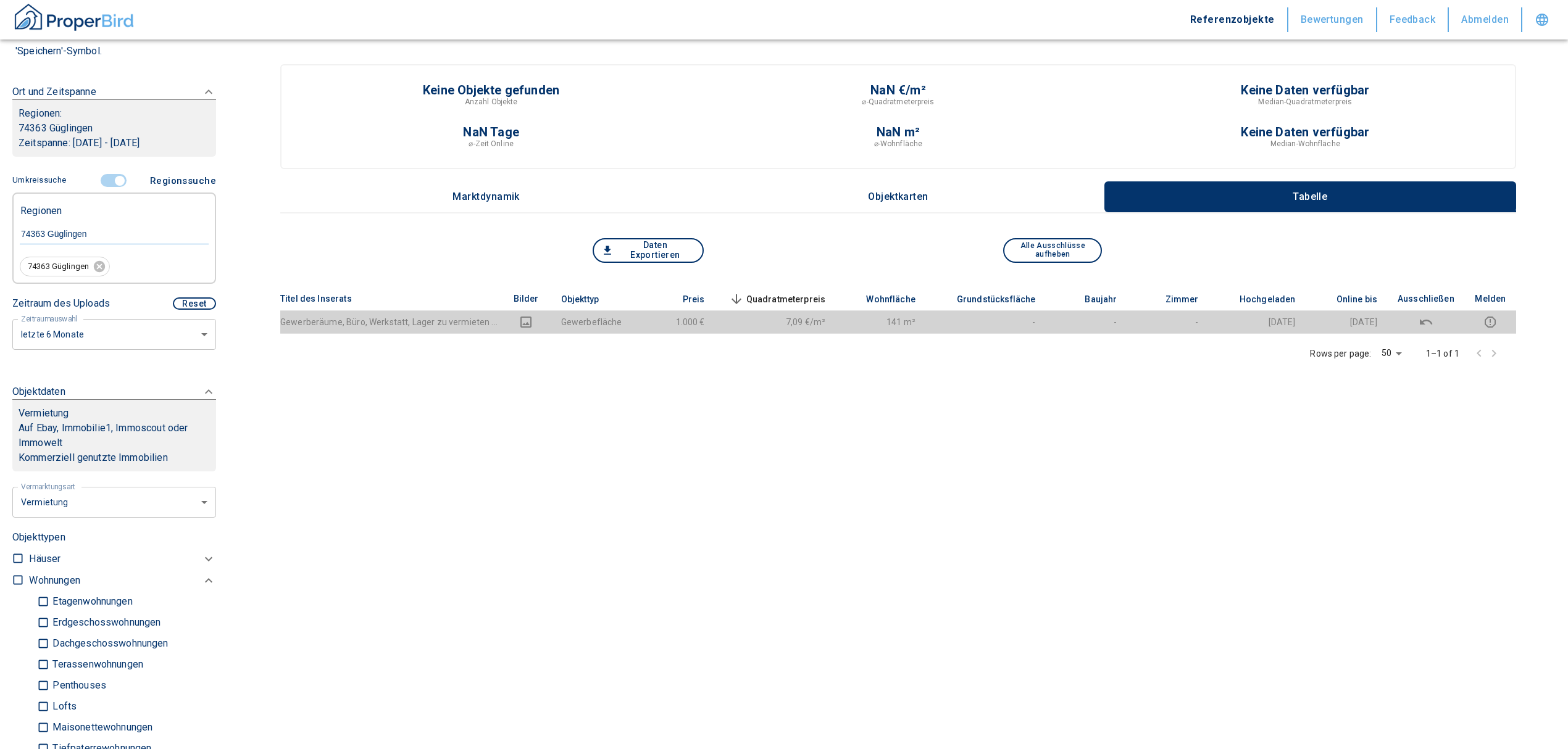
click at [114, 179] on input "controlled" at bounding box center [120, 181] width 37 height 13
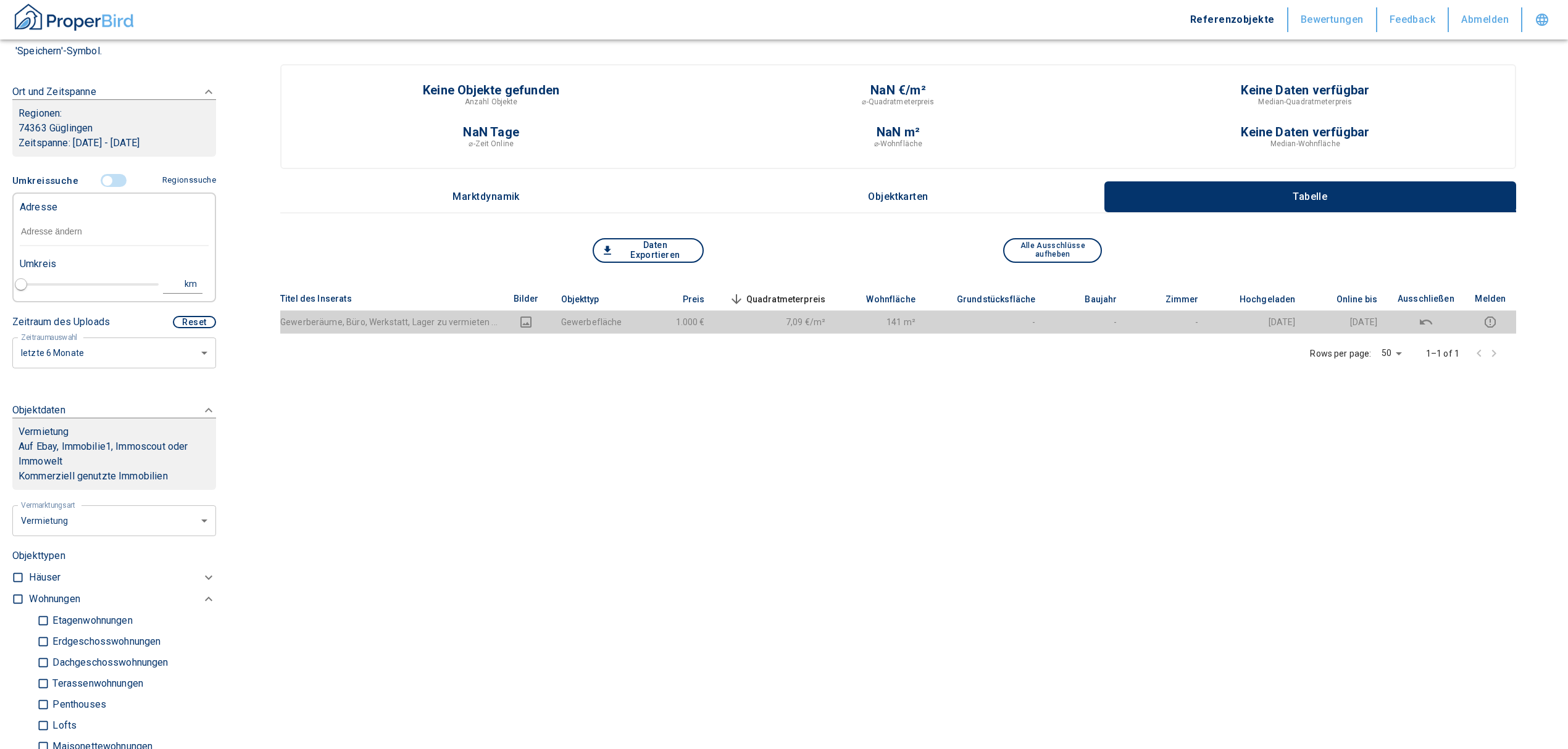
click at [75, 221] on input "text" at bounding box center [114, 231] width 189 height 28
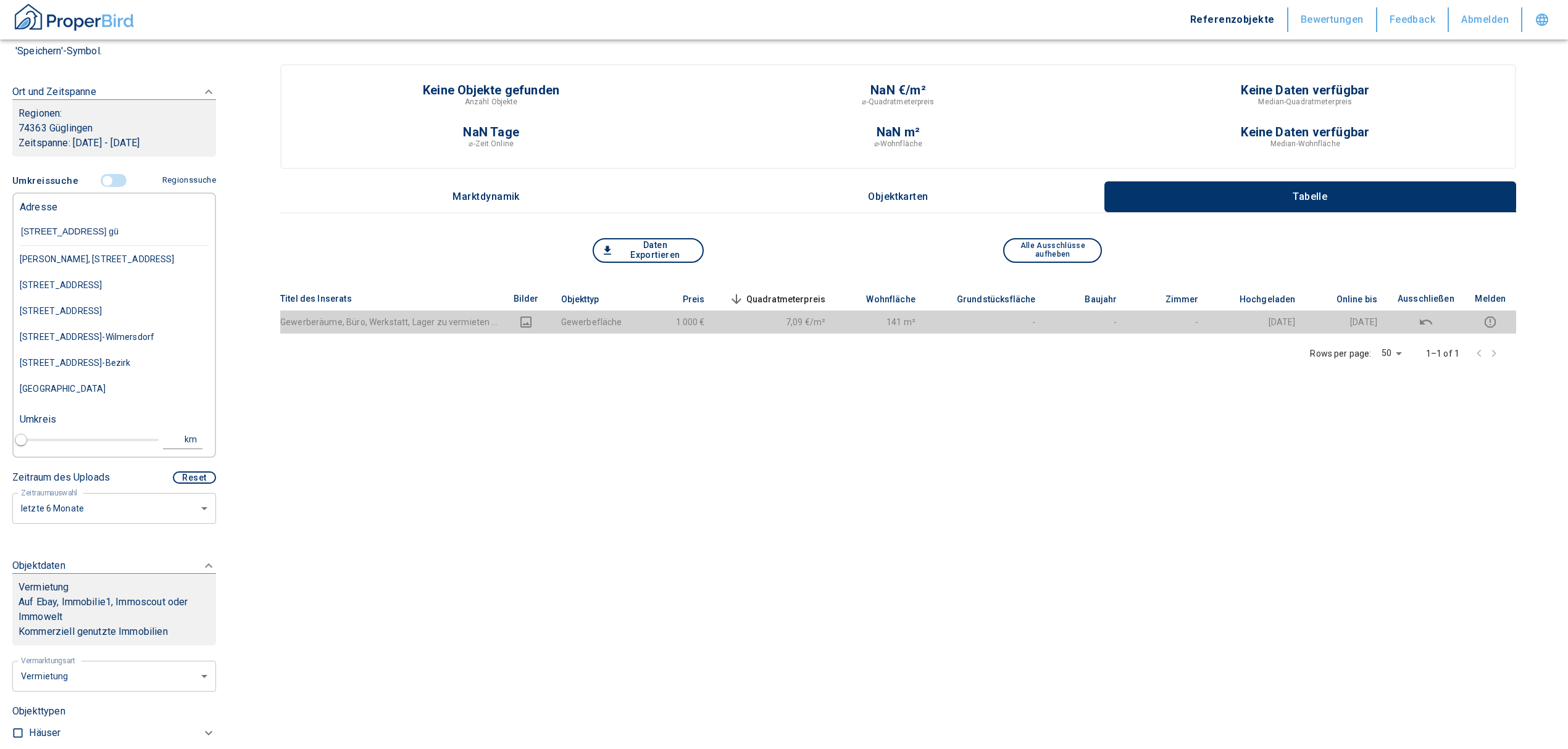
type input "[STREET_ADDRESS]"
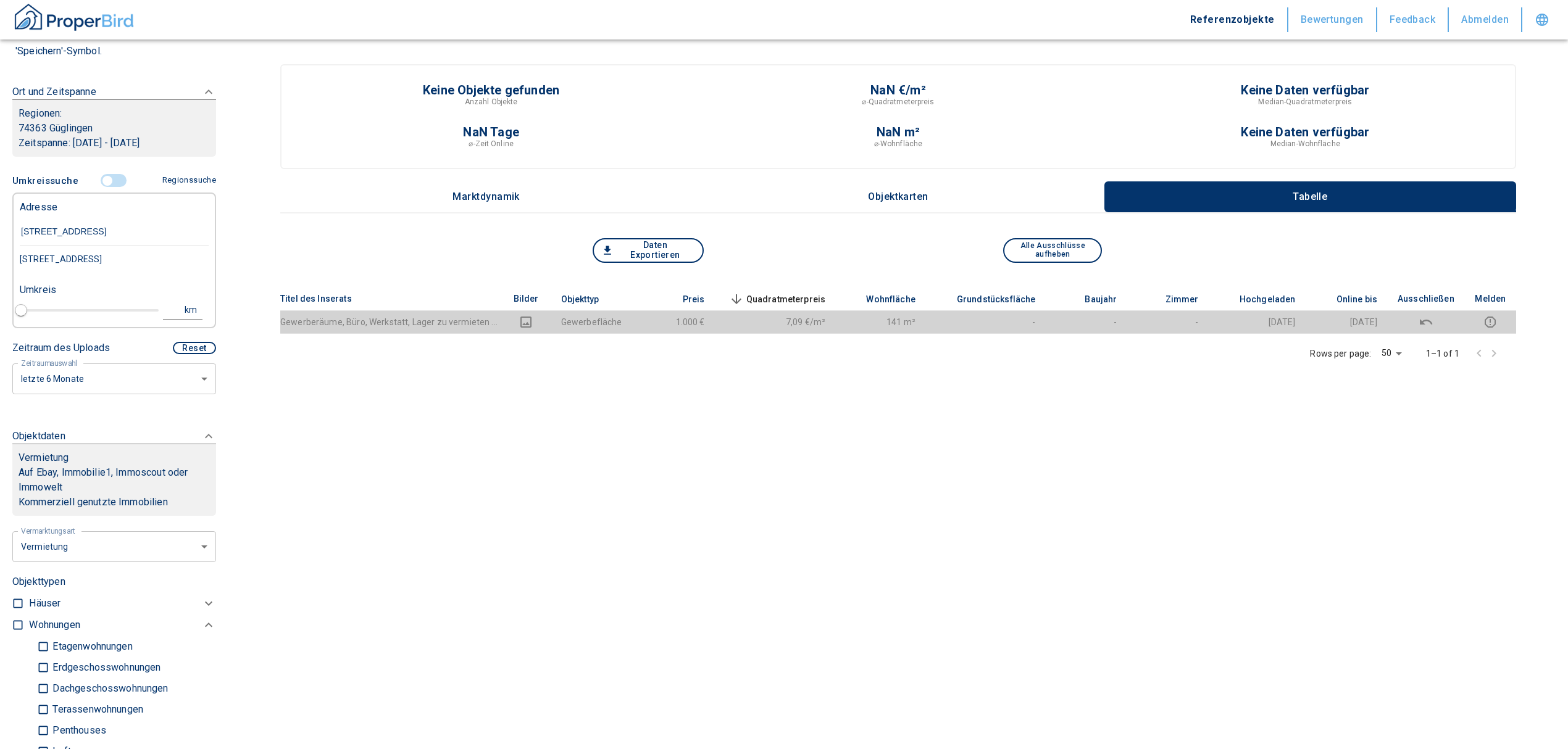
click at [114, 259] on div "[STREET_ADDRESS]" at bounding box center [114, 259] width 189 height 26
type input "2020"
type input "[STREET_ADDRESS]"
type input "1"
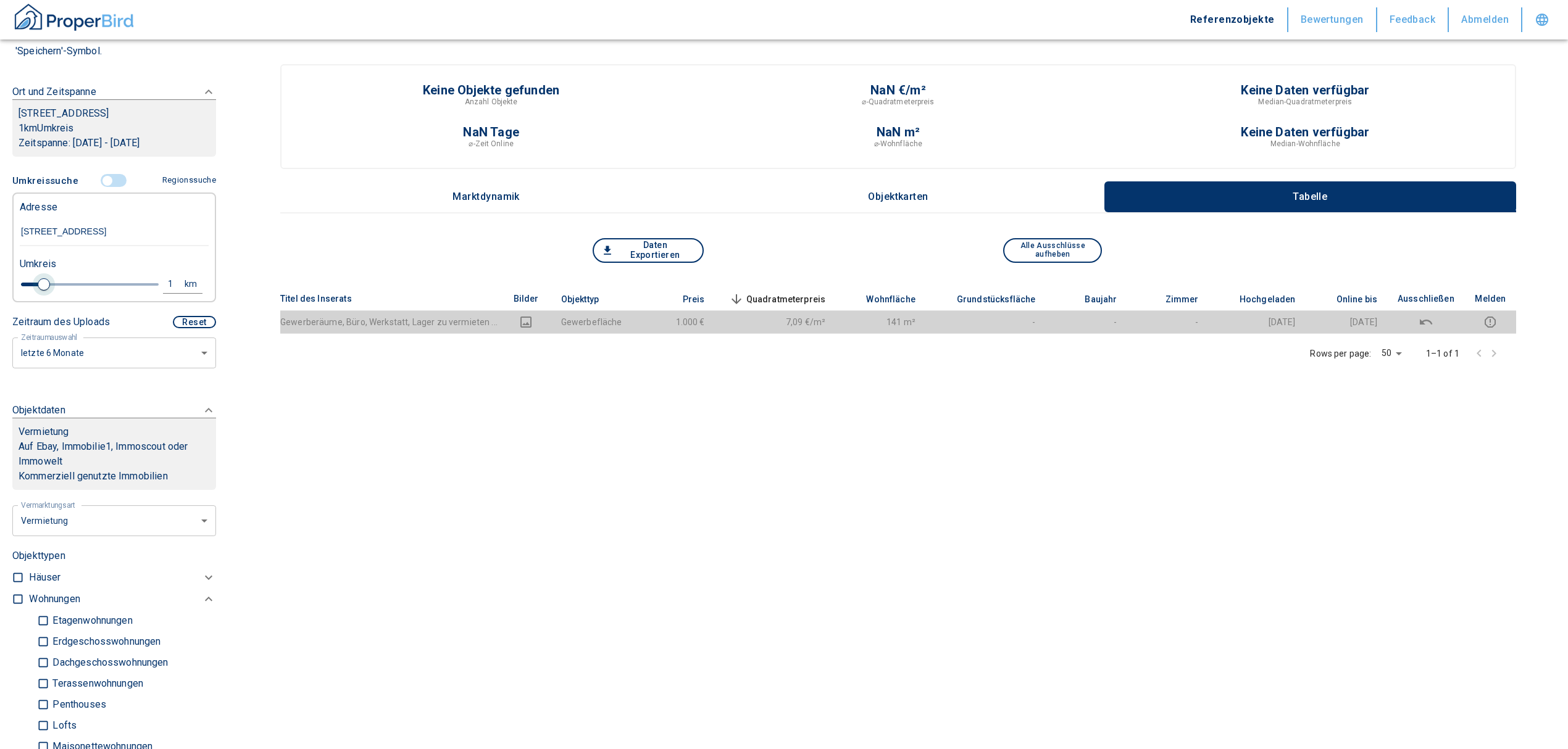
type input "[STREET_ADDRESS]"
type input "2020"
type input "1.2"
type input "2020"
type input "1.4"
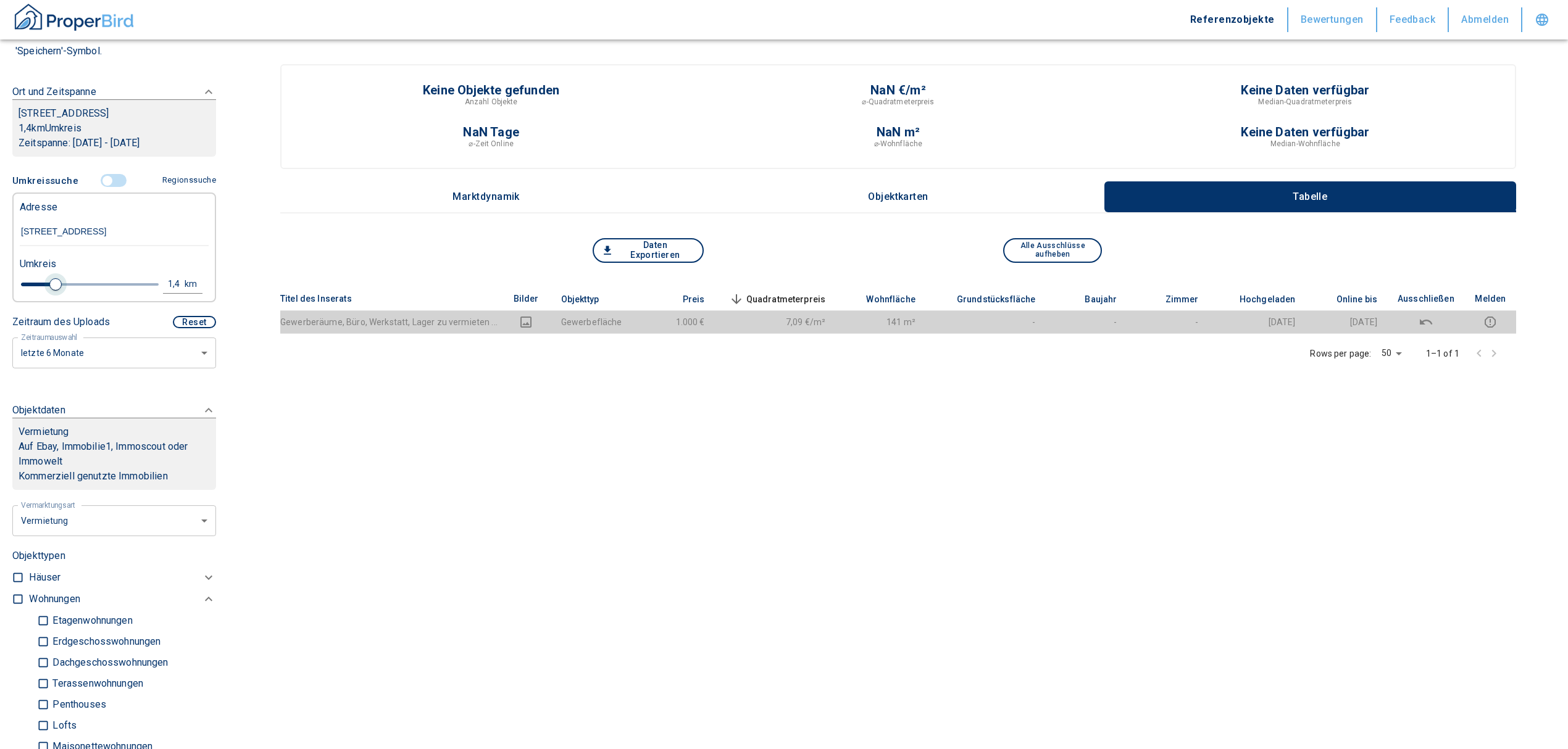
type input "2020"
type input "1.6"
type input "2020"
type input "1.8"
type input "2020"
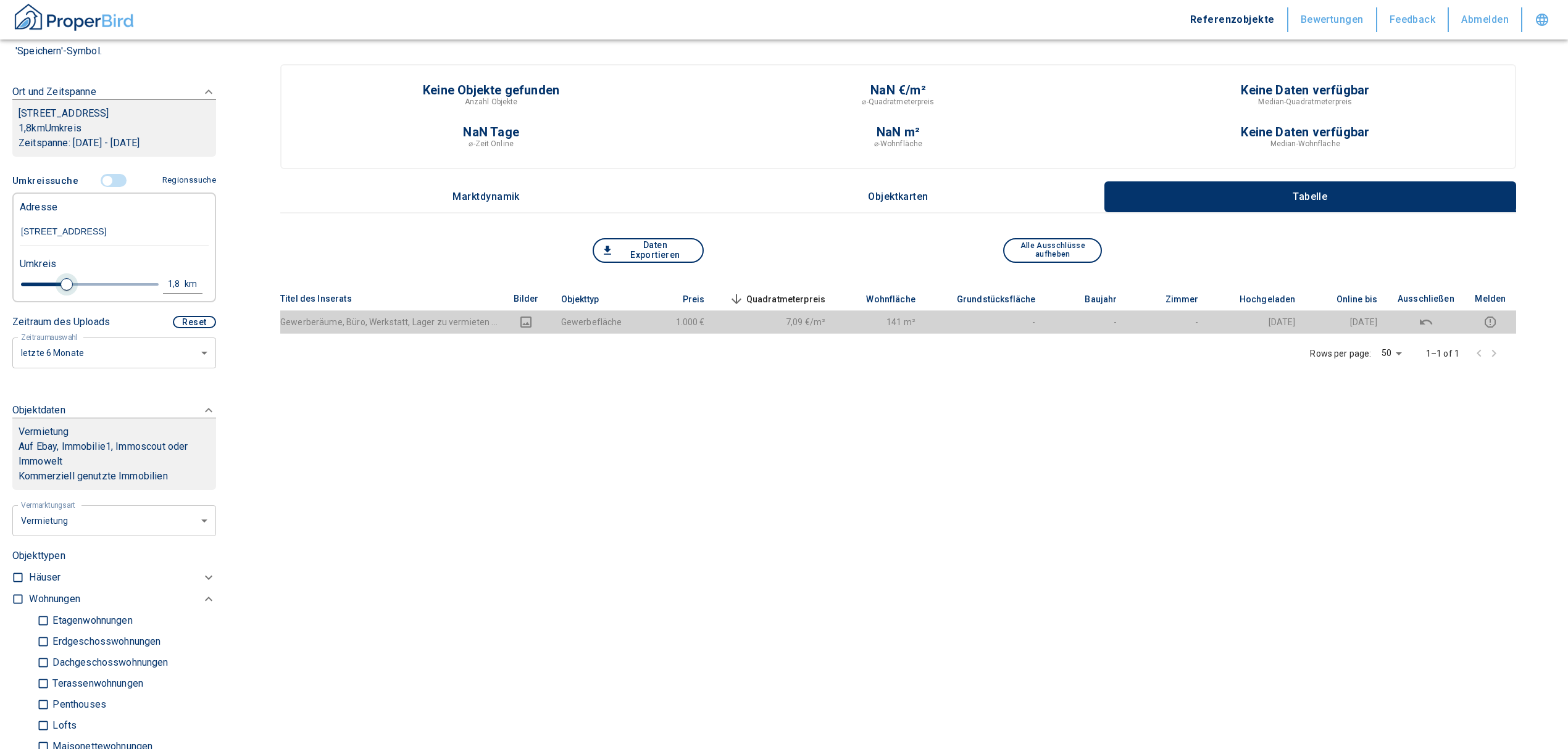
type input "2"
type input "2020"
type input "2.2"
type input "2020"
type input "2.4"
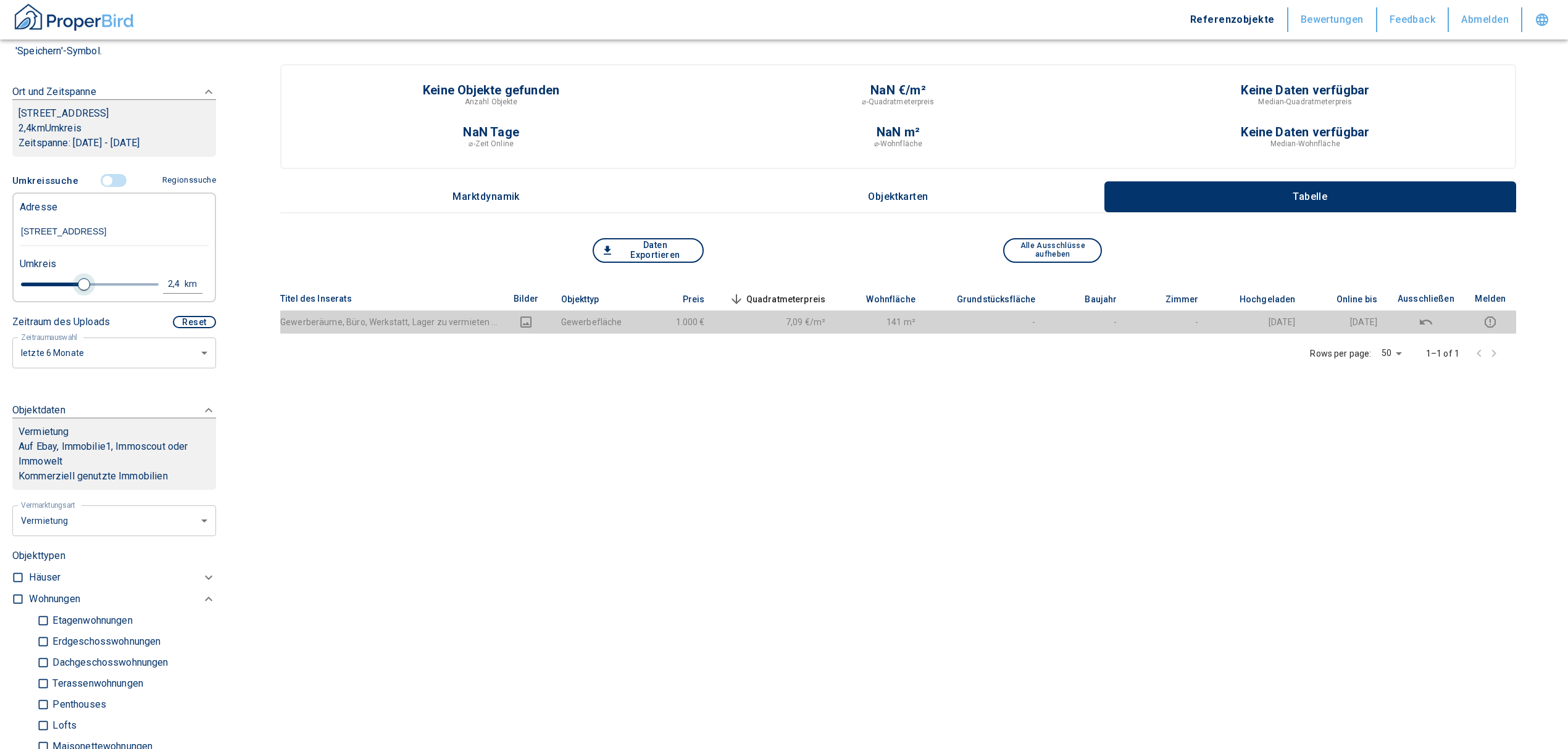
type input "2020"
type input "2.6"
type input "2020"
type input "2.8"
type input "2020"
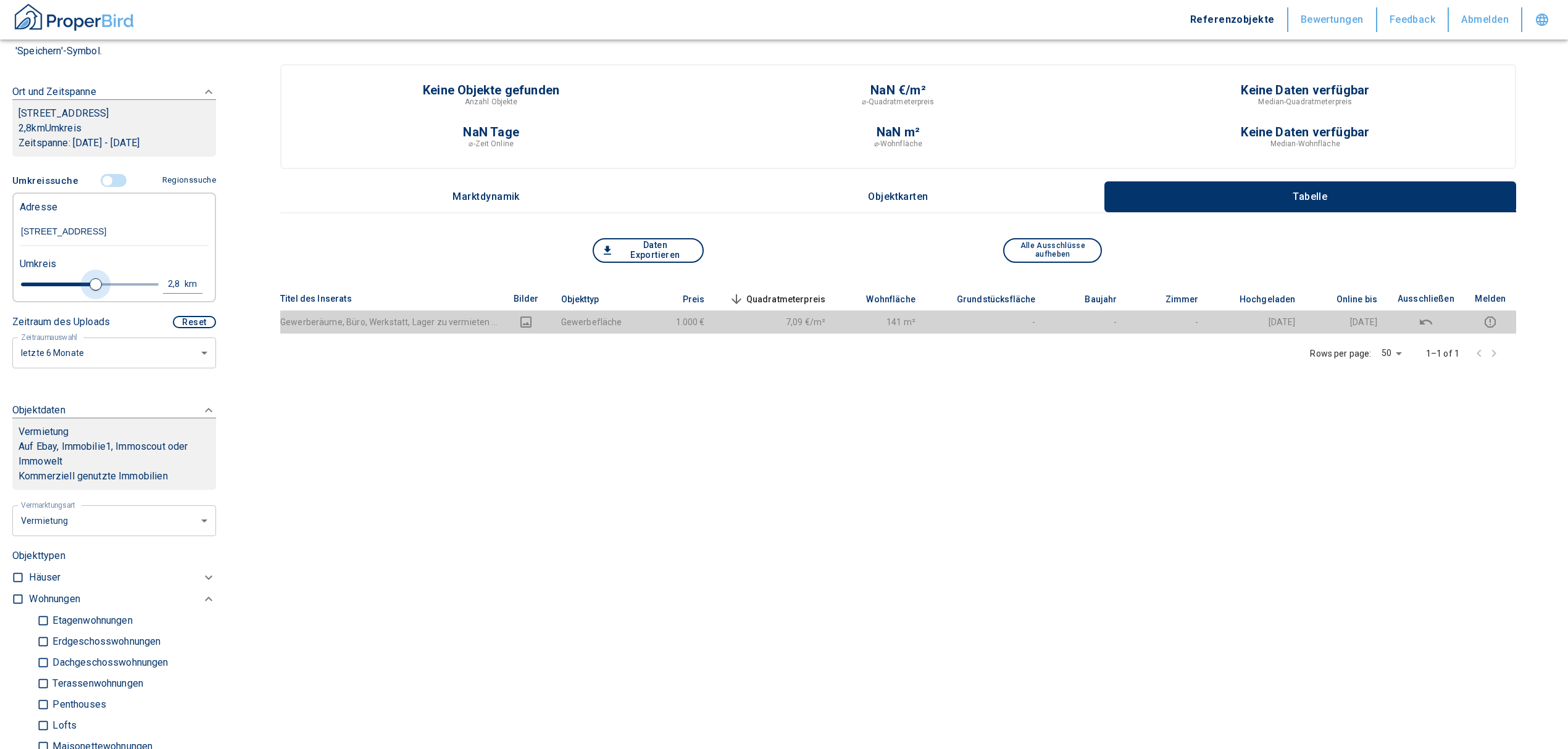
type input "3"
type input "2020"
type input "3.2"
type input "2020"
type input "3.4"
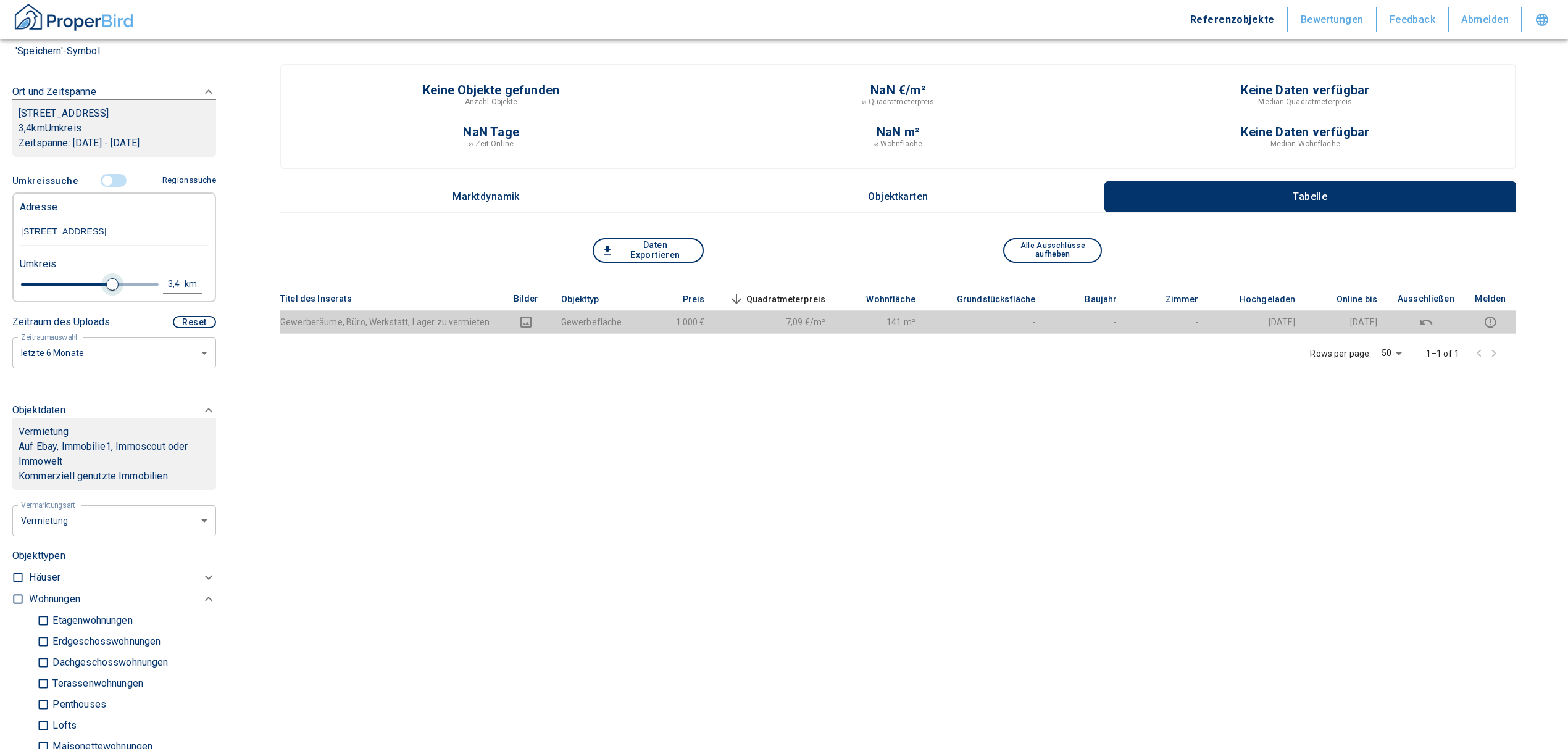
type input "2020"
type input "3.6"
type input "2020"
type input "4"
type input "2020"
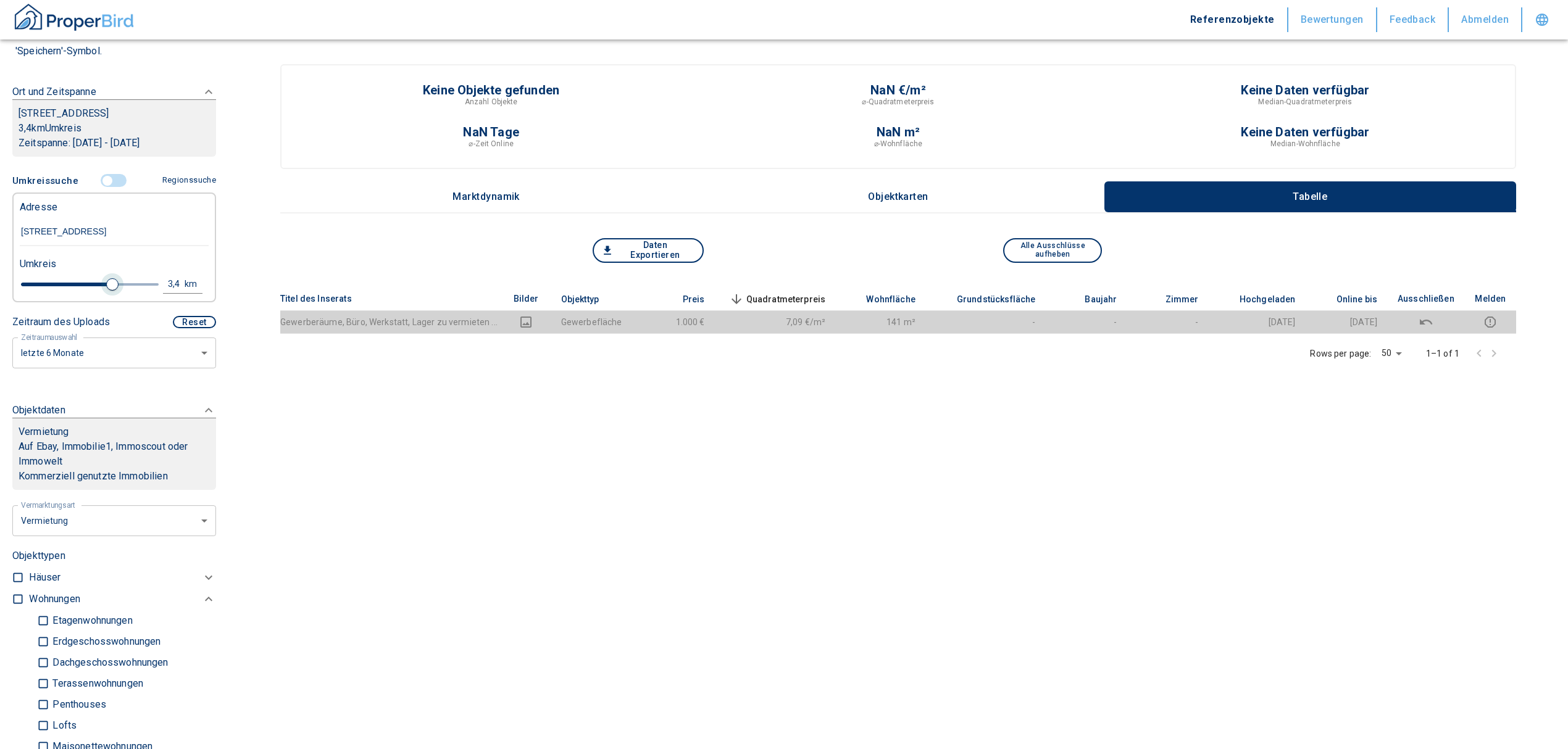
type input "4.2"
type input "2020"
type input "4.4"
type input "2020"
type input "4.6"
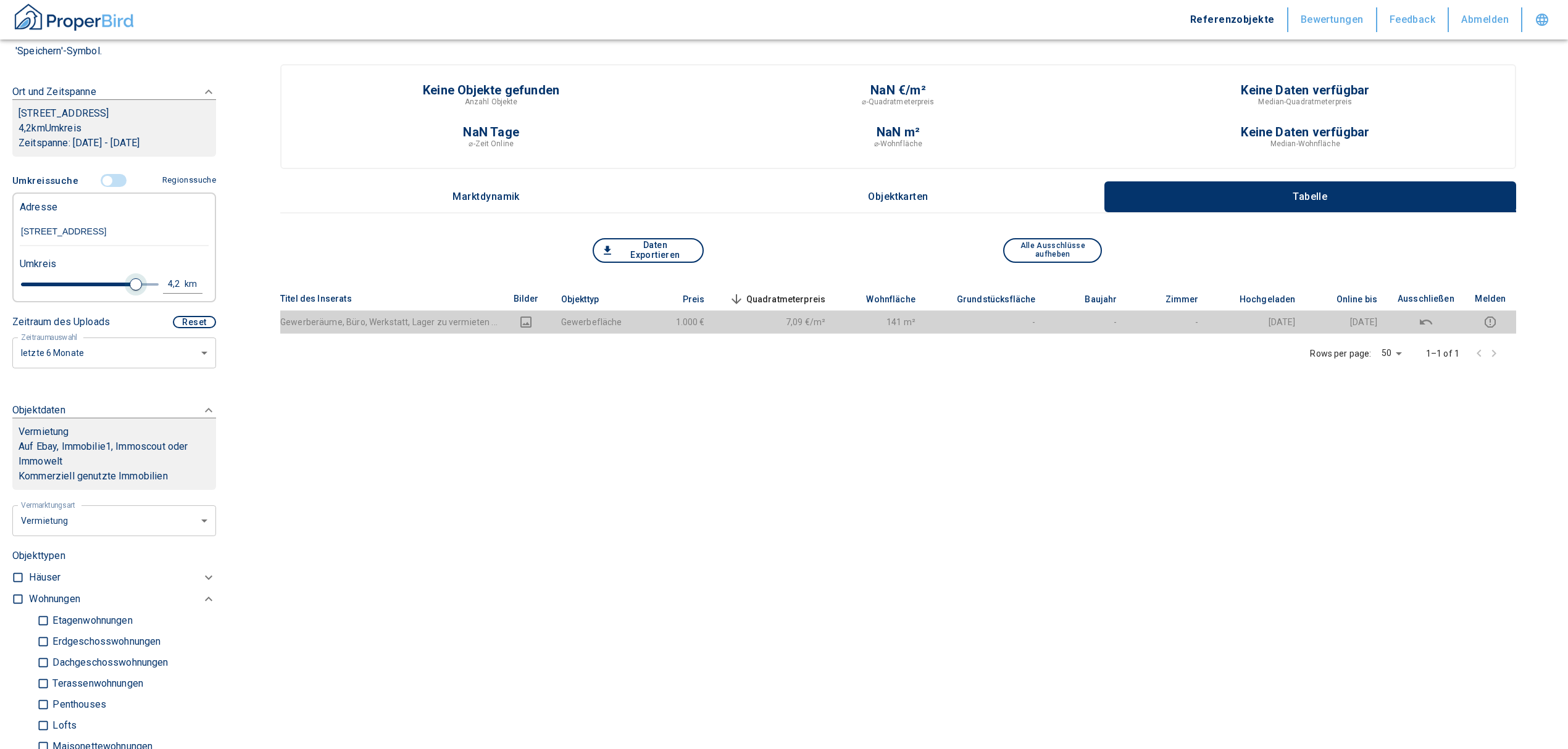
type input "2020"
type input "4.8"
type input "2020"
type input "5"
drag, startPoint x: 43, startPoint y: 282, endPoint x: 149, endPoint y: 290, distance: 106.3
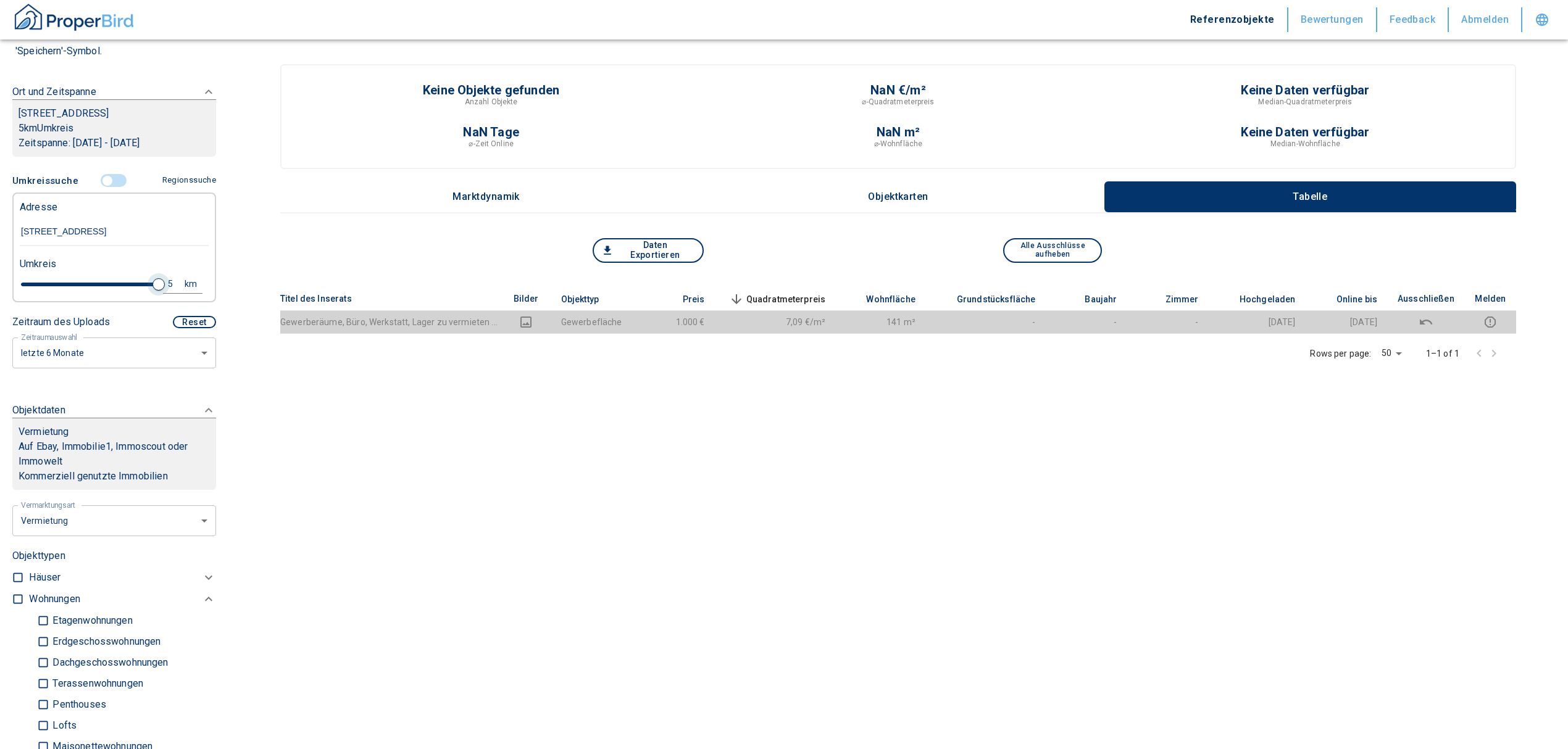
click at [152, 290] on span at bounding box center [158, 284] width 13 height 13
type input "2020"
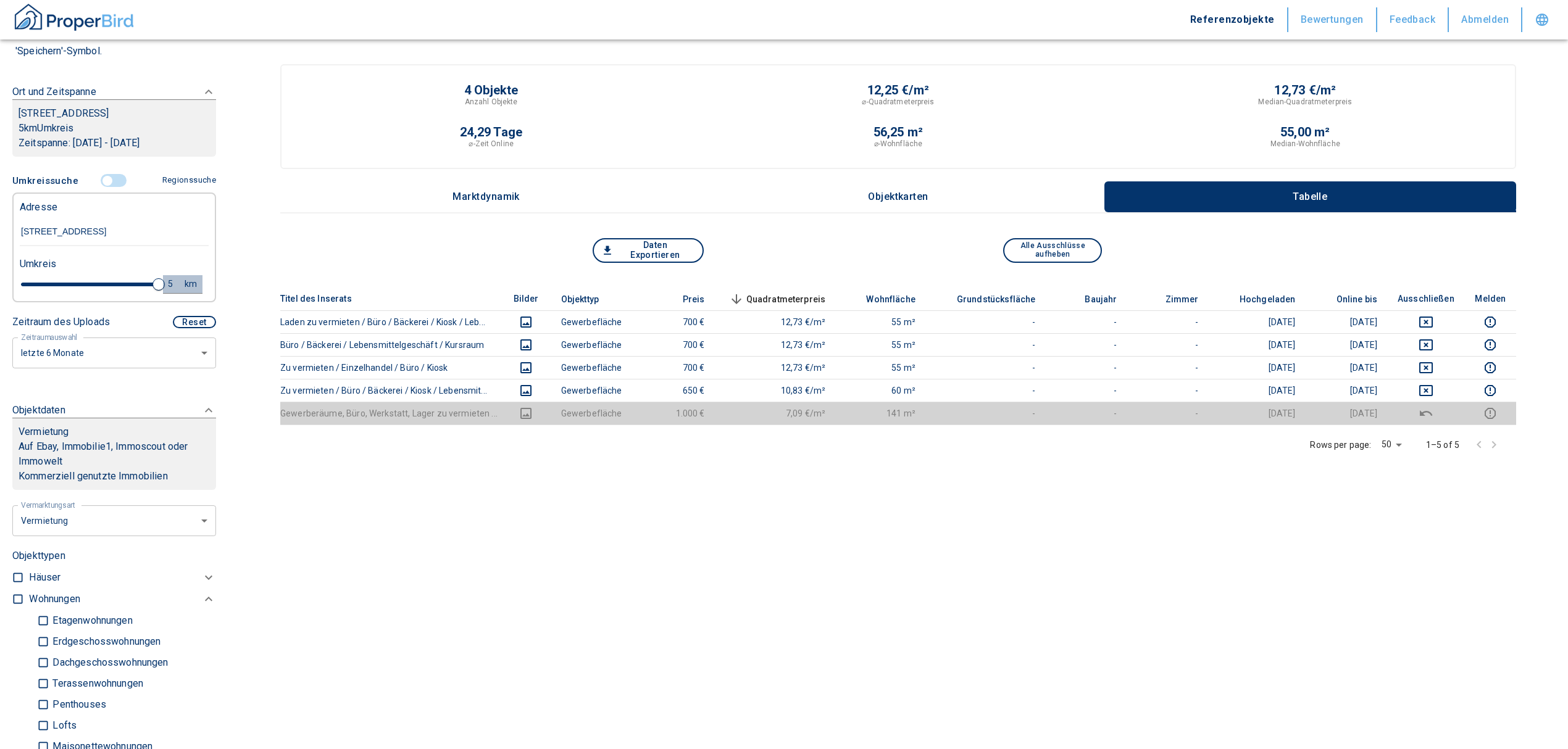
click at [166, 279] on div "5" at bounding box center [176, 284] width 22 height 15
drag, startPoint x: 74, startPoint y: 280, endPoint x: 1, endPoint y: 282, distance: 73.0
click at [0, 282] on div "Filtervorlagen Neue Filtereinstellungen erkannt! Name für neue Vorlage x Sie ha…" at bounding box center [114, 374] width 228 height 749
type input "10"
click at [136, 279] on button "Neue Suchen" at bounding box center [165, 284] width 67 height 17
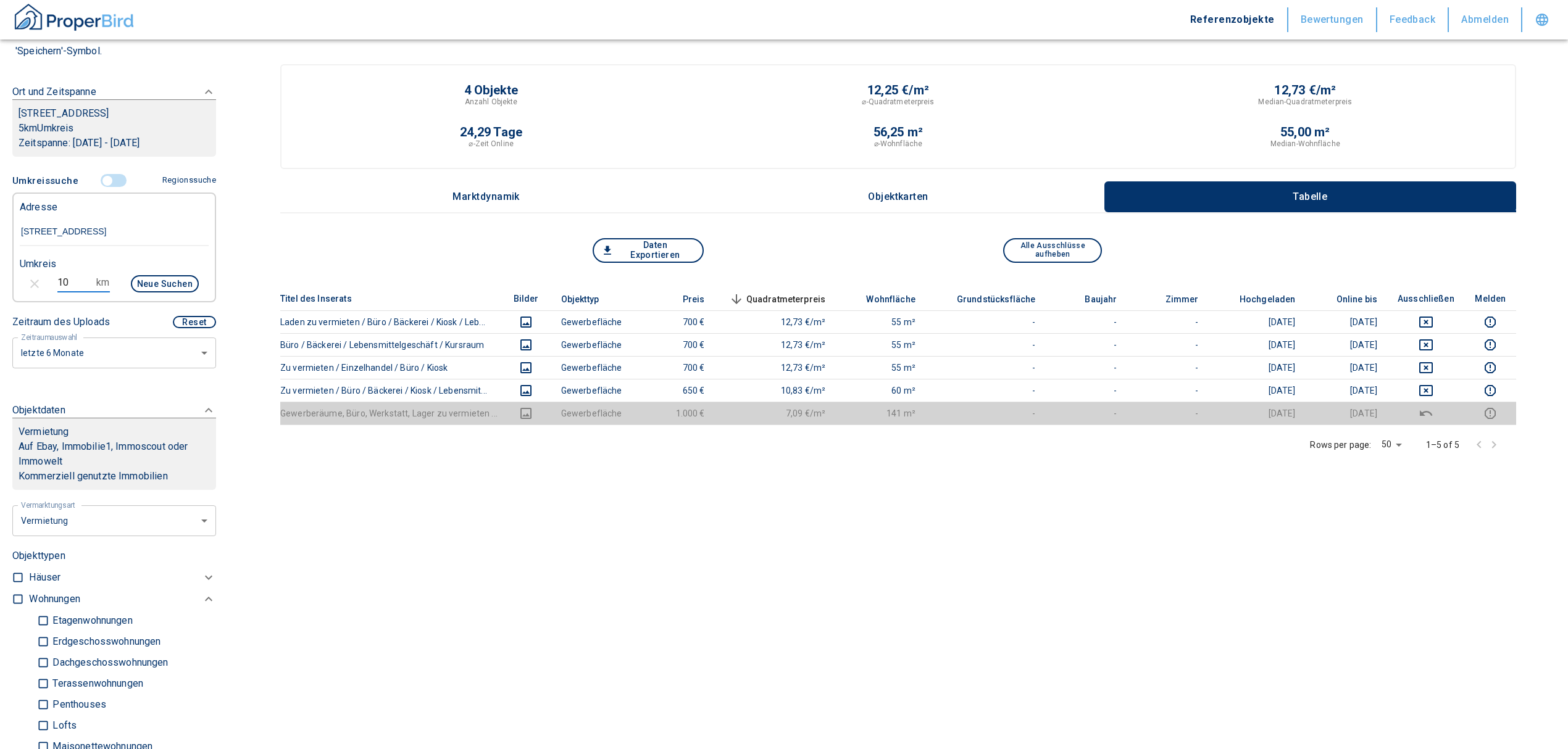
type input "2020"
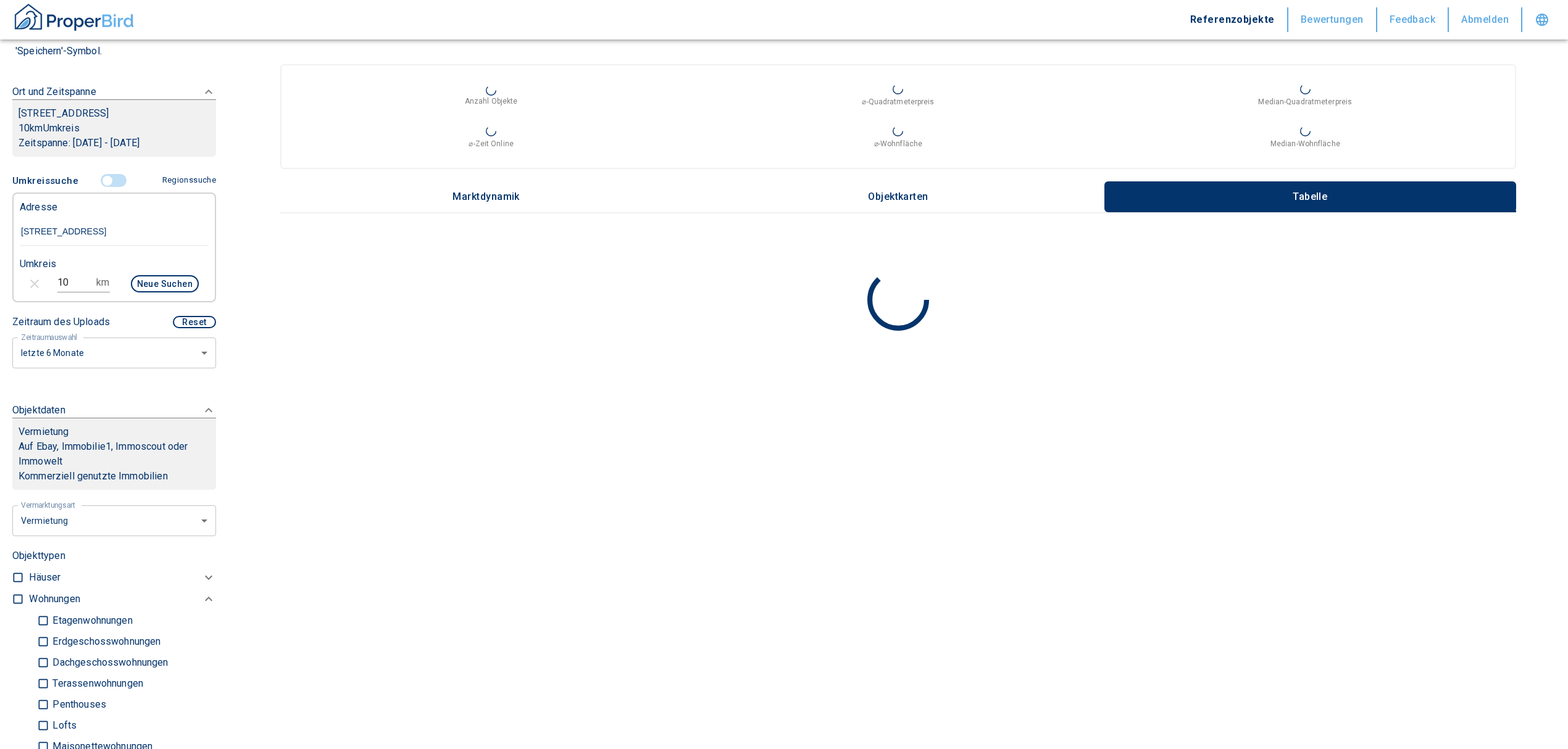
scroll to position [247, 0]
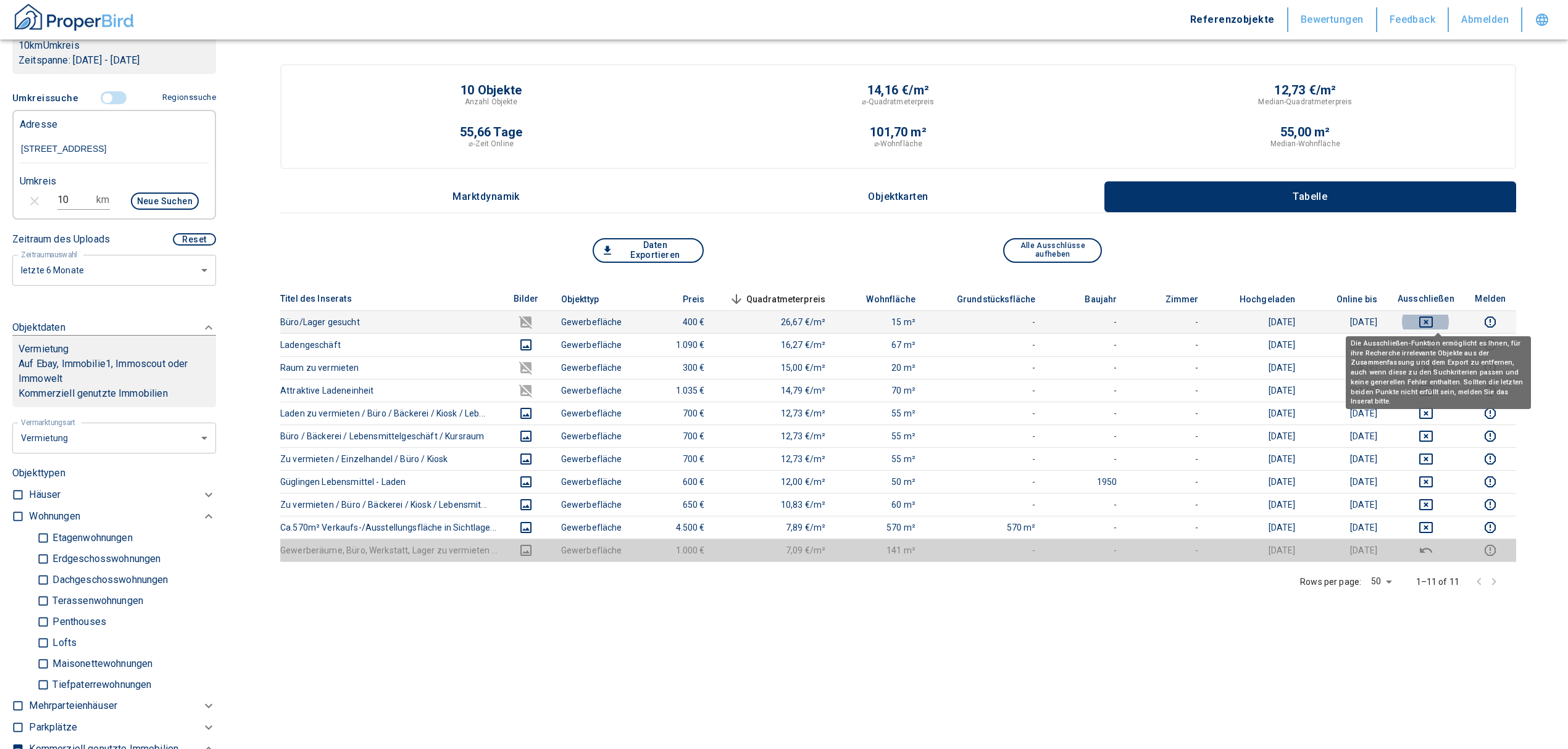
click at [1433, 319] on icon "deselect this listing" at bounding box center [1425, 322] width 14 height 14
